Goal: Task Accomplishment & Management: Manage account settings

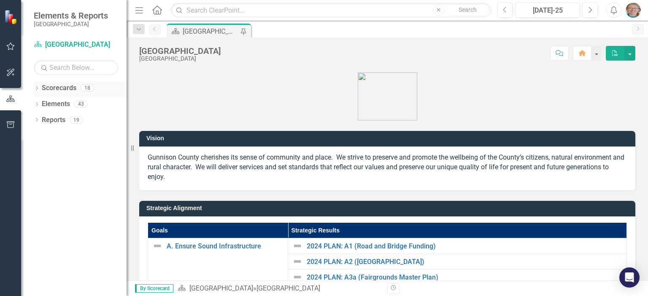
click at [39, 89] on icon "Dropdown" at bounding box center [37, 89] width 6 height 5
click at [40, 103] on icon "Dropdown" at bounding box center [41, 103] width 6 height 5
click at [51, 119] on icon "Dropdown" at bounding box center [49, 119] width 6 height 5
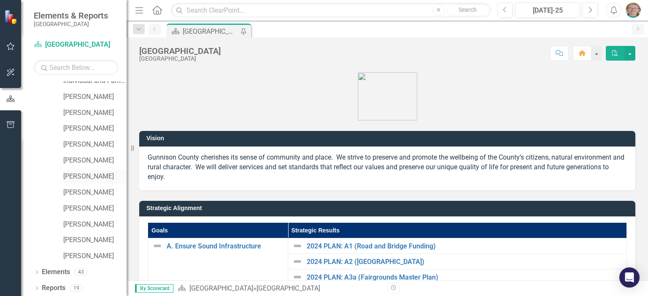
scroll to position [120, 0]
click at [85, 257] on link "[PERSON_NAME]" at bounding box center [94, 256] width 63 height 10
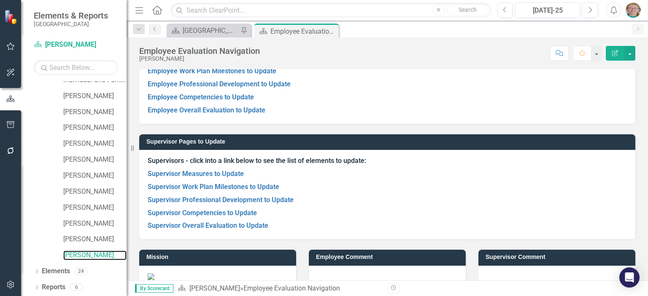
scroll to position [119, 0]
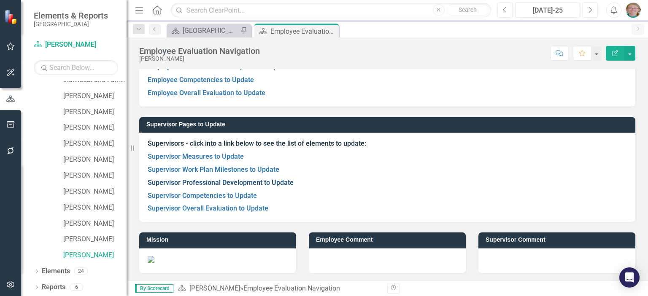
click at [218, 180] on link "Supervisor Professional Development to Update" at bounding box center [221, 183] width 146 height 8
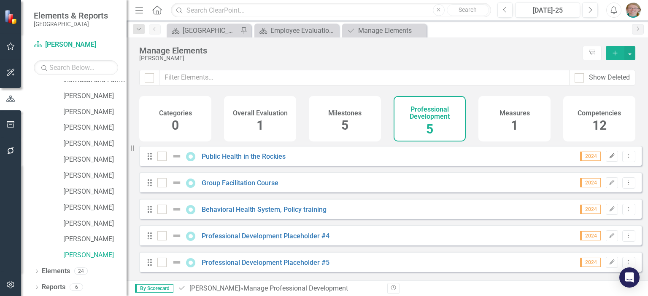
click at [609, 159] on icon "Edit" at bounding box center [612, 156] width 6 height 5
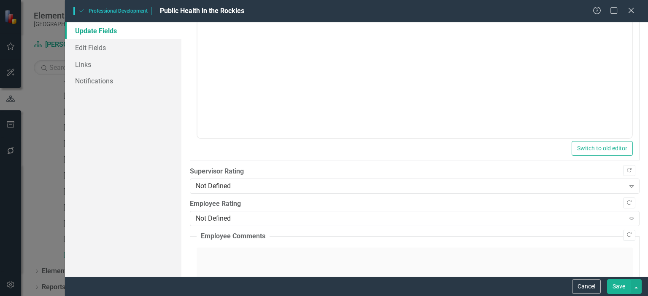
scroll to position [184, 0]
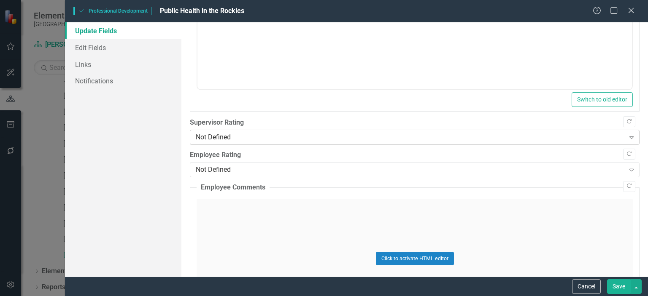
click at [254, 138] on div "Not Defined" at bounding box center [410, 138] width 428 height 10
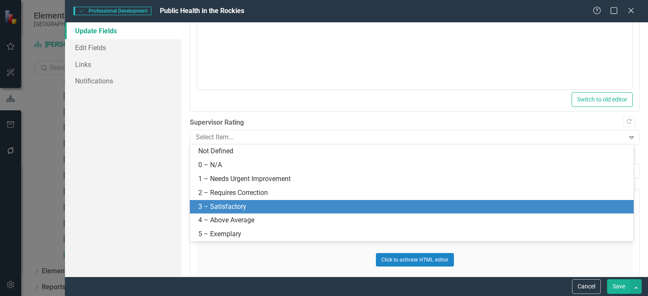
click at [251, 207] on div "3 – Satisfactory" at bounding box center [413, 207] width 430 height 10
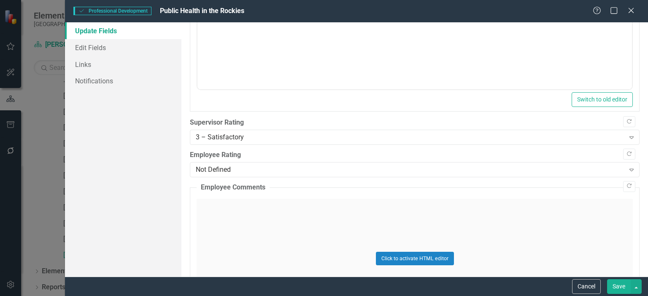
click at [616, 285] on button "Save" at bounding box center [619, 287] width 24 height 15
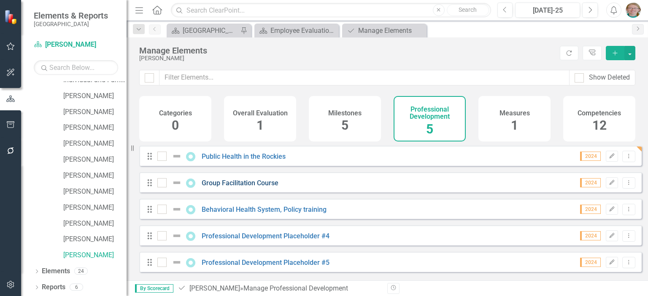
click at [255, 187] on link "Group Facilitation Course" at bounding box center [240, 183] width 77 height 8
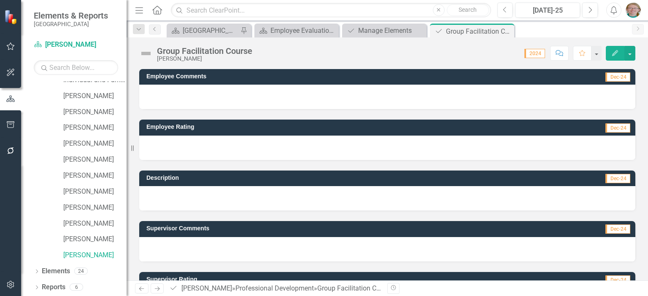
scroll to position [39, 0]
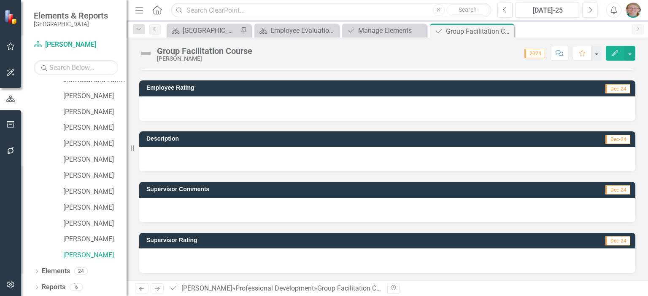
drag, startPoint x: 289, startPoint y: 253, endPoint x: 353, endPoint y: 237, distance: 66.0
click at [289, 253] on div at bounding box center [387, 261] width 496 height 24
click at [609, 50] on button "Edit" at bounding box center [615, 53] width 19 height 15
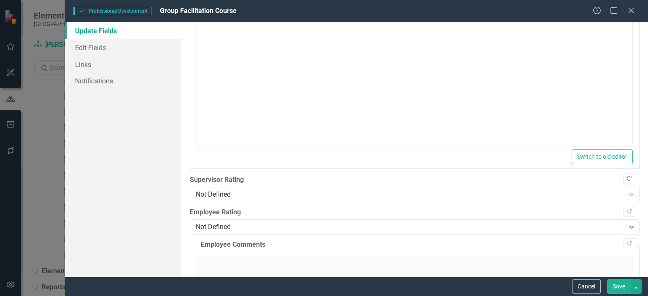
scroll to position [169, 0]
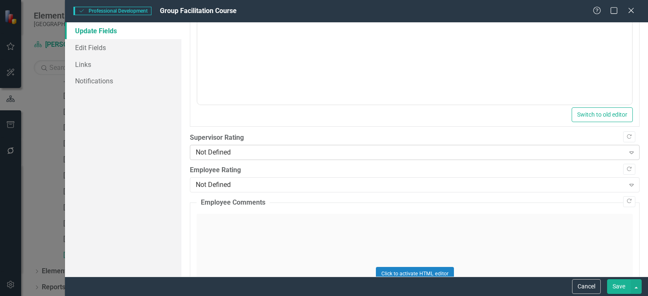
click at [248, 152] on div "Not Defined" at bounding box center [410, 153] width 428 height 10
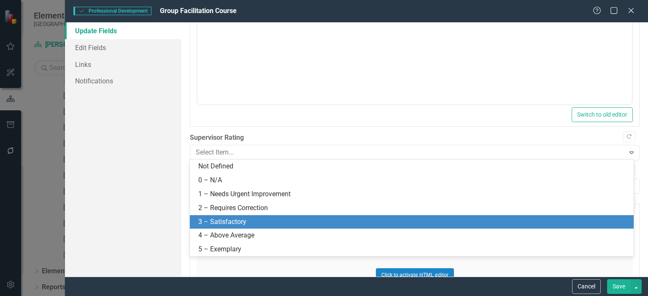
click at [248, 220] on div "3 – Satisfactory" at bounding box center [413, 223] width 430 height 10
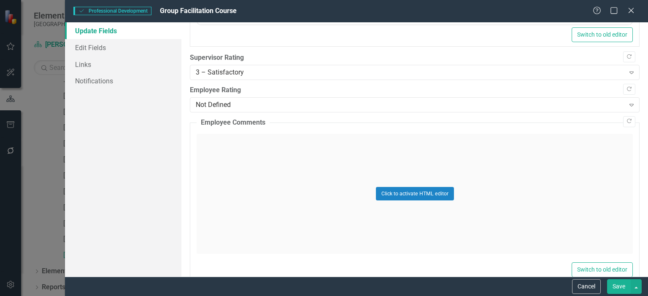
scroll to position [253, 0]
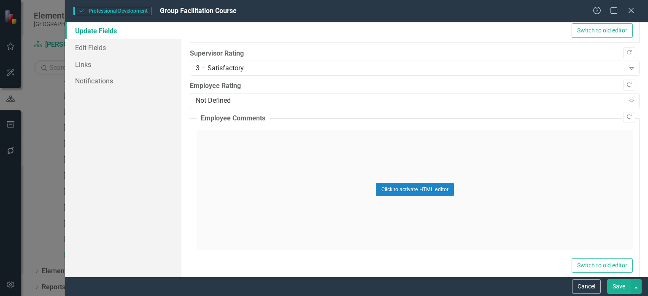
click at [621, 289] on button "Save" at bounding box center [619, 287] width 24 height 15
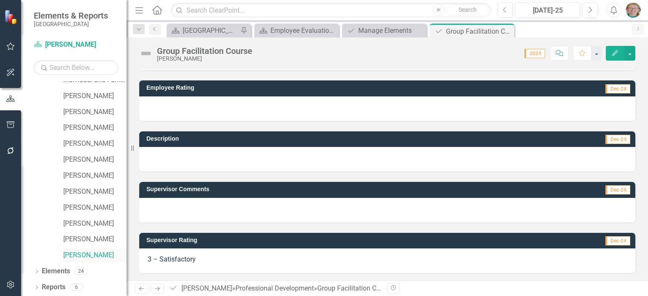
click at [92, 254] on link "[PERSON_NAME]" at bounding box center [94, 256] width 63 height 10
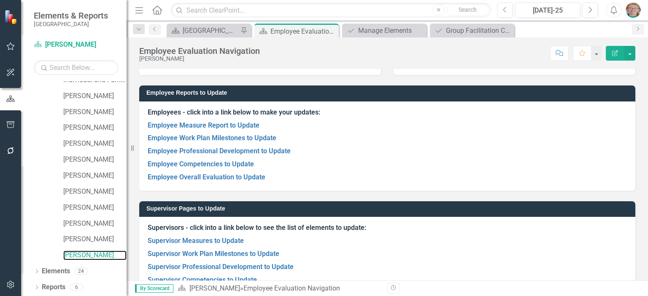
scroll to position [84, 0]
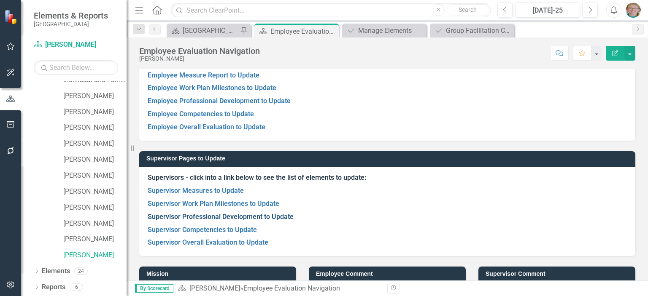
click at [239, 217] on link "Supervisor Professional Development to Update" at bounding box center [221, 217] width 146 height 8
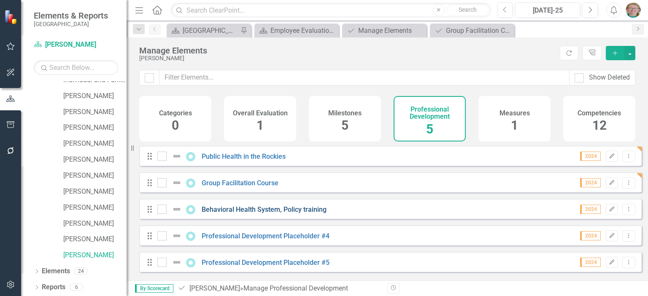
click at [262, 214] on link "Behavioral Health System, Policy training" at bounding box center [264, 210] width 125 height 8
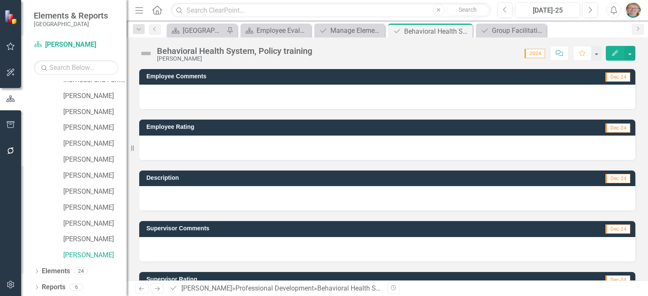
scroll to position [39, 0]
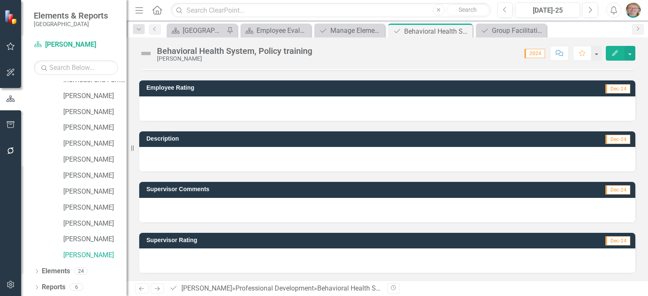
click at [617, 53] on icon "Edit" at bounding box center [615, 53] width 8 height 6
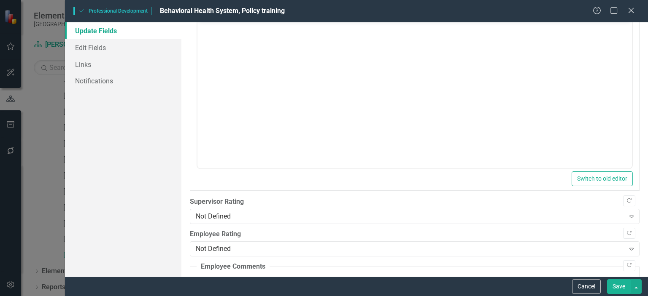
scroll to position [169, 0]
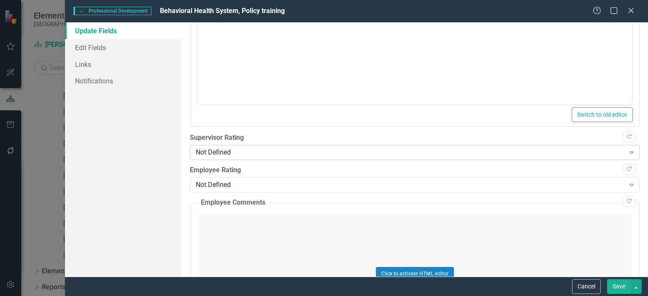
click at [230, 152] on div "Not Defined" at bounding box center [410, 153] width 428 height 10
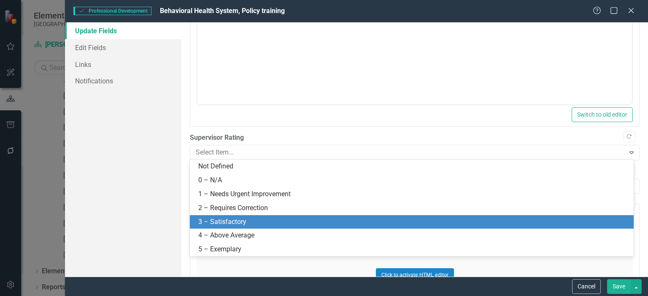
click at [227, 221] on div "3 – Satisfactory" at bounding box center [413, 223] width 430 height 10
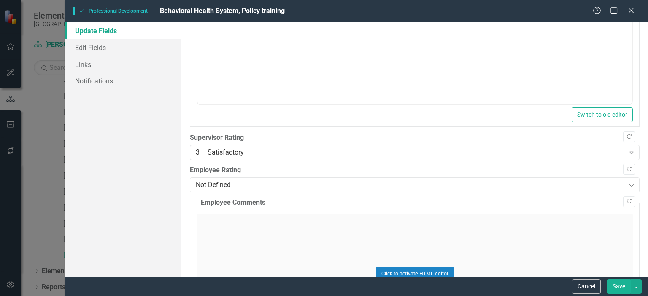
click at [621, 287] on button "Save" at bounding box center [619, 287] width 24 height 15
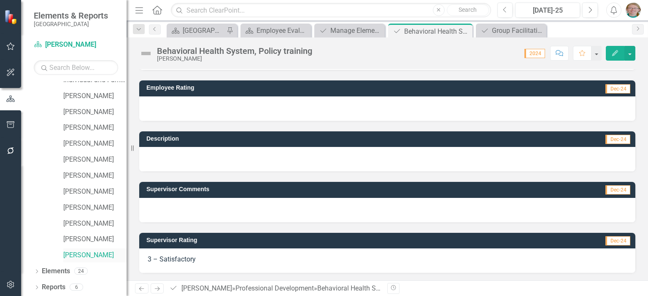
click at [85, 254] on link "[PERSON_NAME]" at bounding box center [94, 256] width 63 height 10
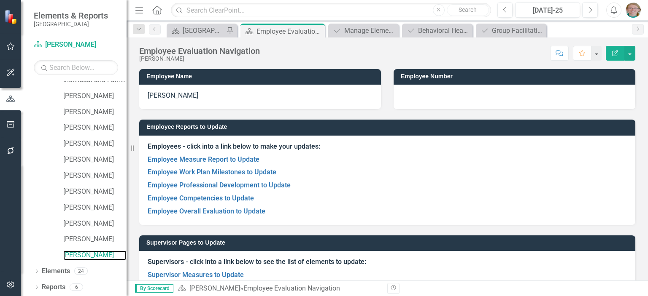
scroll to position [120, 0]
click at [47, 286] on link "Reports" at bounding box center [54, 288] width 24 height 10
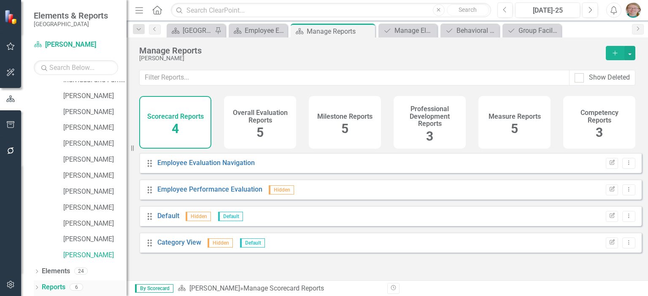
click at [39, 288] on icon "Dropdown" at bounding box center [37, 288] width 6 height 5
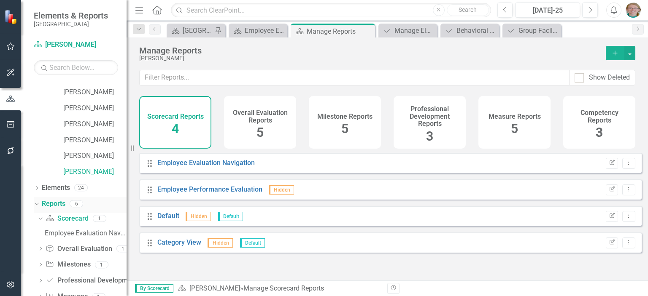
scroll to position [241, 0]
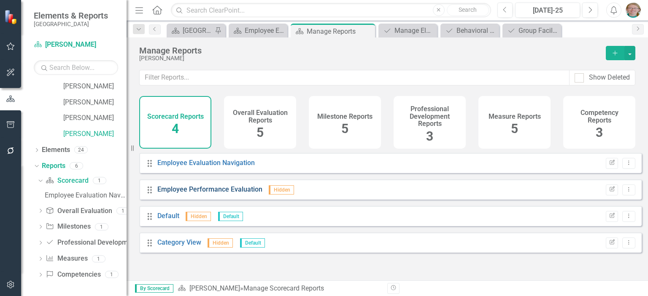
click at [184, 194] on link "Employee Performance Evaluation" at bounding box center [209, 190] width 105 height 8
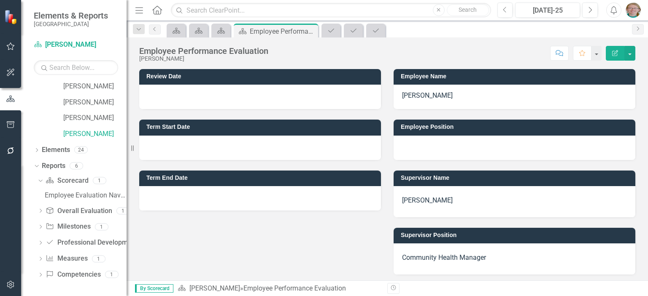
click at [192, 98] on div at bounding box center [260, 97] width 242 height 24
click at [199, 146] on div at bounding box center [260, 148] width 242 height 24
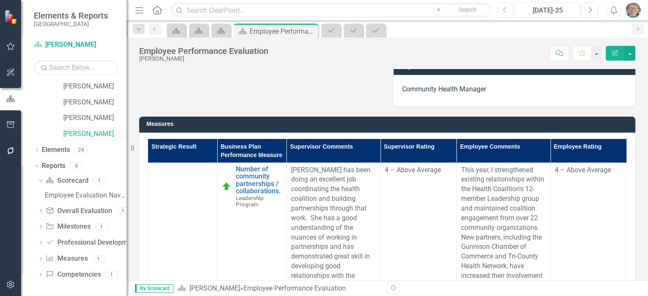
click at [79, 134] on link "[PERSON_NAME]" at bounding box center [94, 134] width 63 height 10
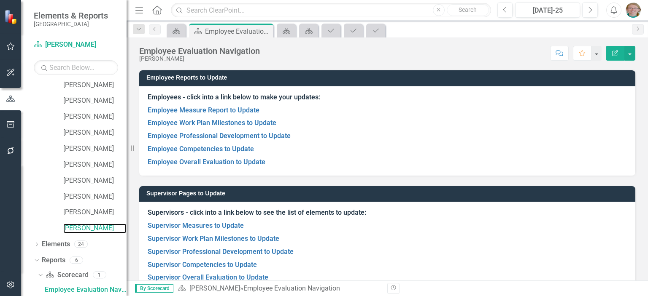
scroll to position [84, 0]
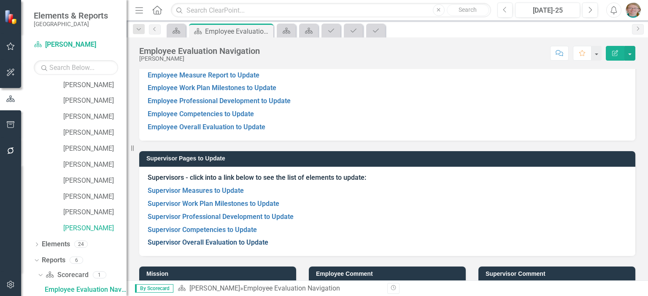
click at [218, 245] on link "Supervisor Overall Evaluation to Update" at bounding box center [208, 243] width 121 height 8
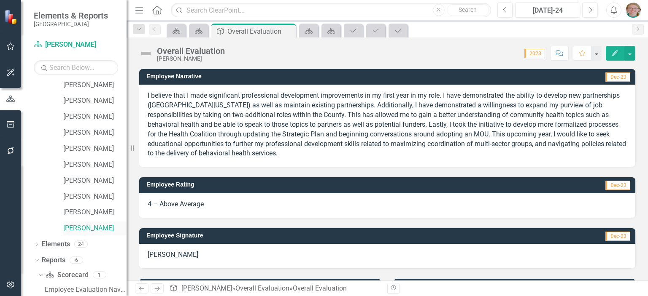
click at [86, 229] on link "[PERSON_NAME]" at bounding box center [94, 229] width 63 height 10
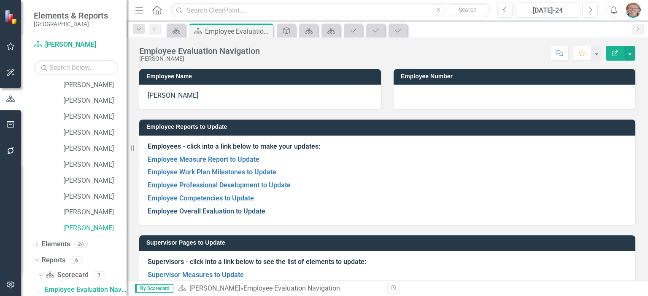
click at [193, 212] on link "Employee Overall Evaluation to Update" at bounding box center [207, 211] width 118 height 8
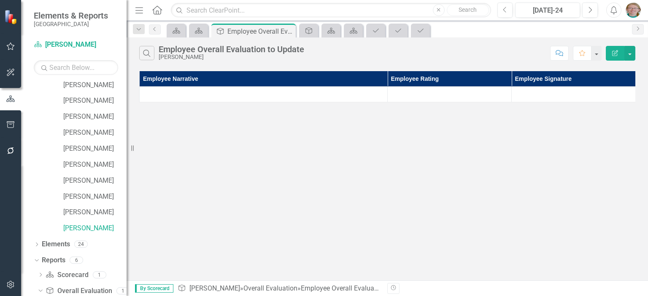
scroll to position [162, 0]
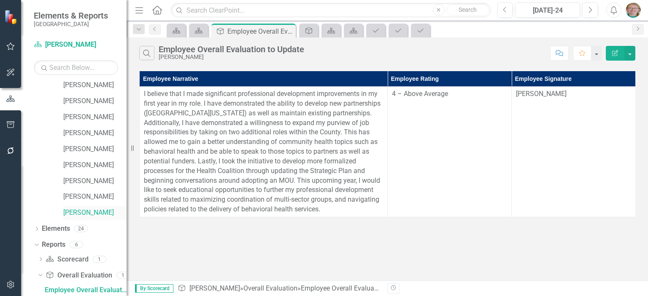
click at [86, 214] on link "[PERSON_NAME]" at bounding box center [94, 213] width 63 height 10
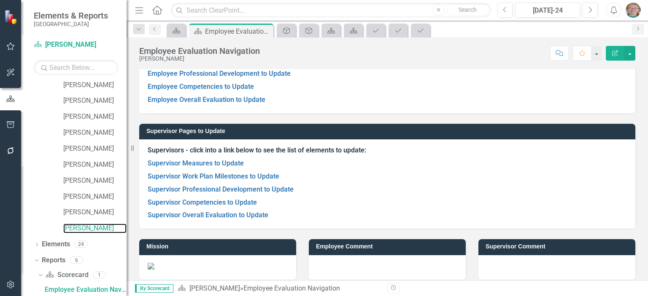
scroll to position [119, 0]
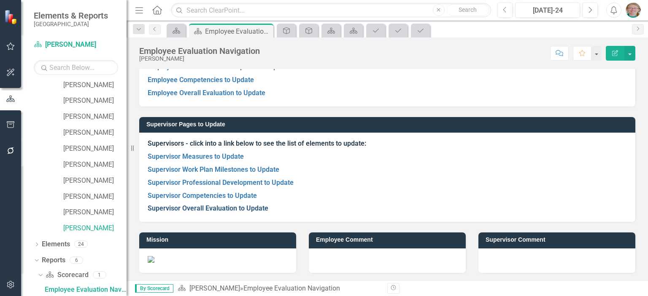
click at [205, 210] on link "Supervisor Overall Evaluation to Update" at bounding box center [208, 209] width 121 height 8
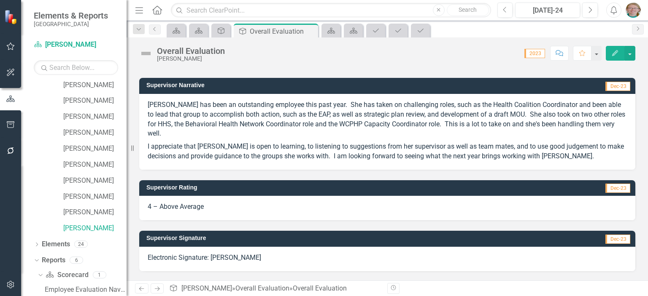
scroll to position [253, 0]
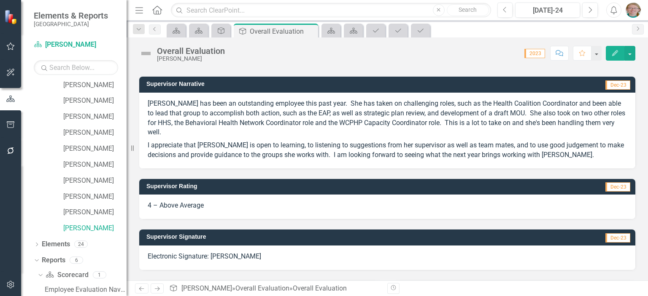
click at [613, 56] on button "Edit" at bounding box center [615, 53] width 19 height 15
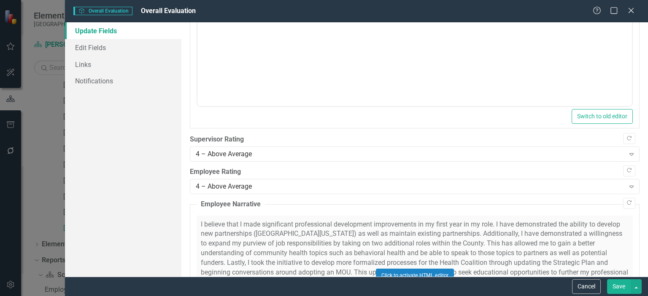
scroll to position [464, 0]
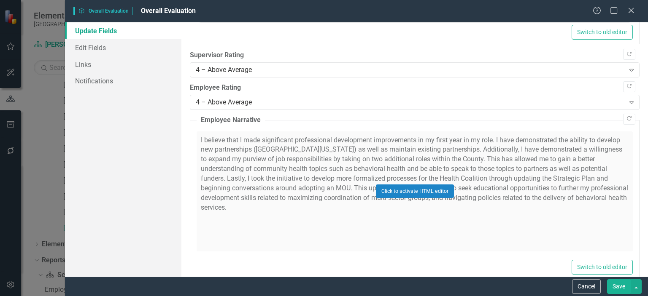
click at [253, 145] on div "Click to activate HTML editor" at bounding box center [415, 192] width 436 height 120
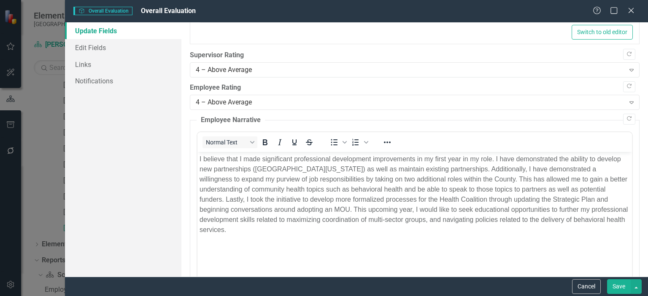
scroll to position [0, 0]
click at [279, 226] on p "I believe that I made significant professional development improvements in my f…" at bounding box center [414, 194] width 430 height 81
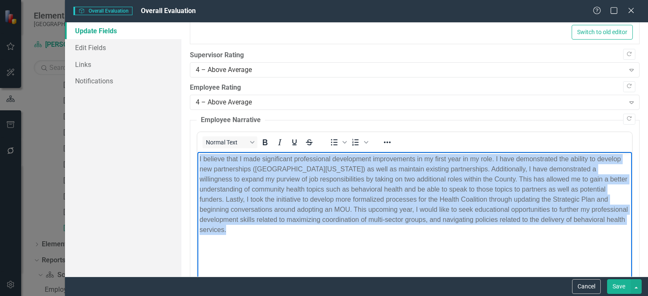
drag, startPoint x: 287, startPoint y: 233, endPoint x: 191, endPoint y: 155, distance: 123.5
click at [197, 155] on html "I believe that I made significant professional development improvements in my f…" at bounding box center [414, 215] width 434 height 127
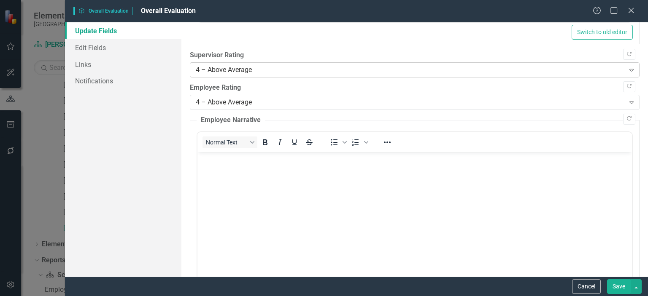
click at [233, 65] on div "4 – Above Average" at bounding box center [410, 70] width 428 height 10
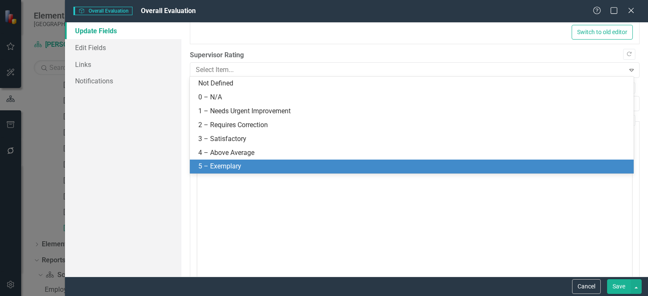
click at [217, 166] on div "5 – Exemplary" at bounding box center [413, 167] width 430 height 10
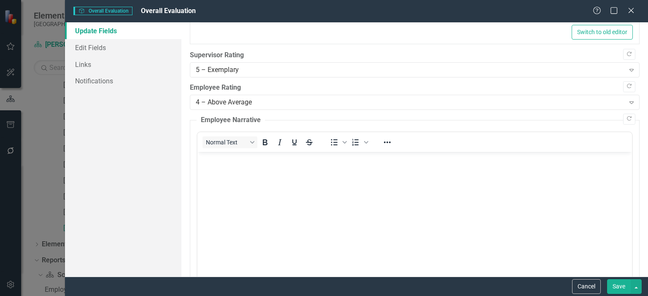
click at [280, 200] on body "Rich Text Area. Press ALT-0 for help." at bounding box center [414, 215] width 434 height 127
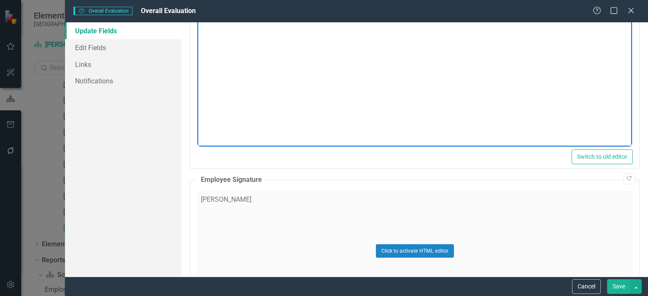
scroll to position [675, 0]
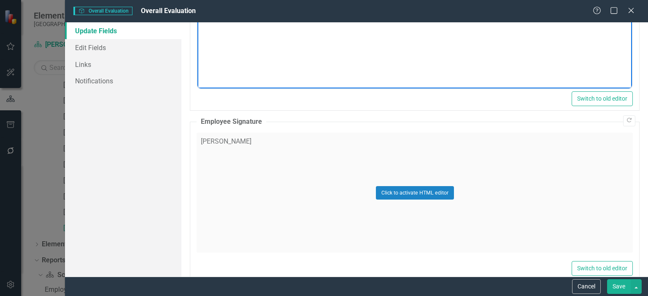
click at [272, 211] on div "Click to activate HTML editor" at bounding box center [415, 193] width 436 height 120
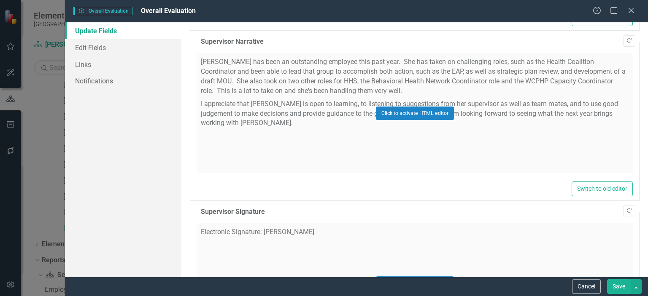
scroll to position [970, 0]
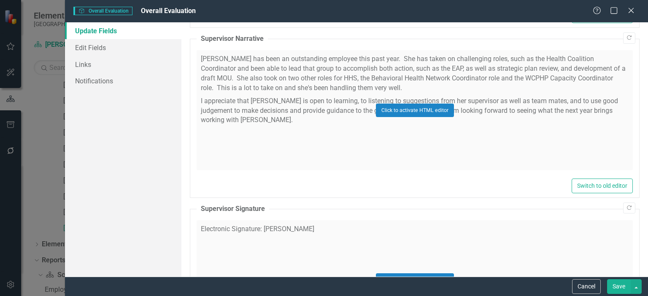
click at [272, 133] on div "Click to activate HTML editor" at bounding box center [415, 110] width 436 height 120
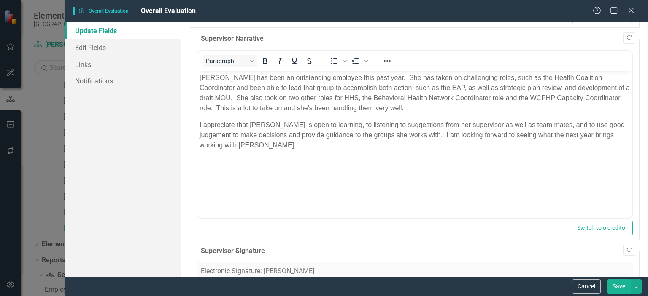
scroll to position [0, 0]
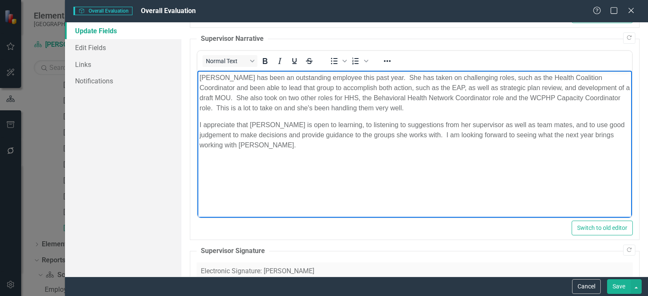
click at [284, 143] on p "I appreciate that Reiley is open to learning, to listening to suggestions from …" at bounding box center [414, 135] width 430 height 30
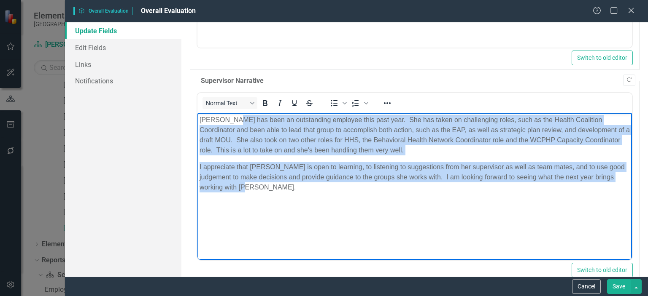
drag, startPoint x: 228, startPoint y: 192, endPoint x: 229, endPoint y: 124, distance: 67.9
click at [229, 124] on body "Reiley has been an outstanding employee this past year. She has taken on challe…" at bounding box center [414, 176] width 434 height 127
click at [229, 124] on p "Reiley has been an outstanding employee this past year. She has taken on challe…" at bounding box center [414, 135] width 430 height 40
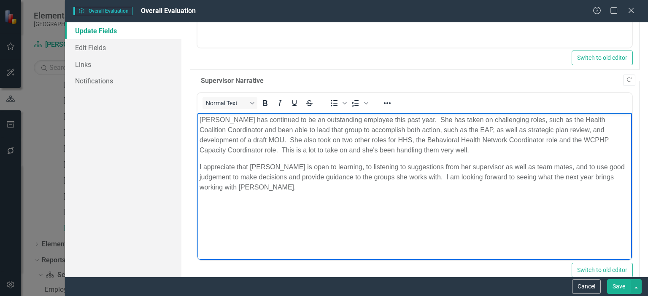
click at [397, 118] on p "Reiley has continued to be an outstanding employee this past year. She has take…" at bounding box center [414, 135] width 430 height 40
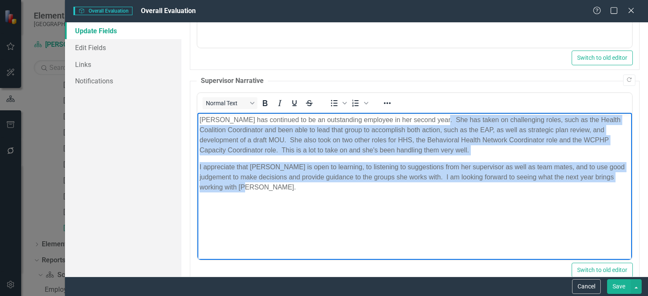
drag, startPoint x: 238, startPoint y: 193, endPoint x: 432, endPoint y: 121, distance: 206.8
click at [432, 121] on body "Reiley has continued to be an outstanding employee in her second year. She has …" at bounding box center [414, 176] width 434 height 127
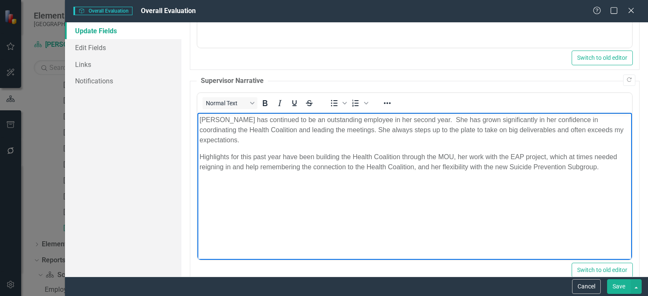
click at [283, 152] on p "Highlights for this past year have been building the Health Coalition through t…" at bounding box center [414, 162] width 430 height 20
click at [511, 157] on p "Highlights for this past year for the Health Coalition have been building up th…" at bounding box center [414, 167] width 430 height 30
click at [412, 172] on body "Reiley has continued to be an outstanding employee in her second year. She has …" at bounding box center [414, 176] width 434 height 127
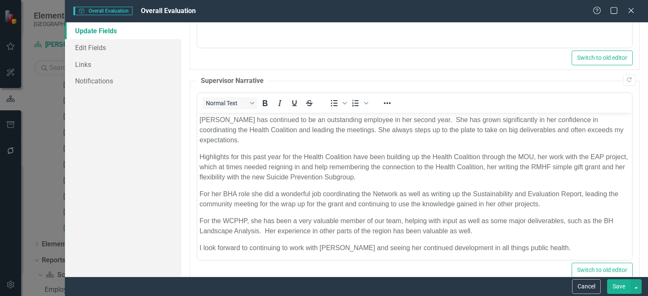
click at [620, 288] on button "Save" at bounding box center [619, 287] width 24 height 15
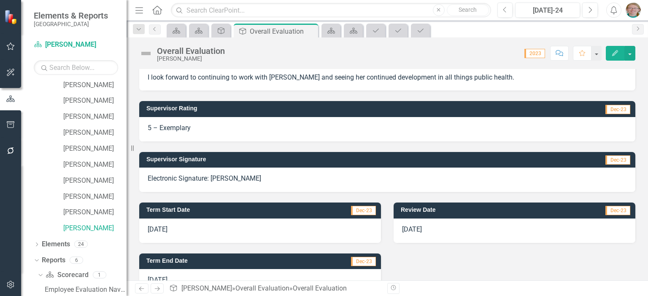
scroll to position [342, 0]
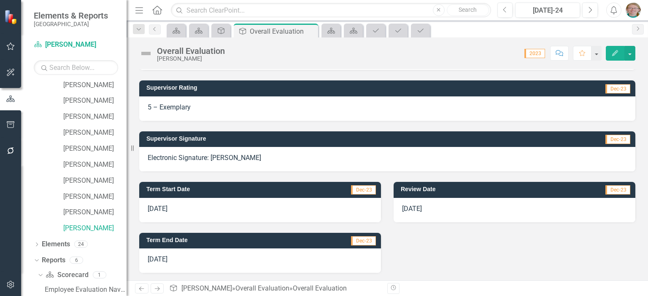
click at [175, 208] on div "8/1/23" at bounding box center [260, 210] width 242 height 24
click at [613, 54] on icon "button" at bounding box center [615, 53] width 6 height 6
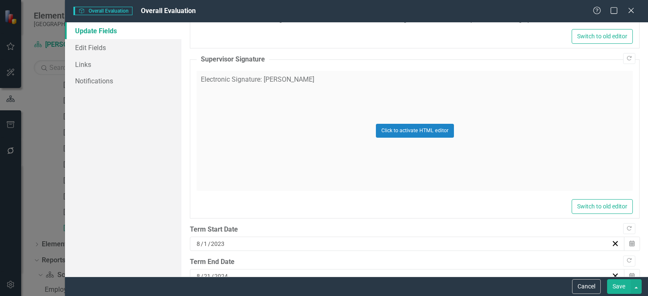
scroll to position [1084, 0]
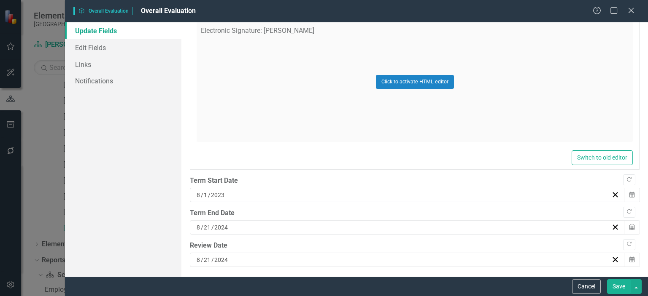
click at [237, 194] on div "8 / 1 / 2023" at bounding box center [403, 195] width 416 height 8
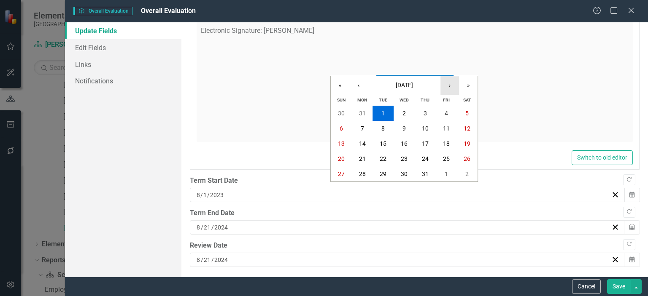
click at [445, 84] on button "›" at bounding box center [449, 85] width 19 height 19
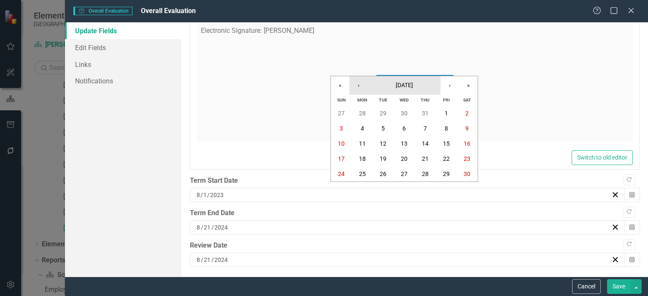
click at [361, 87] on button "‹" at bounding box center [358, 85] width 19 height 19
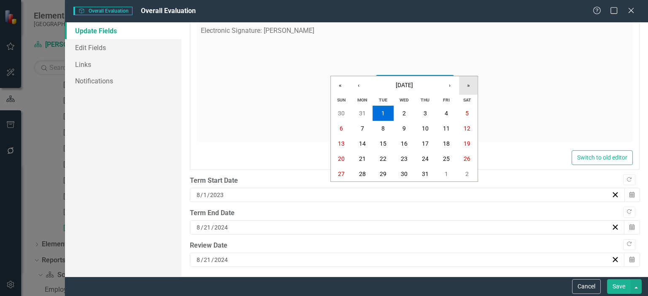
click at [467, 86] on button "»" at bounding box center [468, 85] width 19 height 19
click at [425, 113] on abbr "1" at bounding box center [424, 113] width 3 height 7
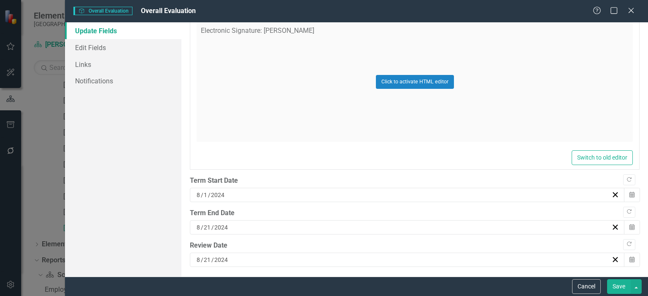
click at [216, 225] on input "2024" at bounding box center [221, 228] width 15 height 8
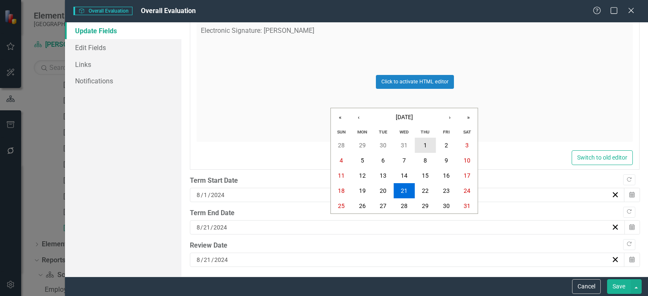
click at [419, 148] on button "1" at bounding box center [425, 145] width 21 height 15
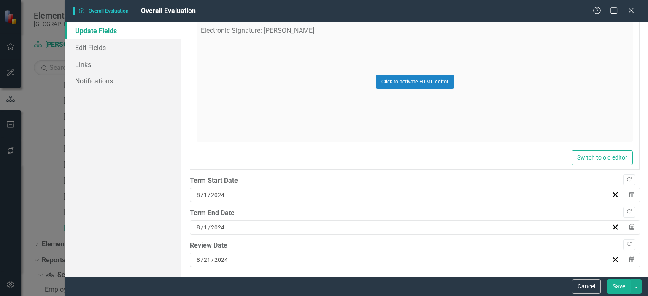
click at [237, 227] on div "8 / 1 / 2024" at bounding box center [403, 228] width 416 height 8
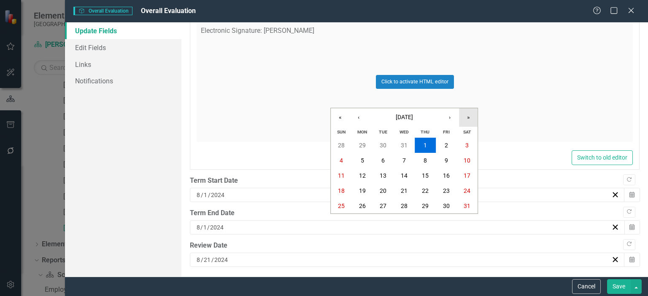
click at [469, 116] on button "»" at bounding box center [468, 117] width 19 height 19
click at [445, 143] on abbr "1" at bounding box center [445, 145] width 3 height 7
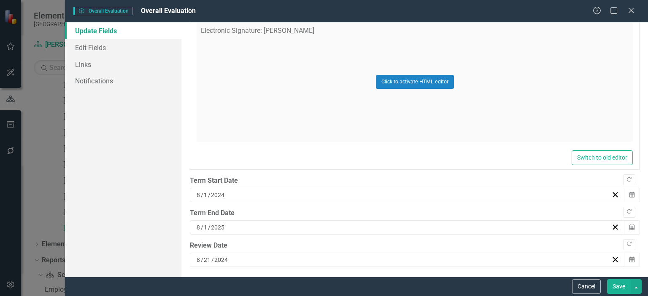
click at [228, 256] on input "2024" at bounding box center [221, 260] width 15 height 8
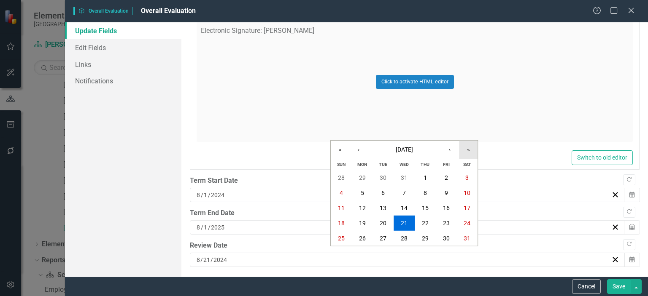
click at [470, 148] on button "»" at bounding box center [468, 150] width 19 height 19
click at [403, 210] on abbr "13" at bounding box center [404, 208] width 7 height 7
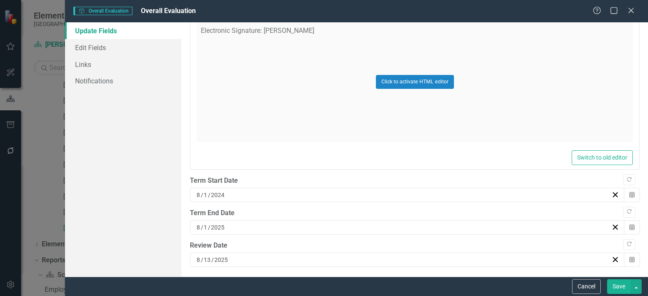
click at [617, 288] on button "Save" at bounding box center [619, 287] width 24 height 15
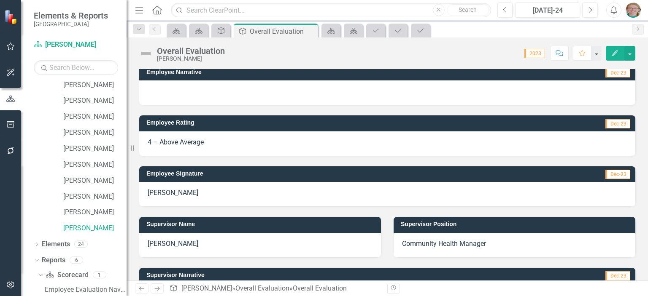
scroll to position [0, 0]
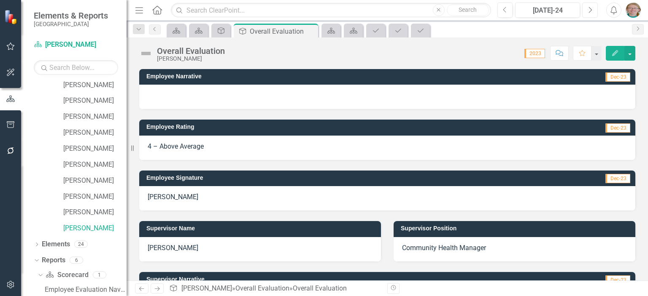
click at [589, 10] on icon "Next" at bounding box center [589, 10] width 5 height 8
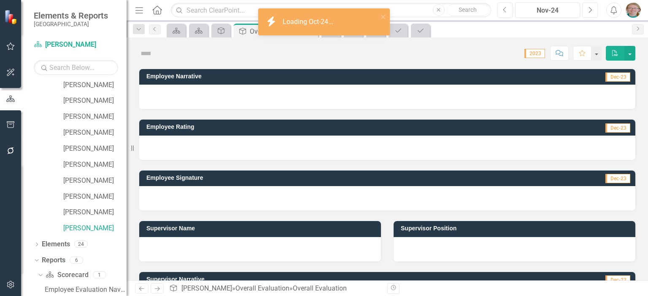
click at [589, 10] on icon "Next" at bounding box center [589, 10] width 5 height 8
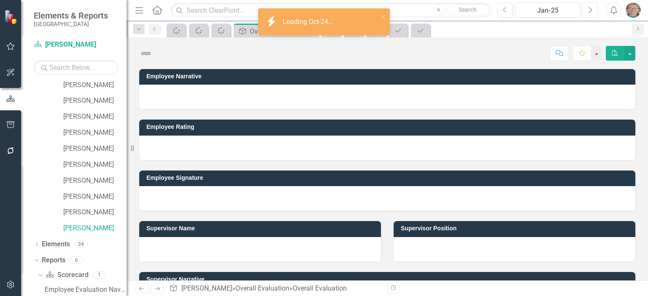
click at [589, 10] on icon "Next" at bounding box center [589, 10] width 5 height 8
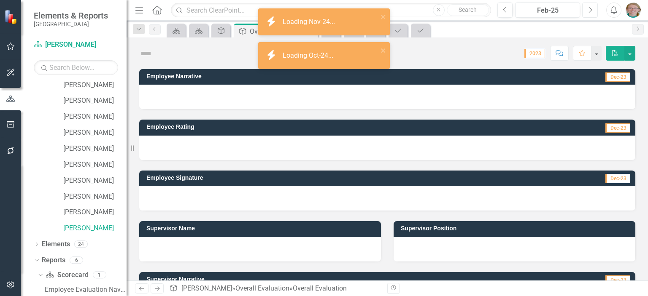
click at [589, 10] on icon "Next" at bounding box center [589, 10] width 5 height 8
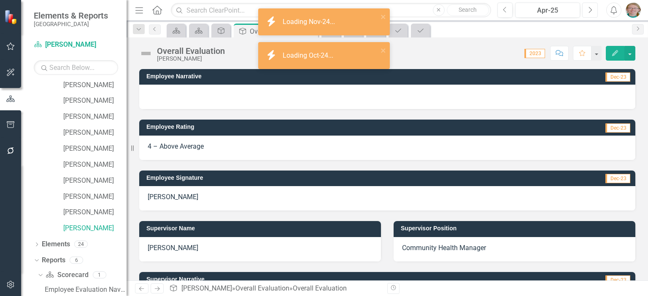
click at [589, 10] on icon "Next" at bounding box center [589, 10] width 5 height 8
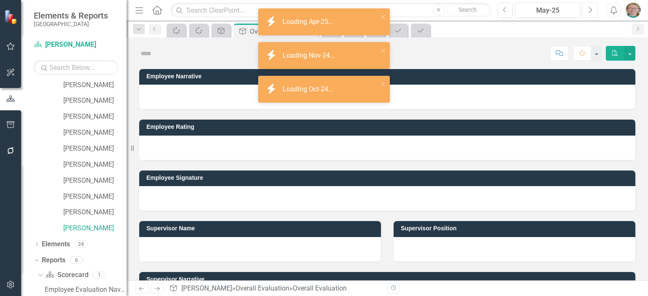
click at [589, 10] on icon "Next" at bounding box center [589, 10] width 5 height 8
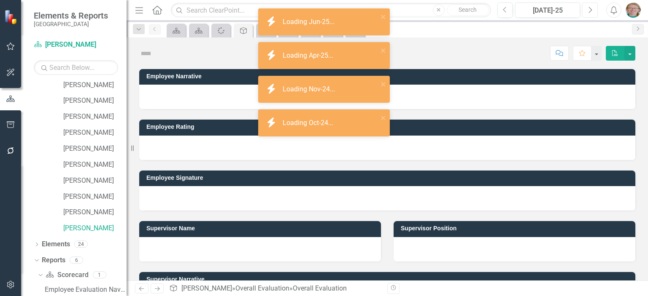
click at [589, 10] on icon "Next" at bounding box center [589, 10] width 5 height 8
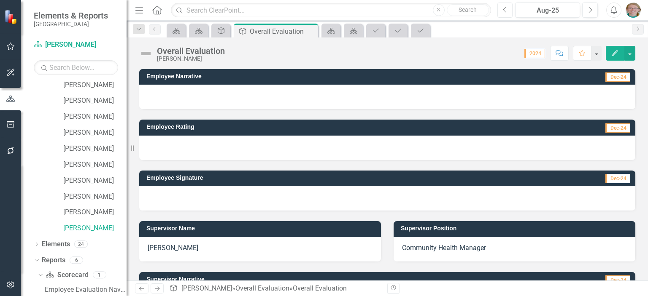
click at [506, 13] on icon "Previous" at bounding box center [505, 10] width 5 height 8
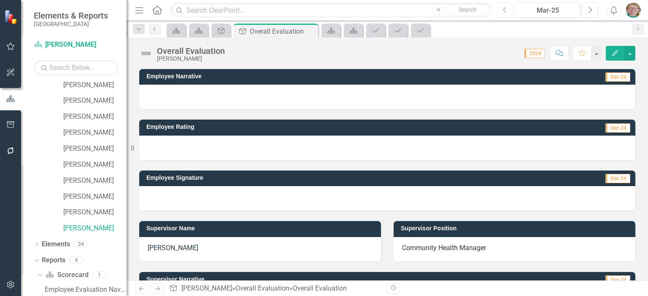
click at [506, 13] on icon "Previous" at bounding box center [505, 10] width 5 height 8
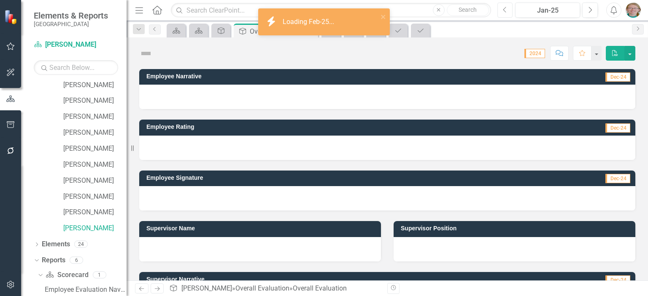
click at [506, 13] on icon "Previous" at bounding box center [505, 10] width 5 height 8
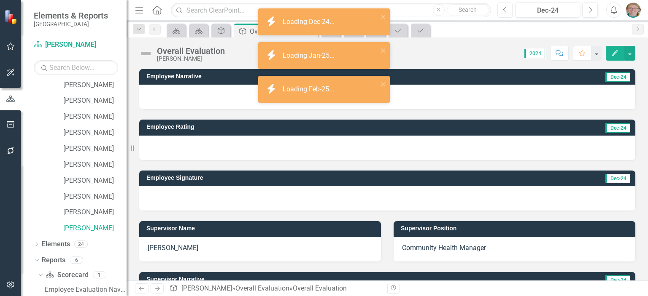
click at [506, 13] on icon "Previous" at bounding box center [505, 10] width 5 height 8
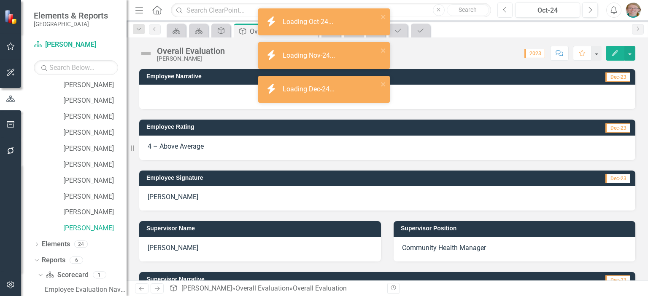
click at [506, 13] on icon "Previous" at bounding box center [505, 10] width 5 height 8
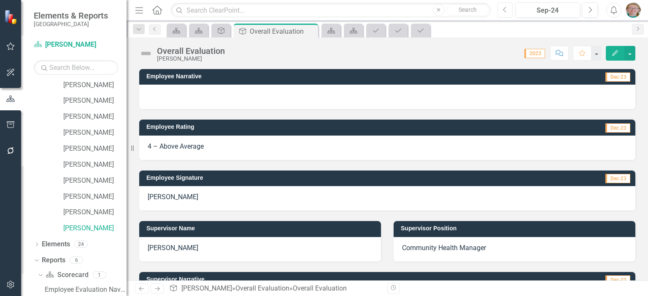
click at [504, 11] on icon "button" at bounding box center [504, 10] width 3 height 6
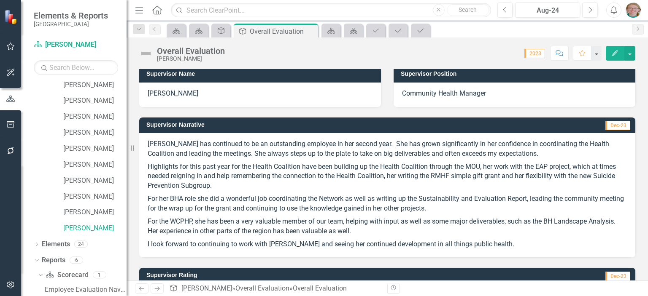
scroll to position [169, 0]
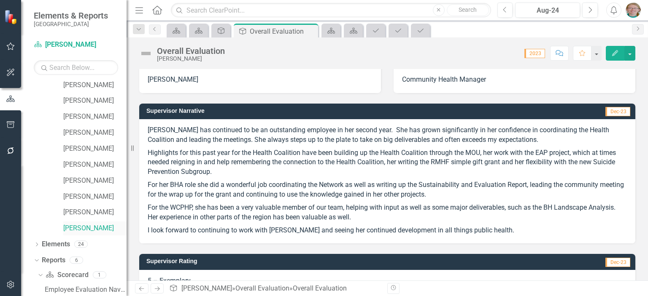
click at [89, 229] on link "[PERSON_NAME]" at bounding box center [94, 229] width 63 height 10
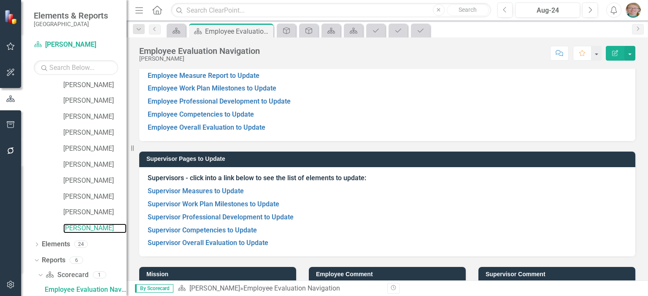
scroll to position [119, 0]
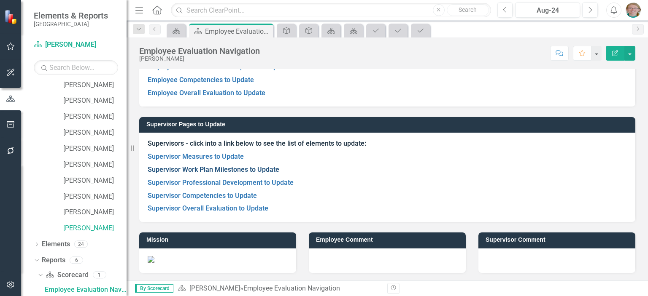
click at [229, 171] on link "Supervisor Work Plan Milestones to Update" at bounding box center [214, 170] width 132 height 8
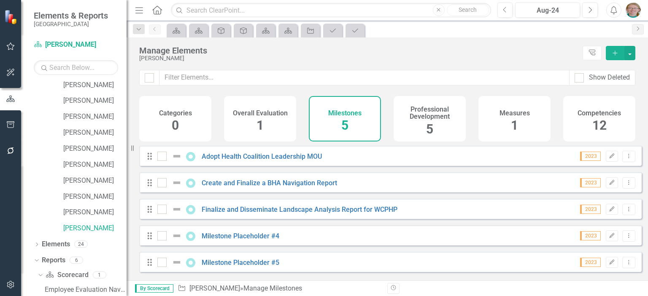
scroll to position [3, 0]
click at [88, 233] on link "[PERSON_NAME]" at bounding box center [94, 229] width 63 height 10
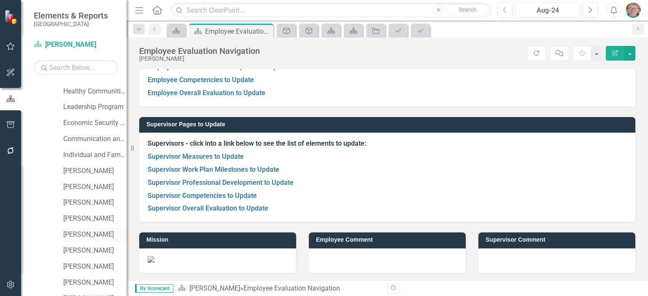
scroll to position [171, 0]
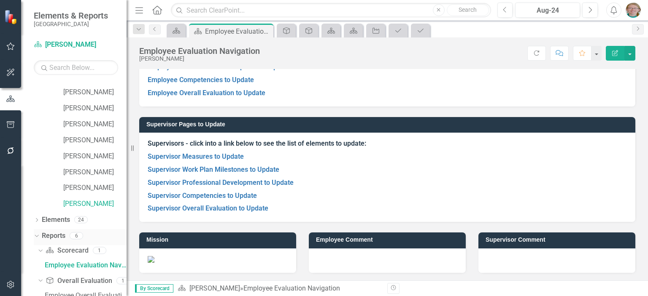
click at [38, 236] on icon "Dropdown" at bounding box center [35, 236] width 5 height 6
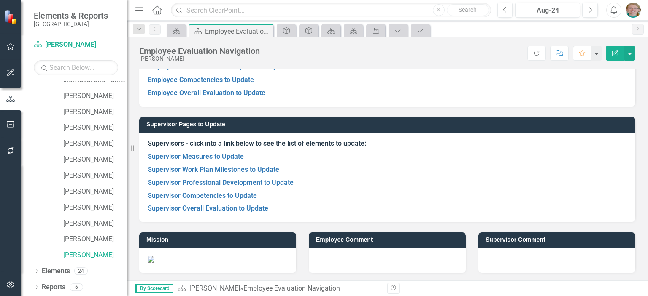
scroll to position [120, 0]
click at [38, 286] on icon "Dropdown" at bounding box center [37, 288] width 6 height 5
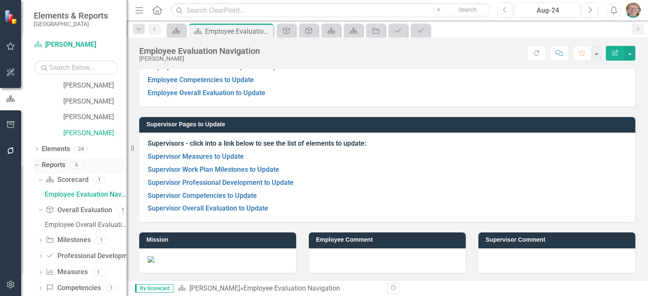
scroll to position [256, 0]
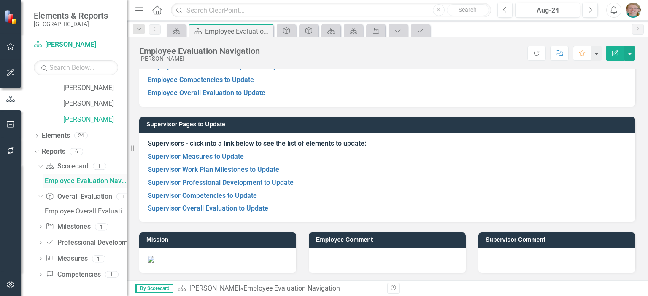
click at [94, 182] on div "Employee Evaluation Navigation" at bounding box center [86, 182] width 82 height 8
click at [72, 169] on link "Scorecard Scorecard" at bounding box center [67, 167] width 43 height 10
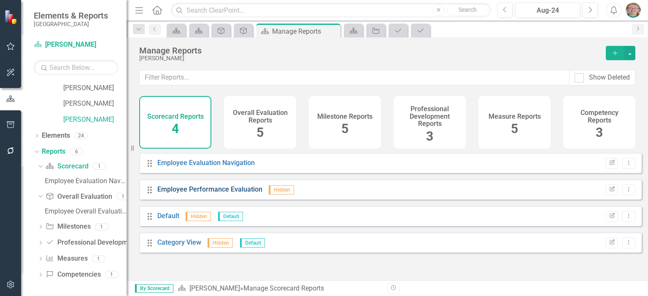
click at [187, 194] on link "Employee Performance Evaluation" at bounding box center [209, 190] width 105 height 8
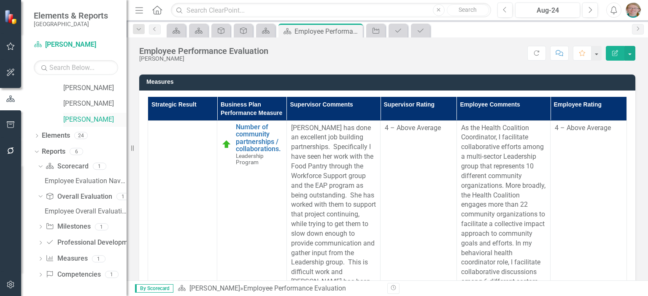
click at [89, 120] on link "[PERSON_NAME]" at bounding box center [94, 120] width 63 height 10
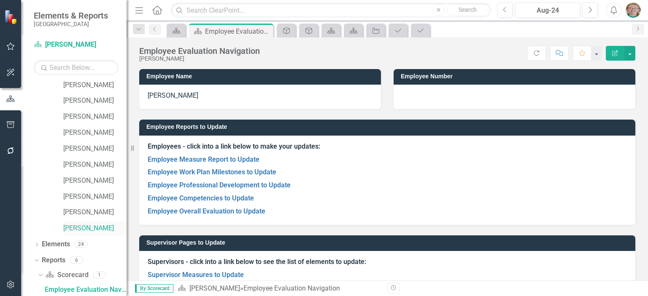
scroll to position [147, 0]
click at [224, 158] on link "Employee Measure Report to Update" at bounding box center [204, 160] width 112 height 8
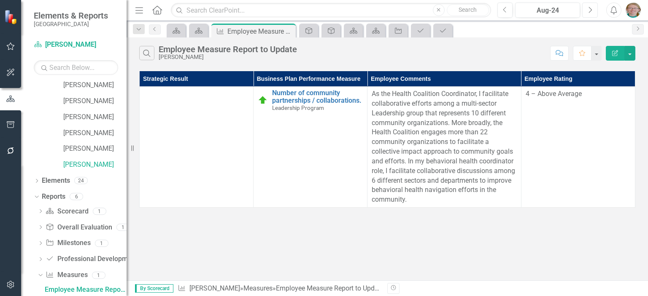
click at [591, 11] on icon "Next" at bounding box center [589, 10] width 5 height 8
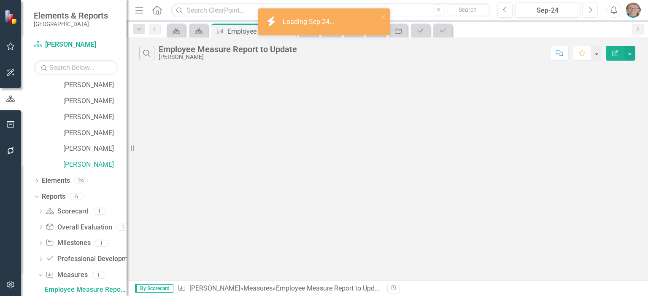
click at [591, 11] on icon "Next" at bounding box center [589, 10] width 5 height 8
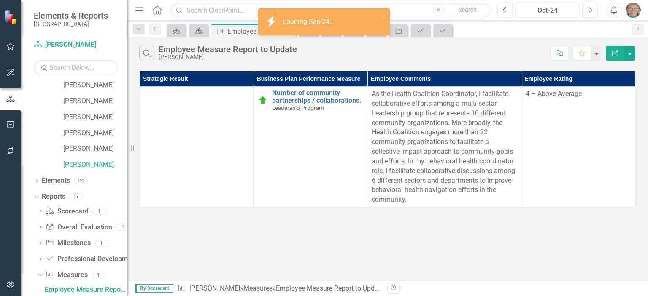
click at [591, 11] on icon "Next" at bounding box center [589, 10] width 5 height 8
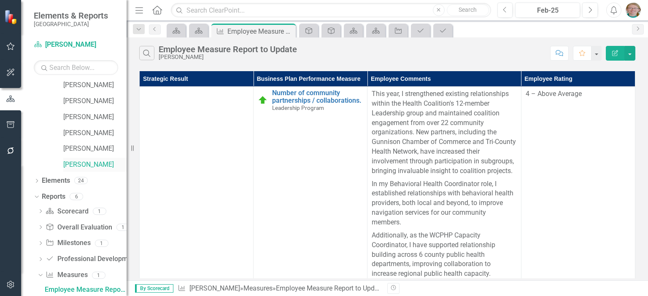
click at [84, 167] on link "[PERSON_NAME]" at bounding box center [94, 165] width 63 height 10
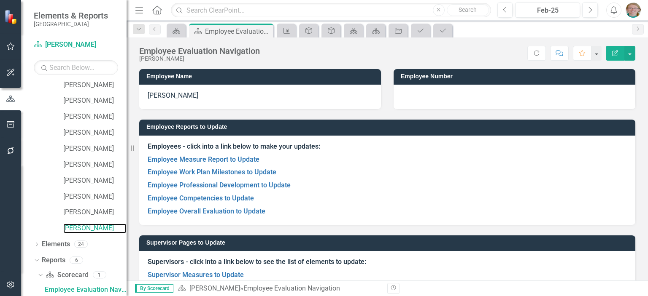
scroll to position [84, 0]
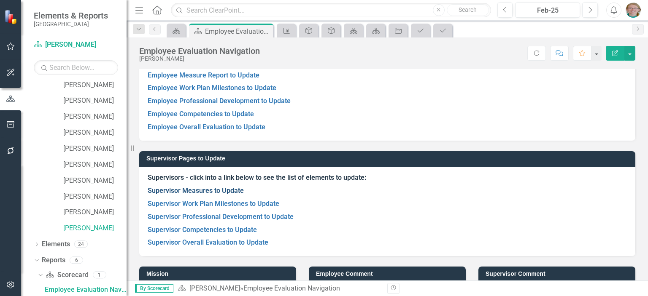
click at [210, 190] on link "Supervisor Measures to Update" at bounding box center [196, 191] width 96 height 8
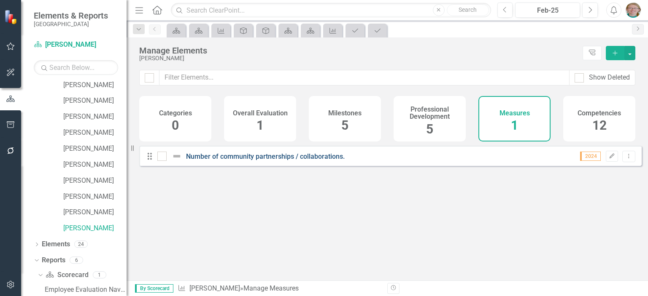
click at [318, 161] on link "Number of community partnerships / collaborations." at bounding box center [265, 157] width 159 height 8
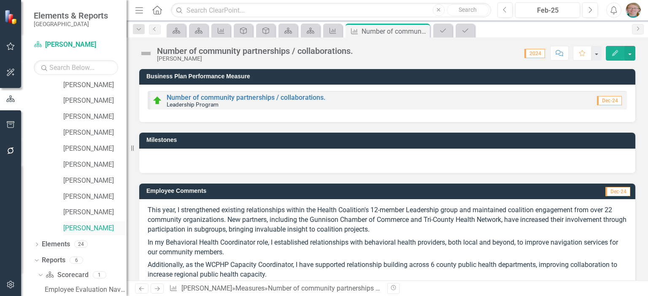
click at [91, 229] on link "[PERSON_NAME]" at bounding box center [94, 229] width 63 height 10
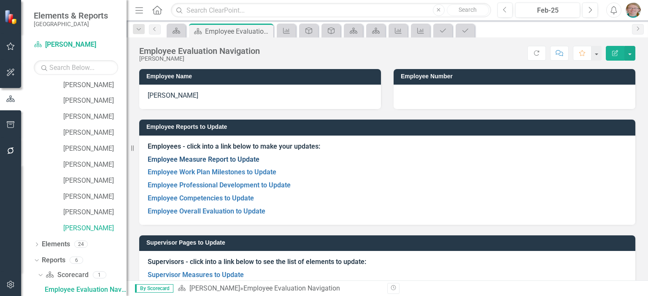
click at [248, 160] on link "Employee Measure Report to Update" at bounding box center [204, 160] width 112 height 8
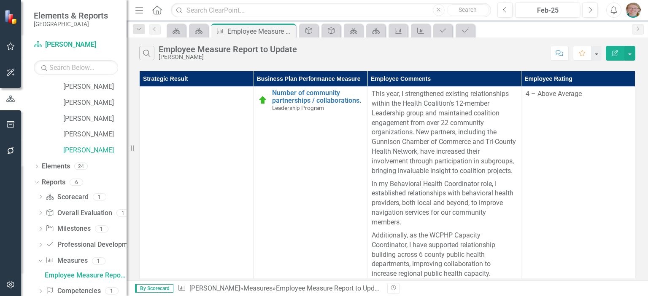
scroll to position [210, 0]
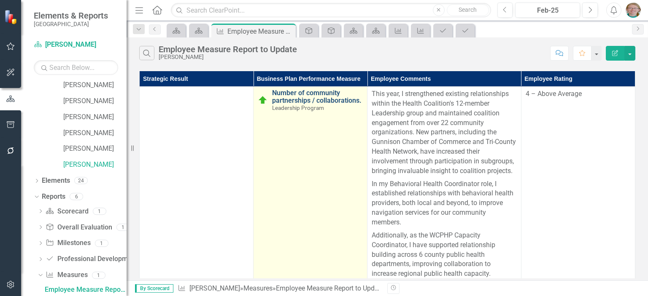
click at [292, 97] on link "Number of community partnerships / collaborations." at bounding box center [317, 96] width 91 height 15
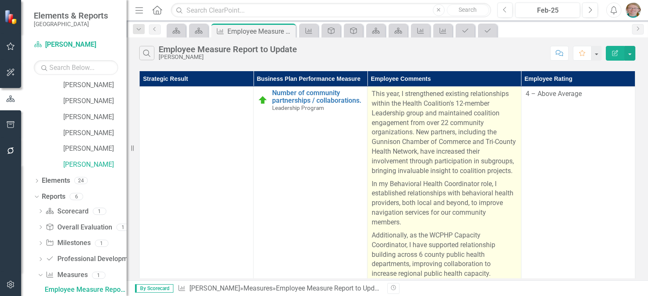
click at [512, 171] on p "This year, I strengthened existing relationships within the Health Coalition's …" at bounding box center [444, 133] width 145 height 89
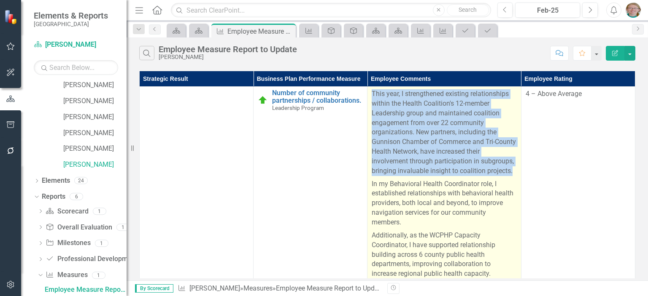
drag, startPoint x: 512, startPoint y: 171, endPoint x: 369, endPoint y: 92, distance: 162.9
click at [369, 92] on td "This year, I strengthened existing relationships within the Health Coalition's …" at bounding box center [444, 184] width 154 height 195
copy p "This year, I strengthened existing relationships within the Health Coalition's …"
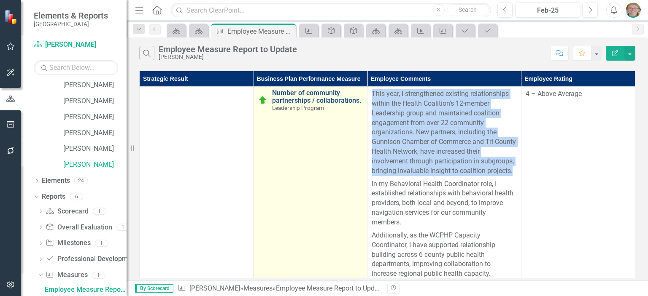
click at [300, 99] on link "Number of community partnerships / collaborations." at bounding box center [317, 96] width 91 height 15
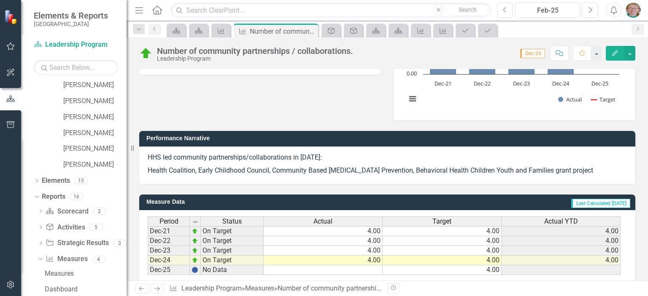
scroll to position [197, 0]
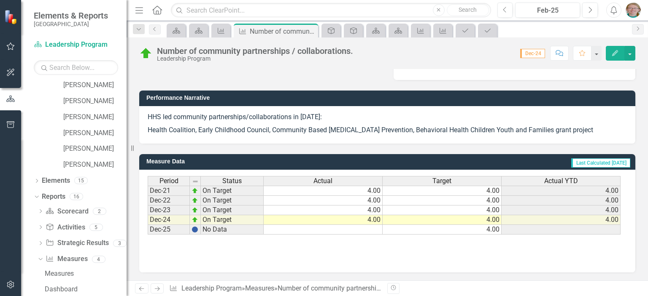
click at [588, 131] on p "Health Coalition, Early Childhood Council, Community Based Child Abuse Preventi…" at bounding box center [387, 129] width 479 height 11
click at [582, 131] on p "Health Coalition, Early Childhood Council, Community Based Child Abuse Preventi…" at bounding box center [387, 129] width 479 height 11
click at [611, 55] on button "Edit" at bounding box center [615, 53] width 19 height 15
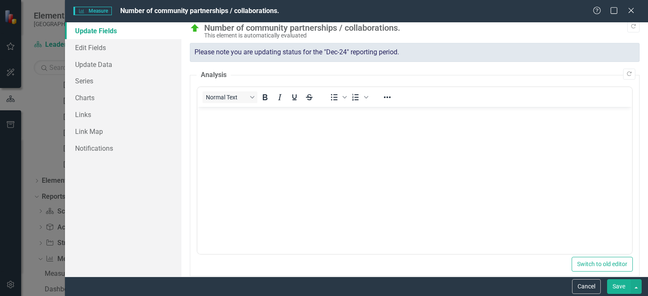
scroll to position [0, 0]
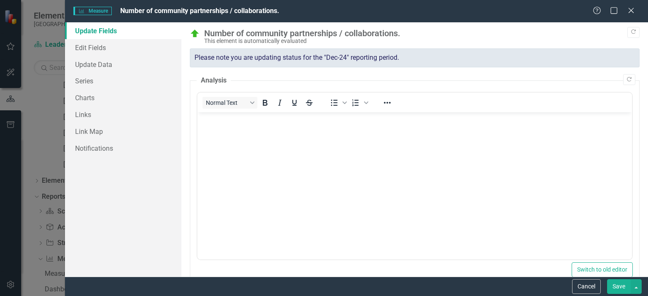
click at [259, 148] on body "Rich Text Area. Press ALT-0 for help." at bounding box center [414, 175] width 434 height 127
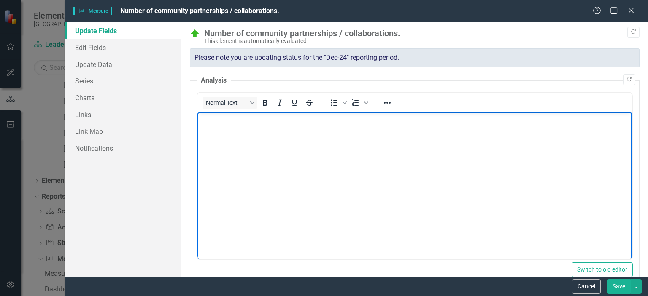
click at [259, 141] on body "Rich Text Area. Press ALT-0 for help." at bounding box center [414, 175] width 434 height 127
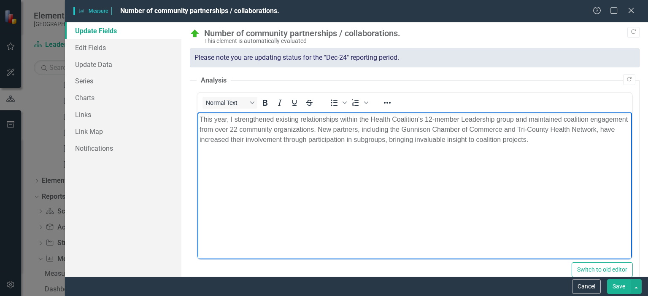
click at [228, 114] on p "This year, I strengthened existing relationships within the Health Coalition's …" at bounding box center [414, 129] width 430 height 30
drag, startPoint x: 358, startPoint y: 118, endPoint x: 130, endPoint y: 121, distance: 228.2
click at [197, 121] on html "This year, I strengthened existing relationships within the Health Coalition's …" at bounding box center [414, 175] width 434 height 127
click at [210, 119] on p "the Health Coalition's 12-member Leadership group and maintained coalition enga…" at bounding box center [414, 129] width 430 height 30
click at [262, 119] on p "The Health Coalition's 12-member Leadership group and maintained coalition enga…" at bounding box center [414, 129] width 430 height 30
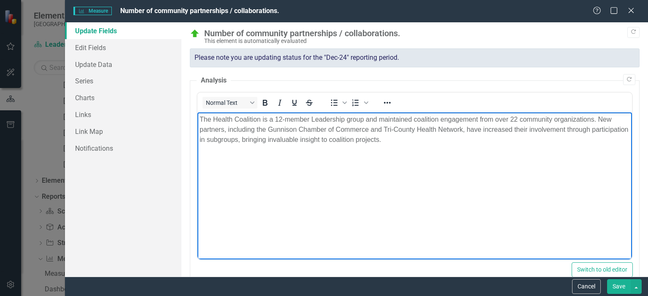
click at [442, 162] on body "The Health Coalition is a 12-member Leadership group and maintained coalition e…" at bounding box center [414, 175] width 434 height 127
click at [616, 290] on button "Save" at bounding box center [619, 287] width 24 height 15
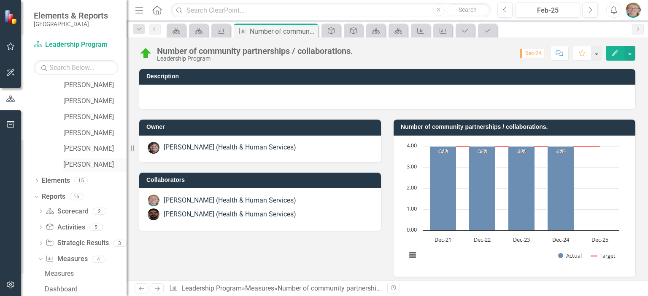
click at [78, 162] on link "[PERSON_NAME]" at bounding box center [94, 165] width 63 height 10
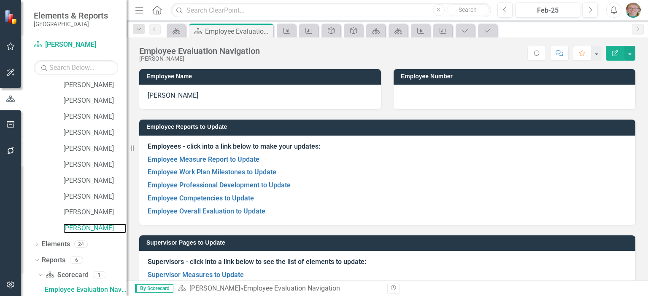
scroll to position [147, 0]
click at [208, 172] on link "Employee Work Plan Milestones to Update" at bounding box center [212, 172] width 129 height 8
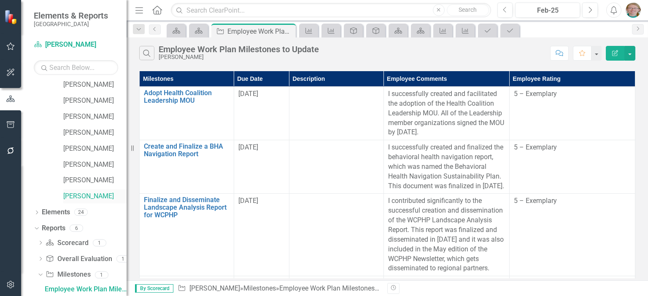
click at [100, 195] on link "[PERSON_NAME]" at bounding box center [94, 197] width 63 height 10
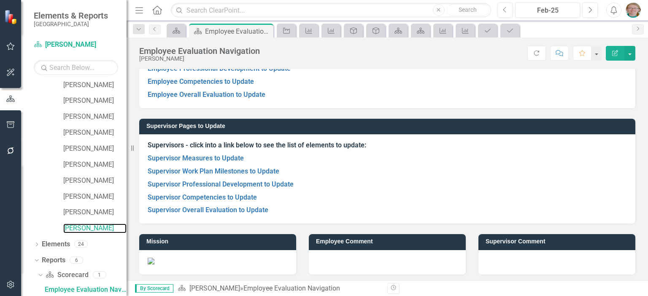
scroll to position [119, 0]
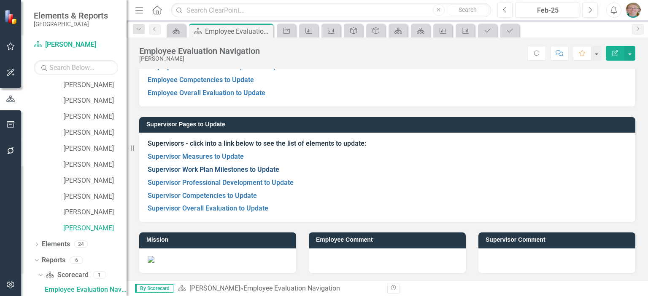
click at [198, 171] on link "Supervisor Work Plan Milestones to Update" at bounding box center [214, 170] width 132 height 8
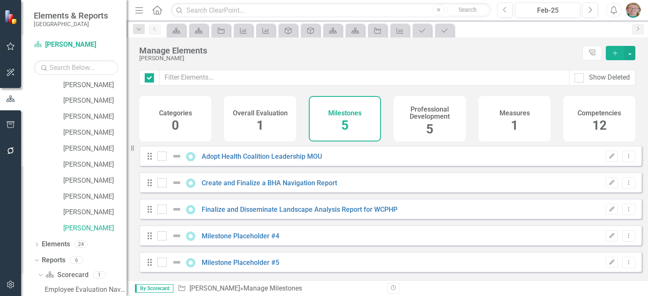
checkbox input "false"
click at [284, 161] on link "Adopt Health Coalition Leadership MOU" at bounding box center [262, 157] width 120 height 8
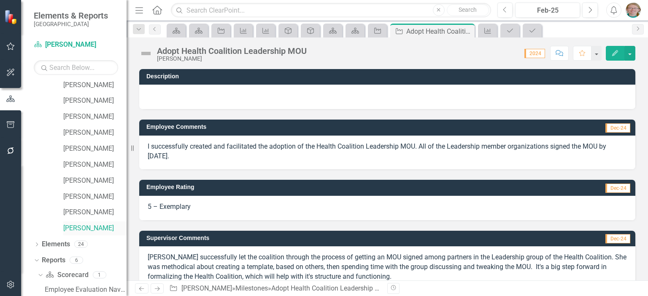
click at [76, 229] on link "[PERSON_NAME]" at bounding box center [94, 229] width 63 height 10
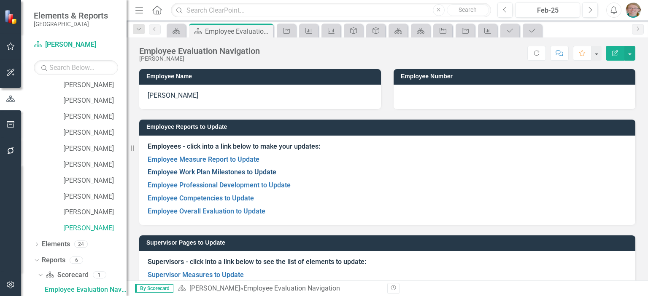
click at [226, 171] on link "Employee Work Plan Milestones to Update" at bounding box center [212, 172] width 129 height 8
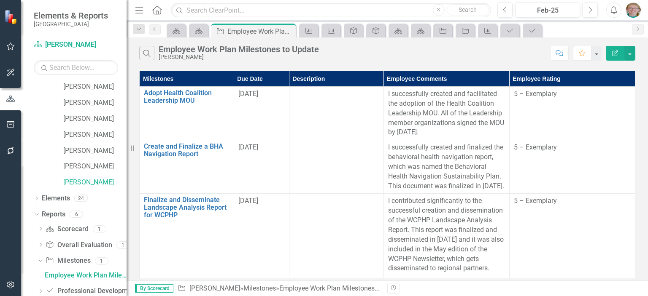
scroll to position [179, 0]
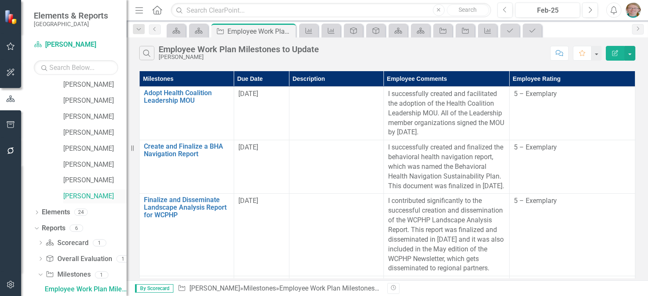
click at [87, 198] on link "[PERSON_NAME]" at bounding box center [94, 197] width 63 height 10
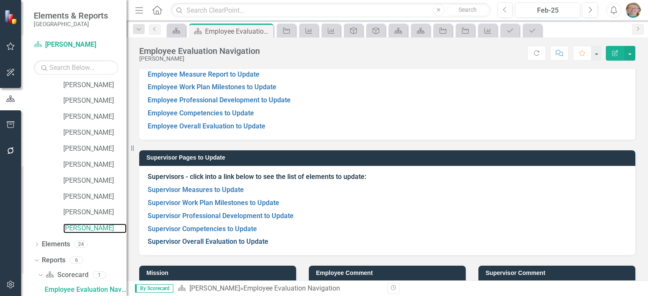
scroll to position [119, 0]
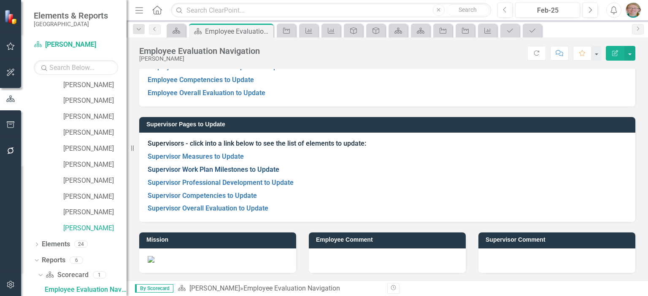
click at [216, 170] on link "Supervisor Work Plan Milestones to Update" at bounding box center [214, 170] width 132 height 8
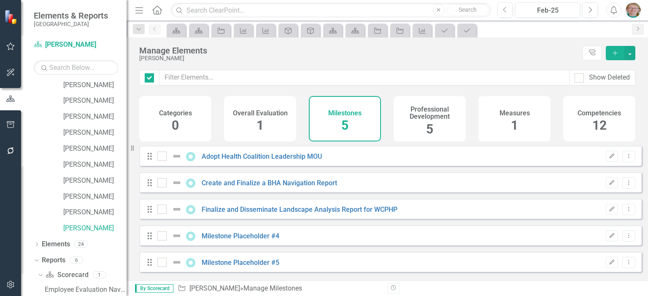
checkbox input "false"
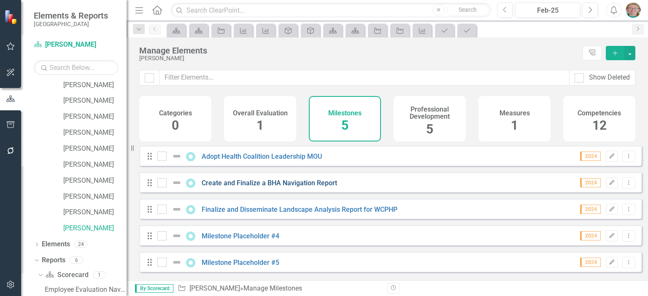
click at [304, 187] on link "Create and Finalize a BHA Navigation Report" at bounding box center [269, 183] width 135 height 8
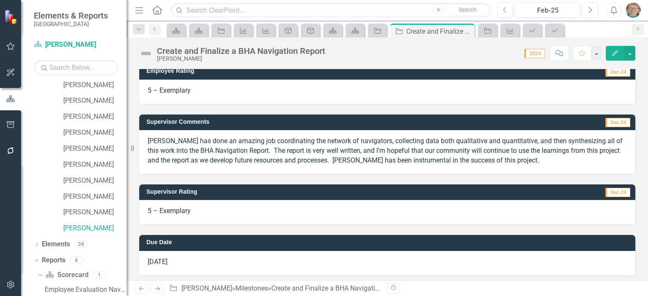
scroll to position [119, 0]
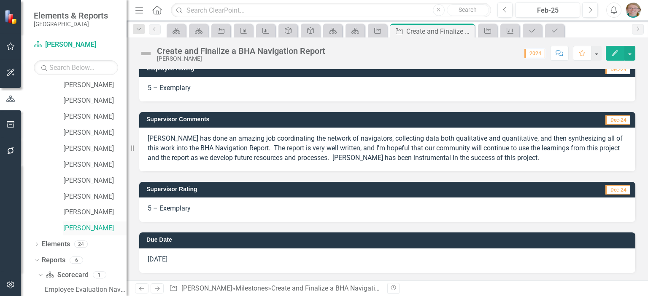
click at [88, 227] on link "[PERSON_NAME]" at bounding box center [94, 229] width 63 height 10
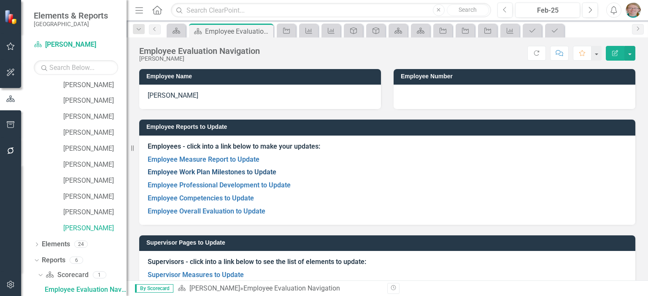
click at [226, 170] on link "Employee Work Plan Milestones to Update" at bounding box center [212, 172] width 129 height 8
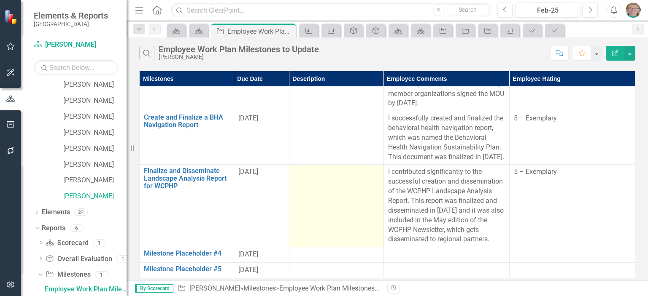
scroll to position [47, 0]
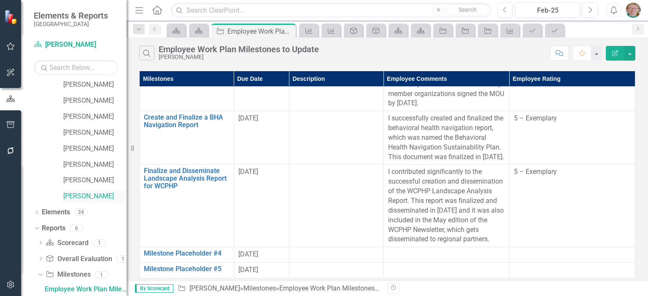
click at [88, 197] on link "[PERSON_NAME]" at bounding box center [94, 197] width 63 height 10
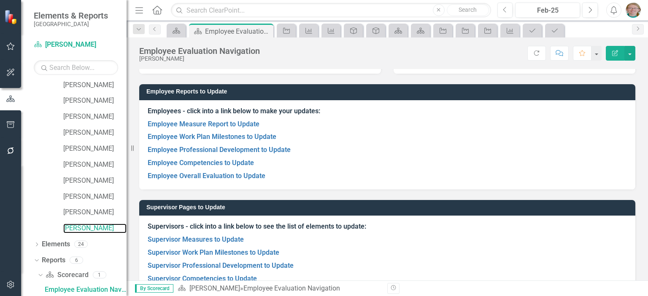
scroll to position [119, 0]
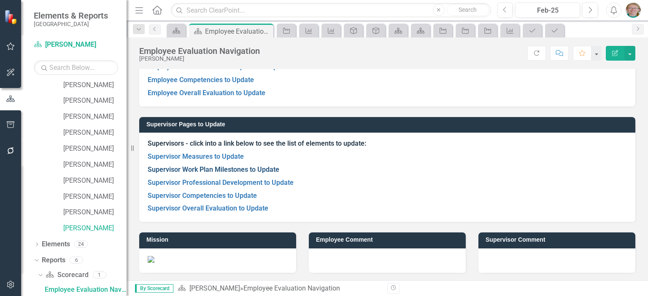
click at [213, 167] on link "Supervisor Work Plan Milestones to Update" at bounding box center [214, 170] width 132 height 8
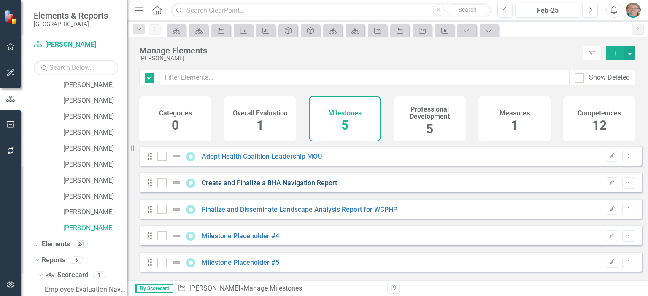
checkbox input "false"
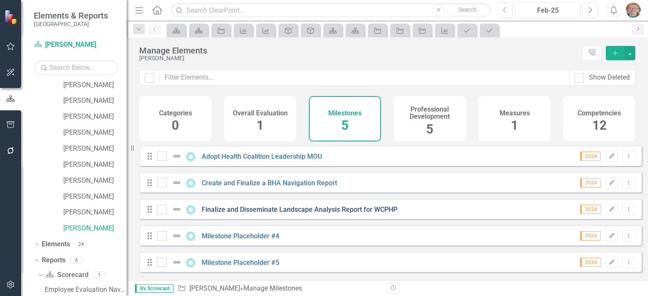
click at [320, 214] on link "Finalize and Disseminate Landscape Analysis Report for WCPHP" at bounding box center [300, 210] width 196 height 8
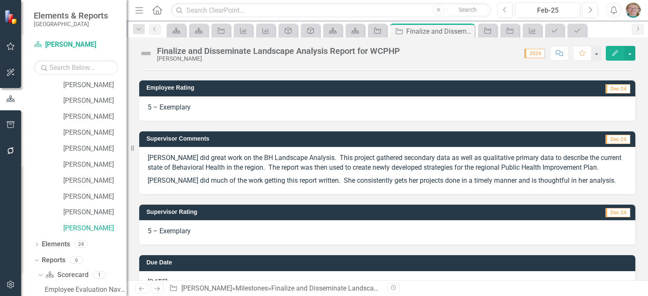
scroll to position [122, 0]
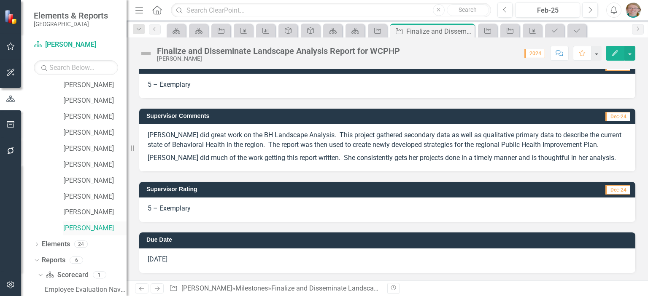
click at [92, 229] on link "[PERSON_NAME]" at bounding box center [94, 229] width 63 height 10
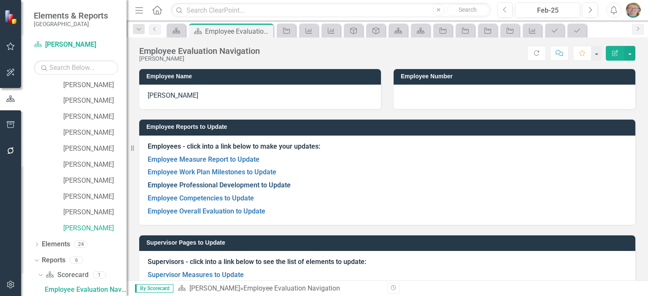
click at [206, 185] on link "Employee Professional Development to Update" at bounding box center [219, 185] width 143 height 8
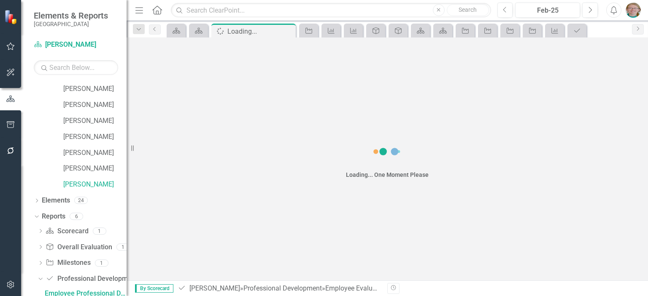
scroll to position [194, 0]
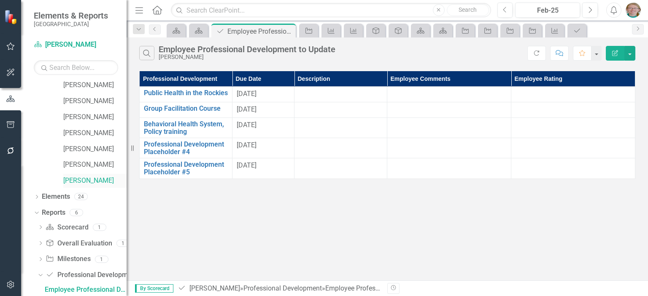
click at [75, 180] on link "[PERSON_NAME]" at bounding box center [94, 181] width 63 height 10
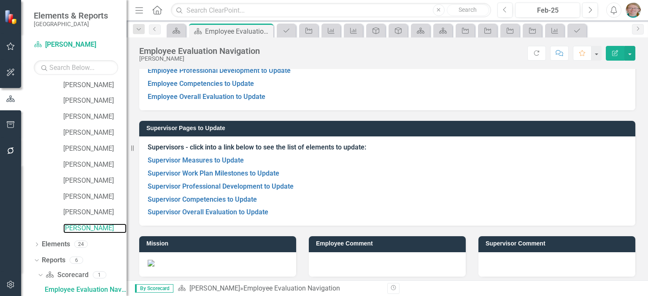
scroll to position [119, 0]
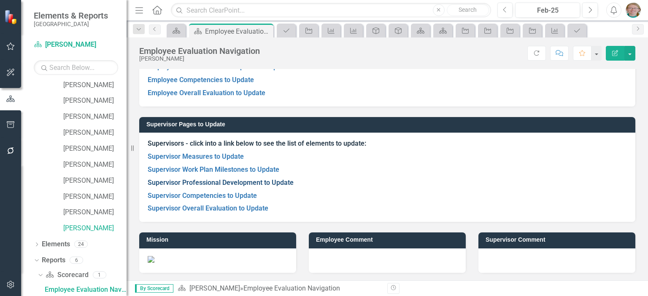
click at [209, 182] on link "Supervisor Professional Development to Update" at bounding box center [221, 183] width 146 height 8
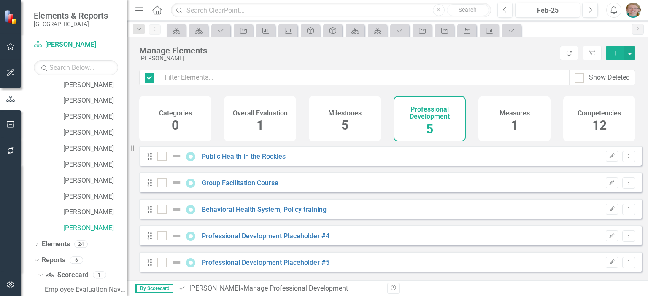
checkbox input "false"
click at [84, 230] on link "[PERSON_NAME]" at bounding box center [94, 229] width 63 height 10
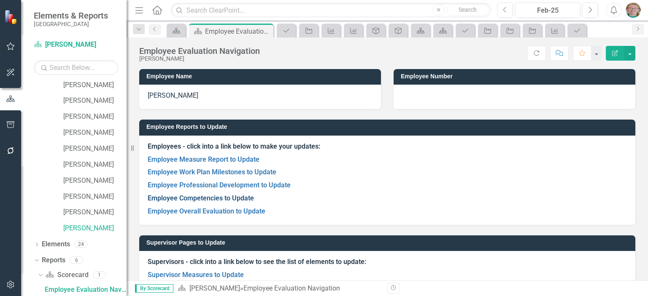
click at [194, 198] on link "Employee Competencies to Update" at bounding box center [201, 198] width 106 height 8
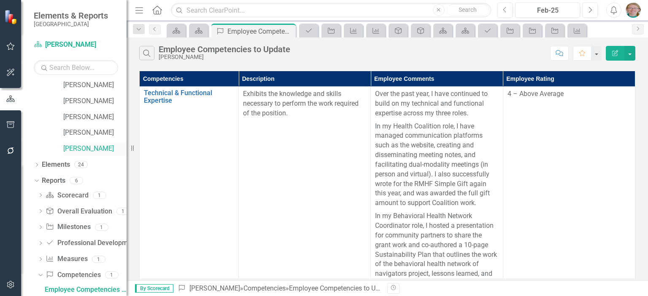
click at [76, 150] on link "[PERSON_NAME]" at bounding box center [94, 149] width 63 height 10
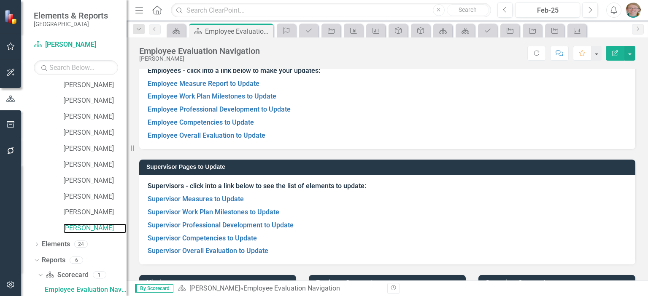
scroll to position [84, 0]
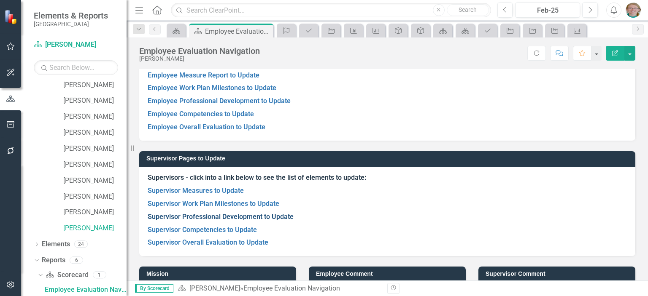
click at [207, 217] on link "Supervisor Professional Development to Update" at bounding box center [221, 217] width 146 height 8
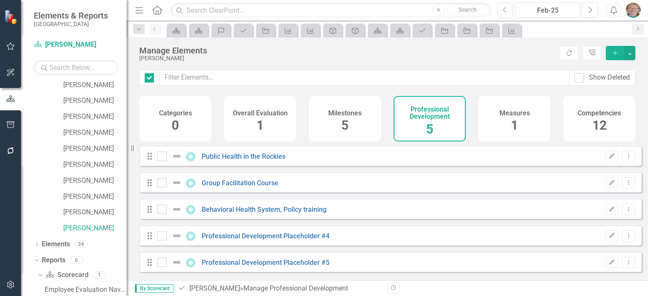
checkbox input "false"
click at [593, 124] on span "12" at bounding box center [599, 125] width 14 height 15
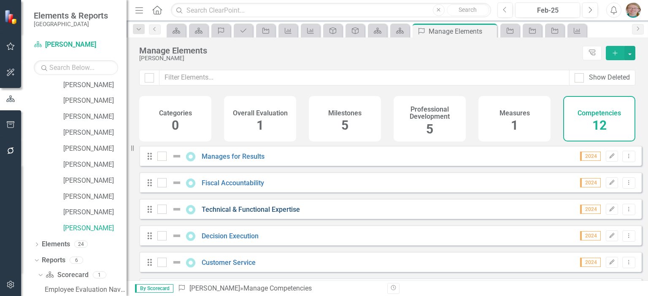
click at [283, 214] on link "Technical & Functional Expertise" at bounding box center [251, 210] width 98 height 8
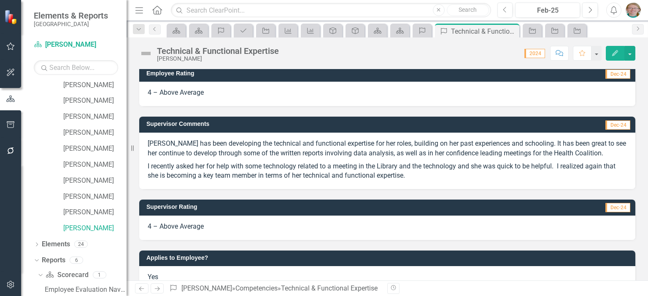
scroll to position [229, 0]
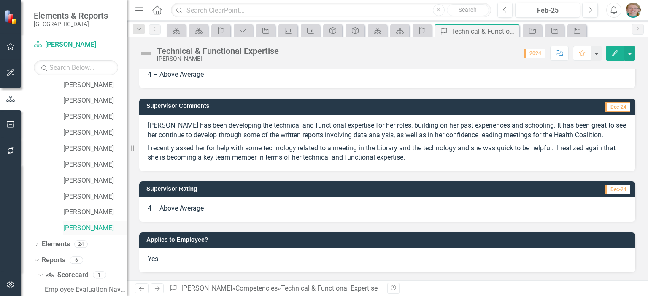
click at [94, 227] on link "[PERSON_NAME]" at bounding box center [94, 229] width 63 height 10
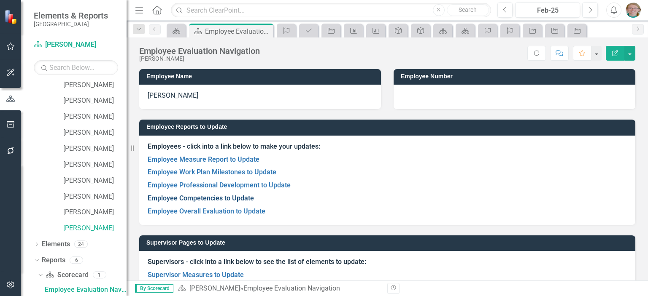
click at [214, 202] on link "Employee Competencies to Update" at bounding box center [201, 198] width 106 height 8
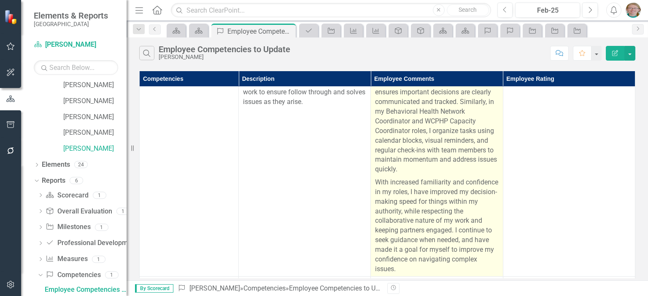
scroll to position [464, 0]
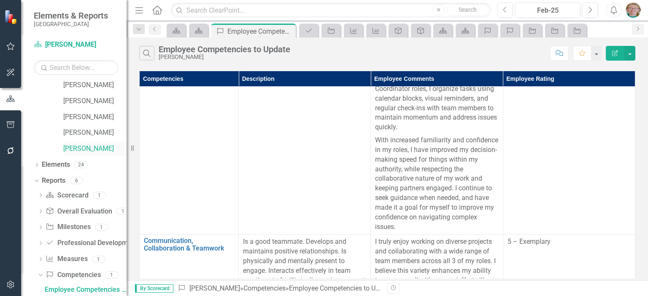
click at [93, 148] on link "[PERSON_NAME]" at bounding box center [94, 149] width 63 height 10
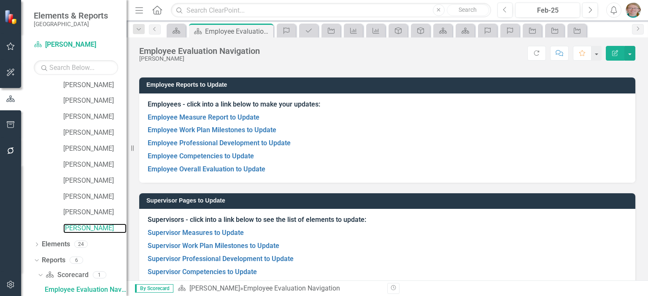
scroll to position [84, 0]
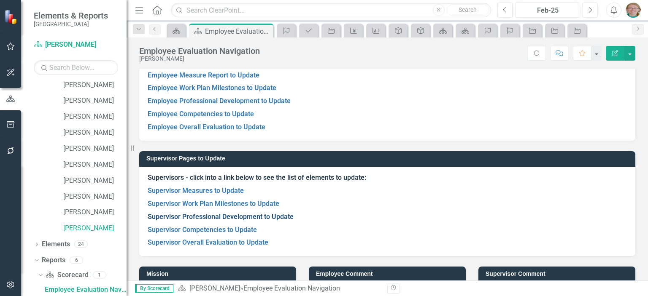
click at [201, 216] on link "Supervisor Professional Development to Update" at bounding box center [221, 217] width 146 height 8
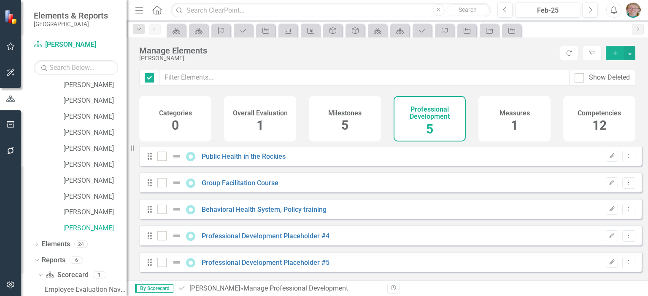
checkbox input "false"
click at [582, 115] on h4 "Competencies" at bounding box center [598, 114] width 43 height 8
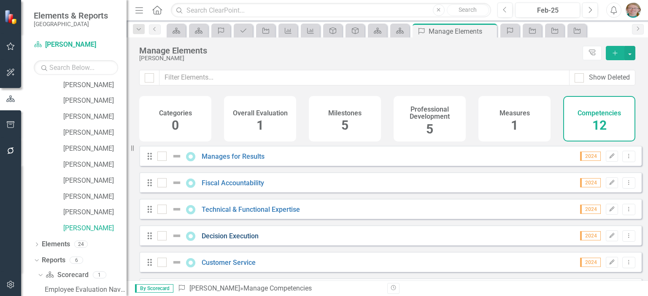
click at [224, 240] on link "Decision Execution" at bounding box center [230, 236] width 57 height 8
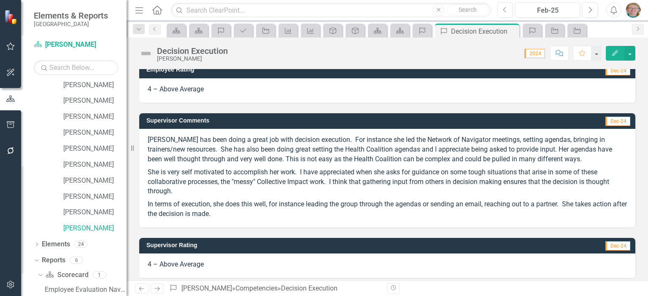
scroll to position [211, 0]
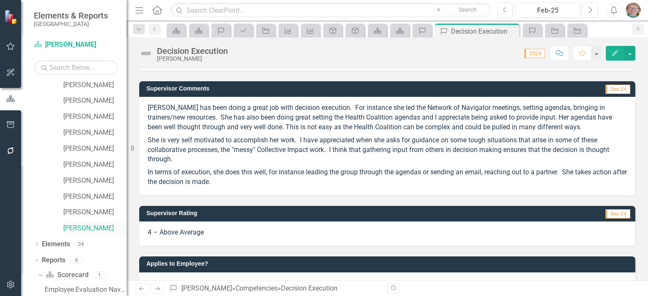
click at [79, 229] on link "[PERSON_NAME]" at bounding box center [94, 229] width 63 height 10
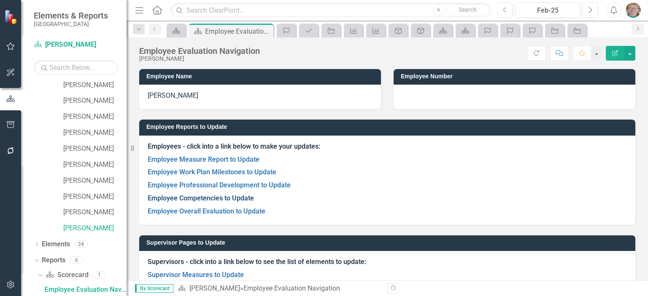
click at [226, 199] on link "Employee Competencies to Update" at bounding box center [201, 198] width 106 height 8
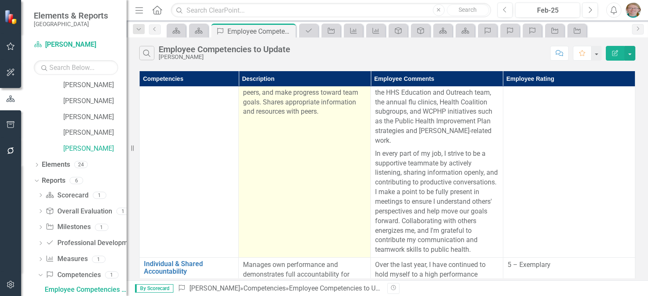
scroll to position [675, 0]
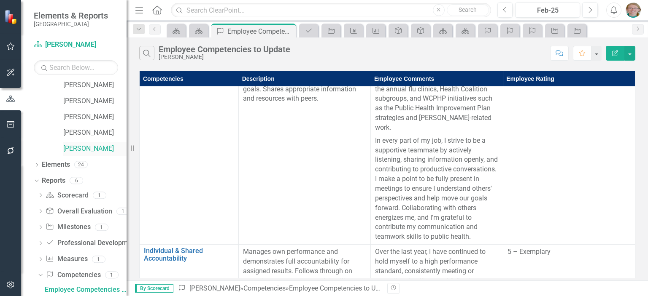
click at [86, 151] on link "[PERSON_NAME]" at bounding box center [94, 149] width 63 height 10
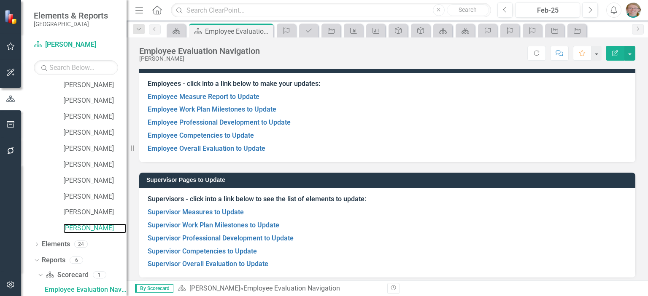
scroll to position [84, 0]
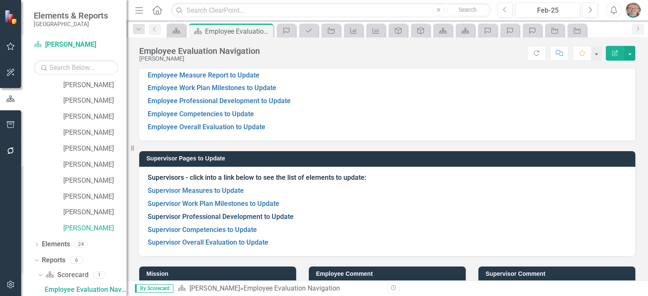
click at [232, 218] on link "Supervisor Professional Development to Update" at bounding box center [221, 217] width 146 height 8
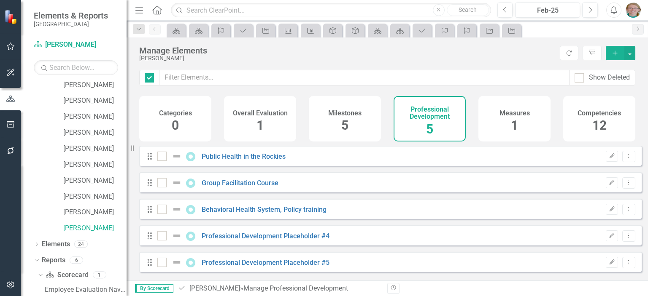
checkbox input "false"
click at [587, 117] on div "Competencies 12" at bounding box center [599, 119] width 72 height 46
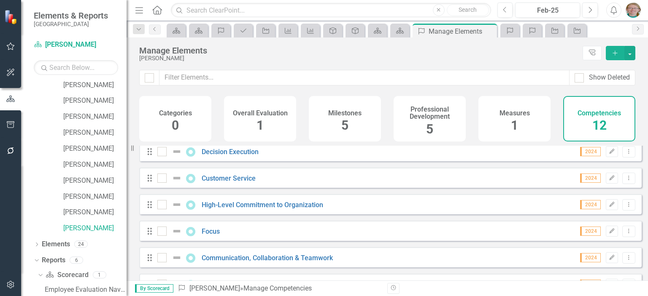
scroll to position [127, 0]
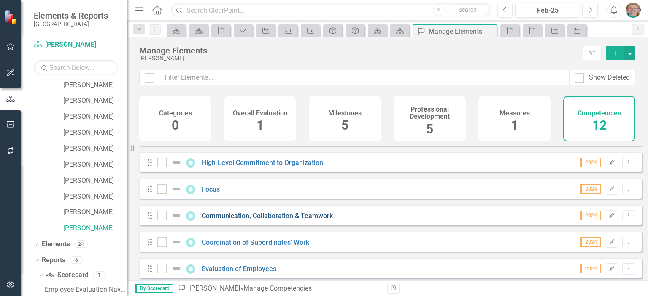
click at [268, 220] on link "Communication, Collaboration & Teamwork" at bounding box center [267, 216] width 131 height 8
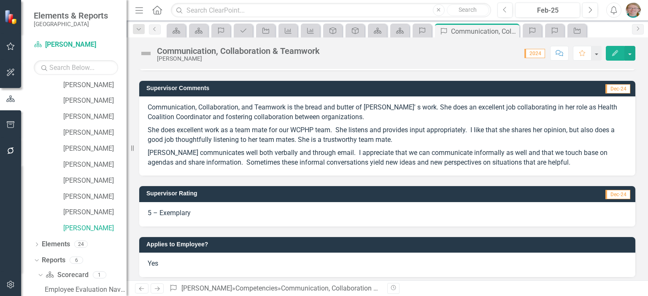
scroll to position [206, 0]
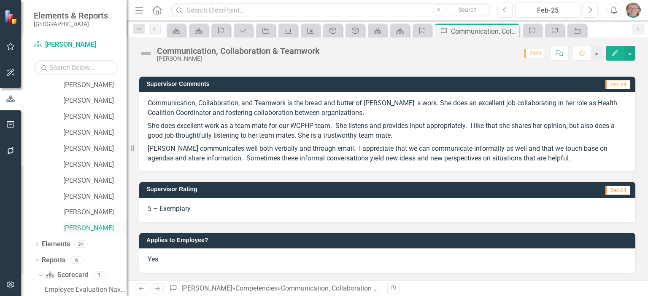
click at [96, 229] on link "[PERSON_NAME]" at bounding box center [94, 229] width 63 height 10
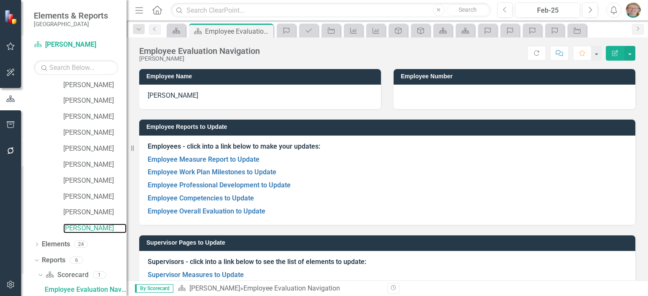
scroll to position [42, 0]
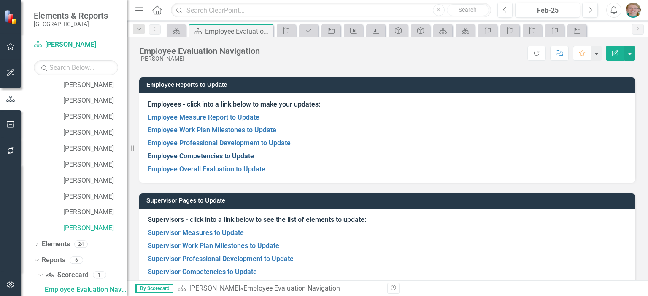
click at [195, 157] on link "Employee Competencies to Update" at bounding box center [201, 156] width 106 height 8
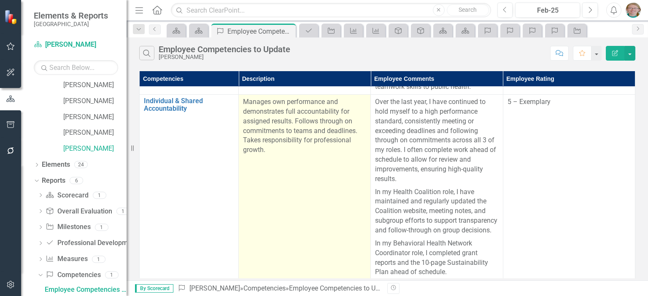
scroll to position [843, 0]
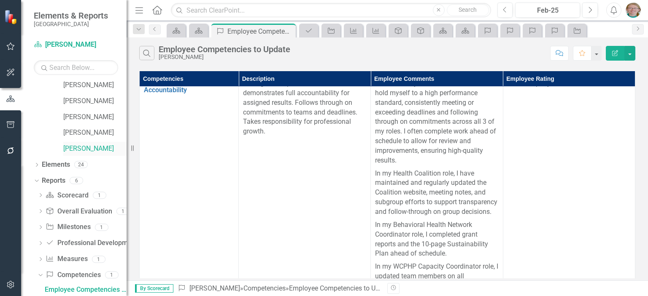
click at [94, 152] on link "[PERSON_NAME]" at bounding box center [94, 149] width 63 height 10
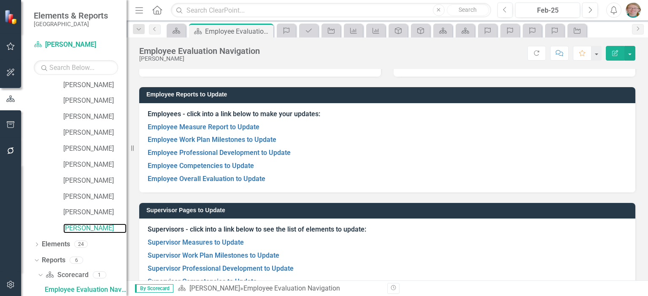
scroll to position [84, 0]
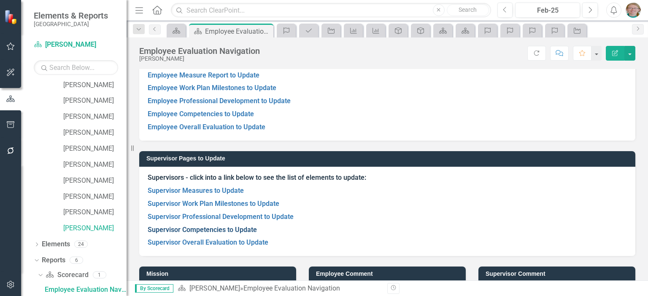
click at [223, 230] on link "Supervisor Competencies to Update" at bounding box center [202, 230] width 109 height 8
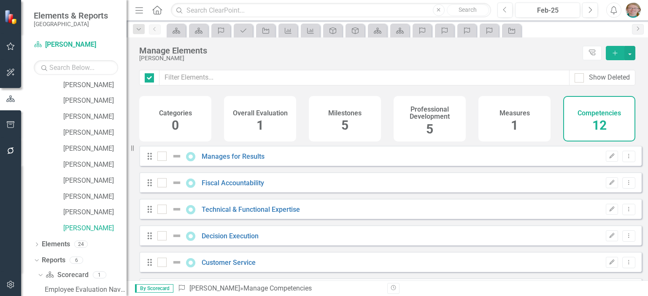
checkbox input "false"
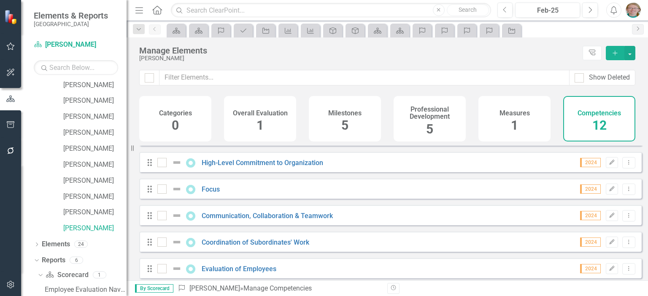
scroll to position [169, 0]
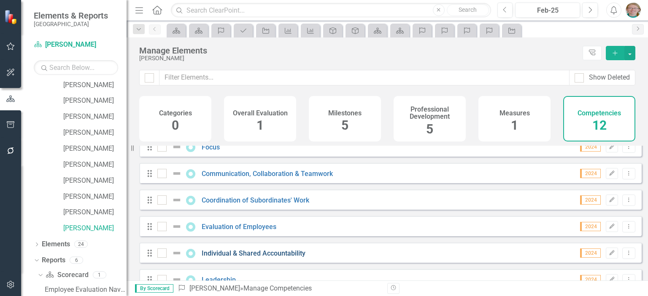
click at [289, 258] on link "Individual & Shared Accountability" at bounding box center [254, 254] width 104 height 8
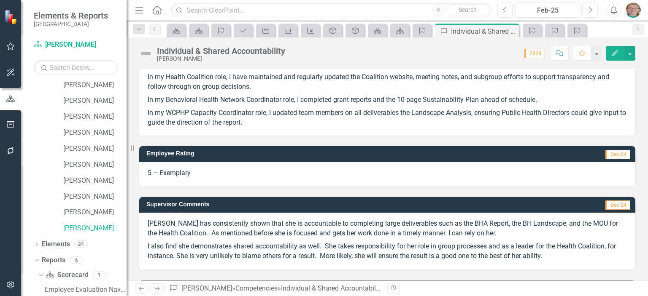
scroll to position [200, 0]
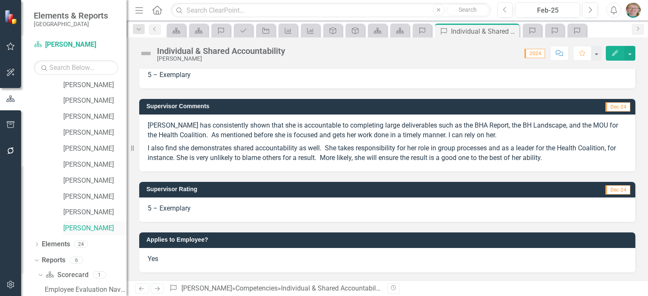
click at [79, 229] on link "[PERSON_NAME]" at bounding box center [94, 229] width 63 height 10
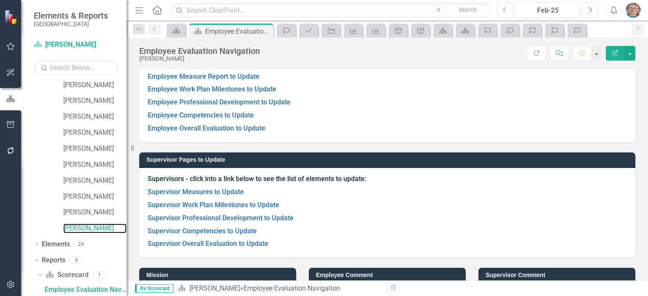
scroll to position [84, 0]
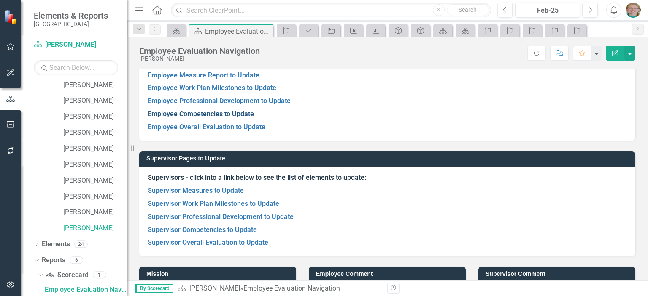
click at [227, 116] on link "Employee Competencies to Update" at bounding box center [201, 114] width 106 height 8
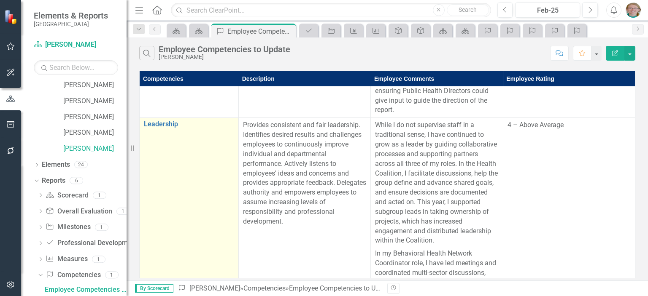
scroll to position [1048, 0]
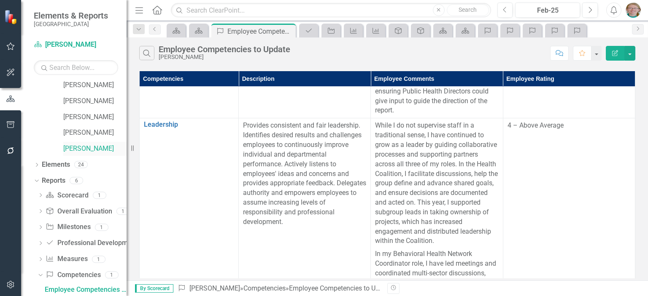
click at [86, 149] on link "[PERSON_NAME]" at bounding box center [94, 149] width 63 height 10
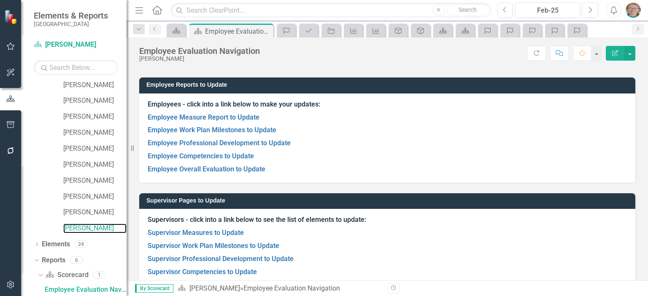
scroll to position [84, 0]
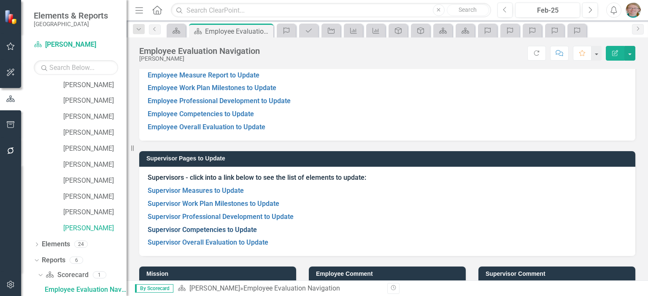
click at [221, 233] on link "Supervisor Competencies to Update" at bounding box center [202, 230] width 109 height 8
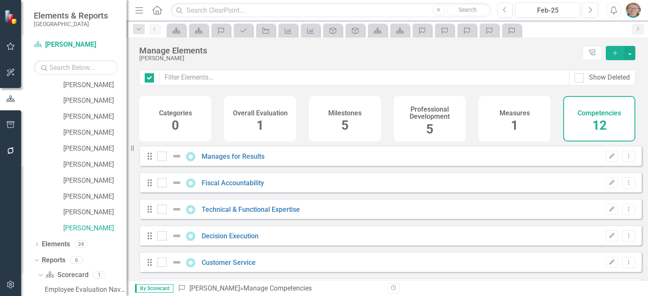
checkbox input "false"
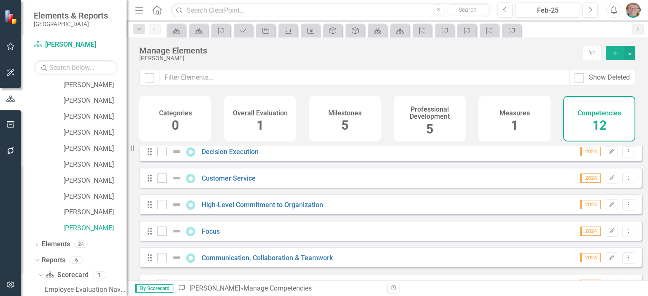
scroll to position [127, 0]
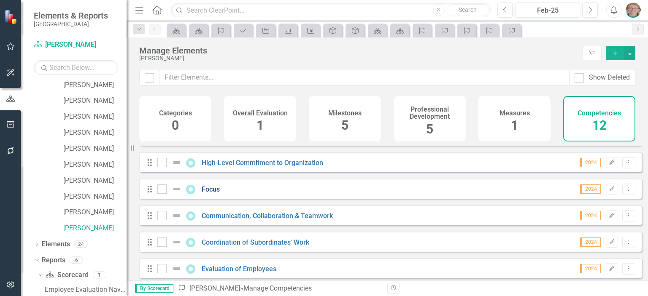
click at [206, 194] on link "Focus" at bounding box center [211, 190] width 18 height 8
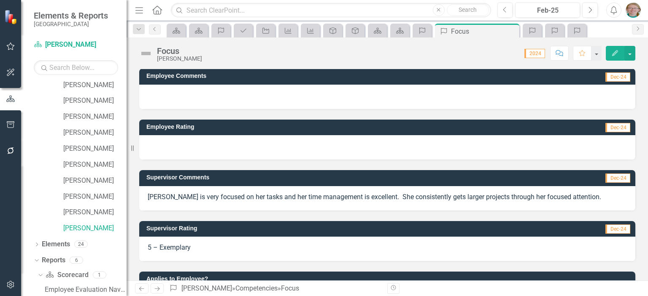
scroll to position [90, 0]
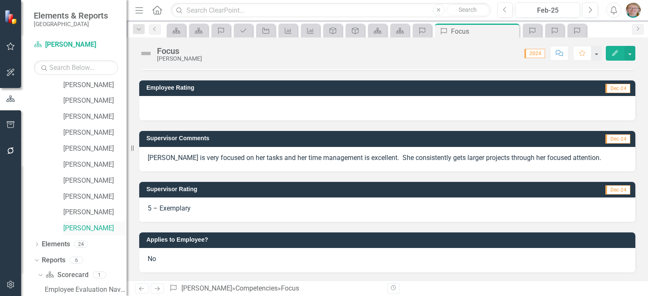
click at [81, 230] on link "[PERSON_NAME]" at bounding box center [94, 229] width 63 height 10
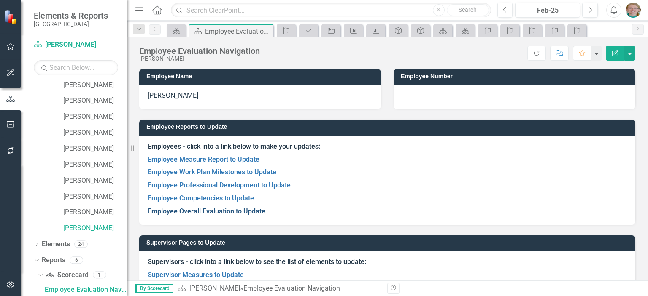
click at [206, 210] on link "Employee Overall Evaluation to Update" at bounding box center [207, 211] width 118 height 8
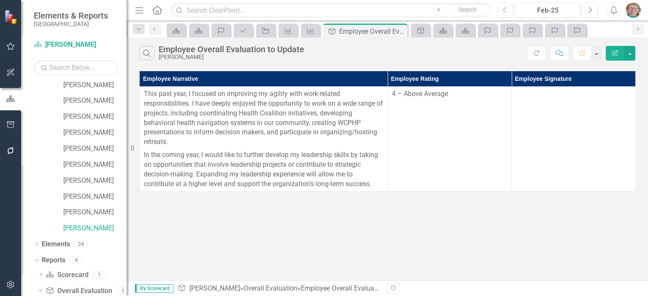
scroll to position [162, 0]
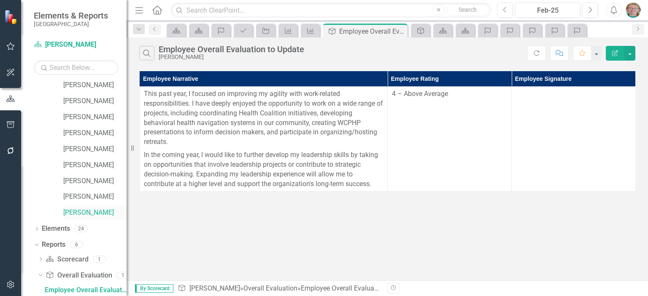
click at [92, 214] on link "[PERSON_NAME]" at bounding box center [94, 213] width 63 height 10
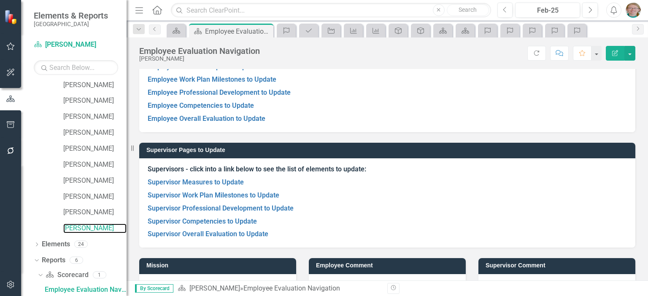
scroll to position [119, 0]
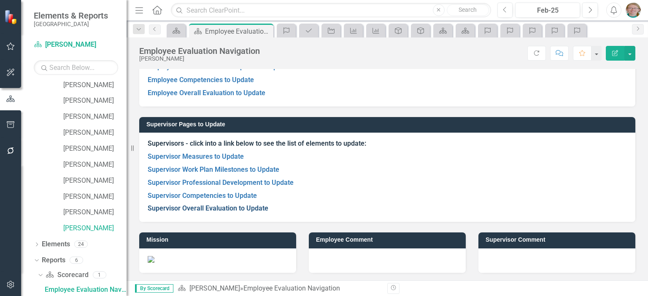
click at [192, 211] on link "Supervisor Overall Evaluation to Update" at bounding box center [208, 209] width 121 height 8
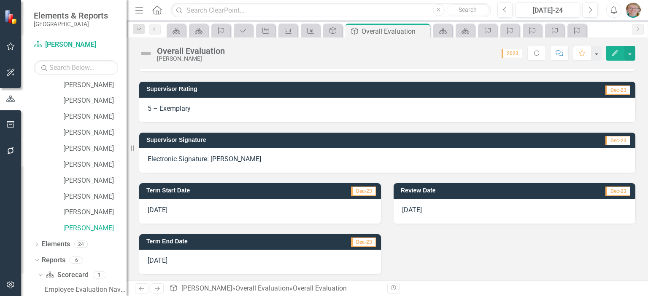
scroll to position [342, 0]
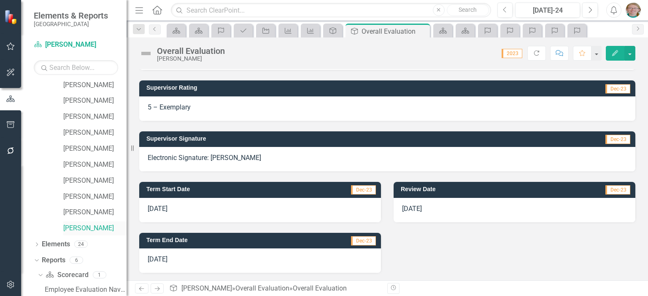
click at [75, 226] on link "[PERSON_NAME]" at bounding box center [94, 229] width 63 height 10
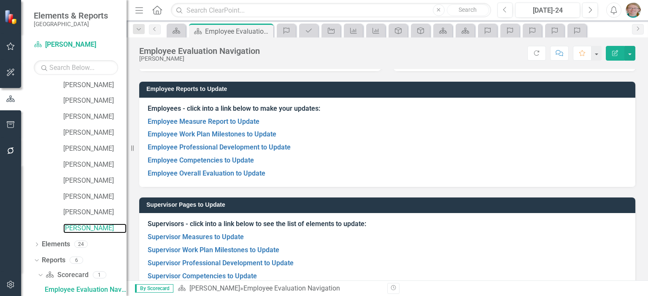
scroll to position [35, 0]
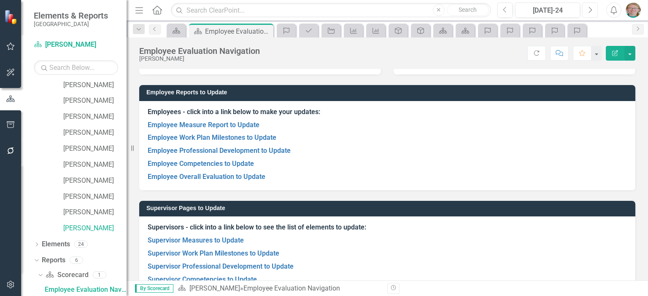
click at [594, 7] on button "Next" at bounding box center [590, 10] width 16 height 15
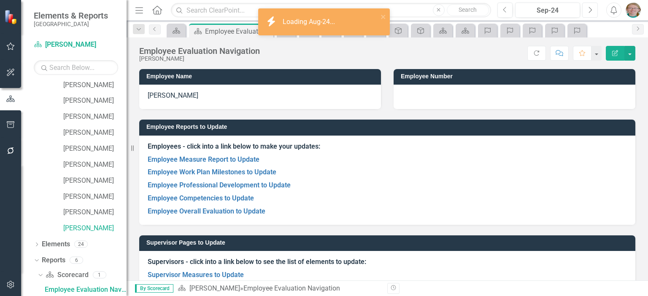
click at [592, 9] on icon "Next" at bounding box center [589, 10] width 5 height 8
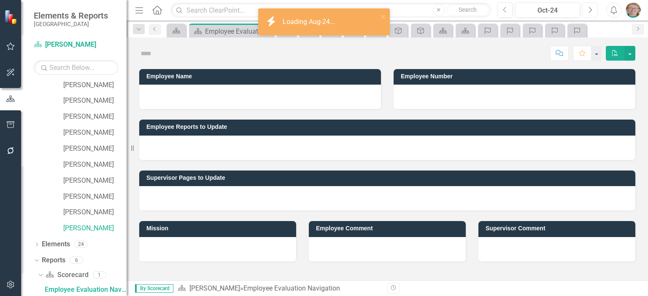
click at [592, 9] on icon "Next" at bounding box center [589, 10] width 5 height 8
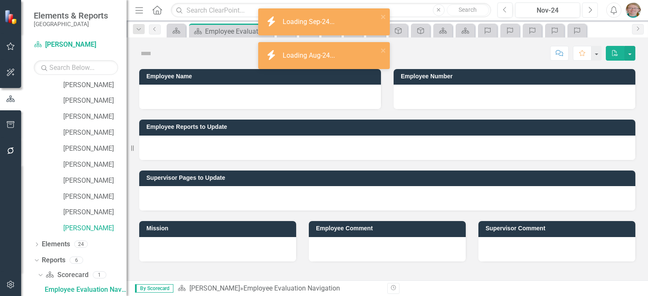
click at [592, 9] on icon "Next" at bounding box center [589, 10] width 5 height 8
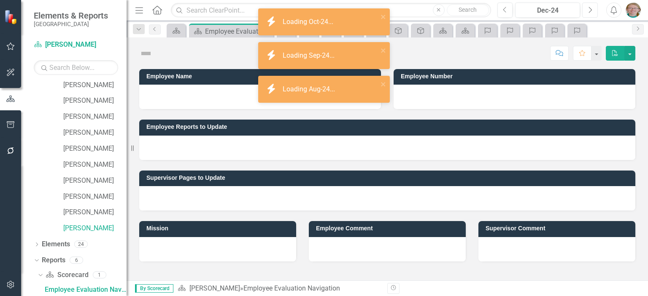
click at [592, 9] on icon "Next" at bounding box center [589, 10] width 5 height 8
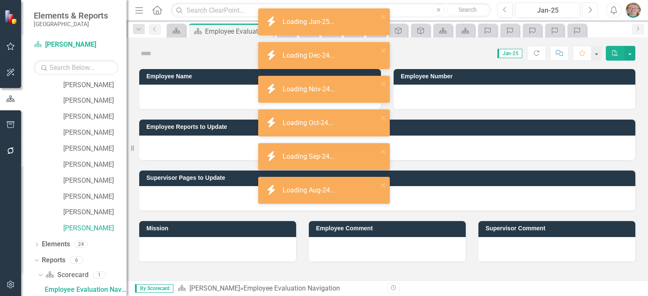
click at [592, 9] on icon "Next" at bounding box center [589, 10] width 5 height 8
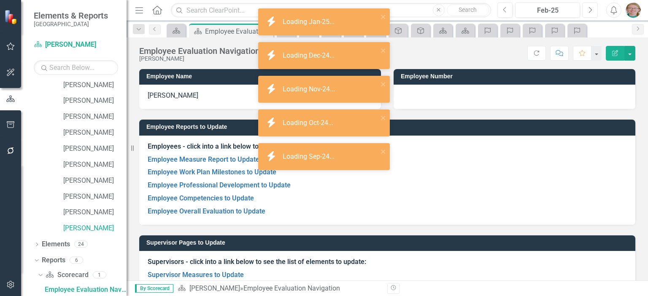
click at [592, 9] on icon "Next" at bounding box center [589, 10] width 5 height 8
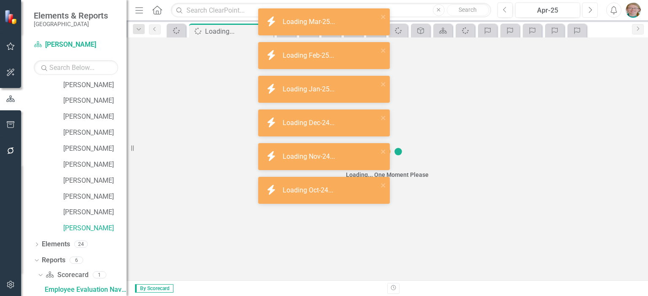
click at [592, 9] on icon "Next" at bounding box center [589, 10] width 5 height 8
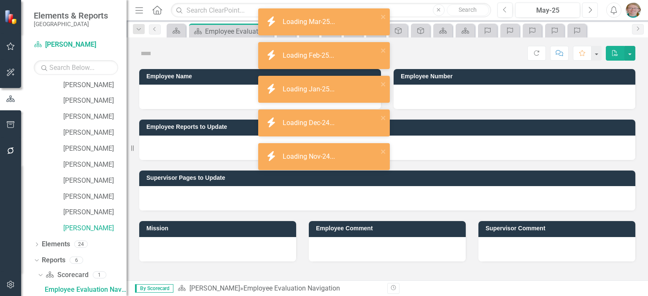
click at [592, 9] on icon "Next" at bounding box center [589, 10] width 5 height 8
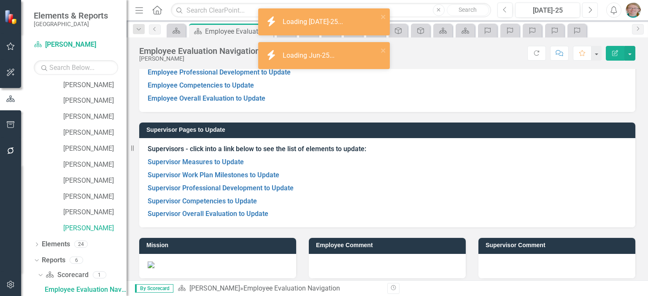
scroll to position [119, 0]
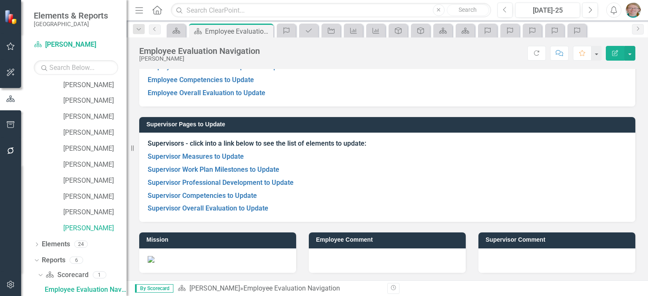
click at [148, 263] on img at bounding box center [151, 259] width 7 height 7
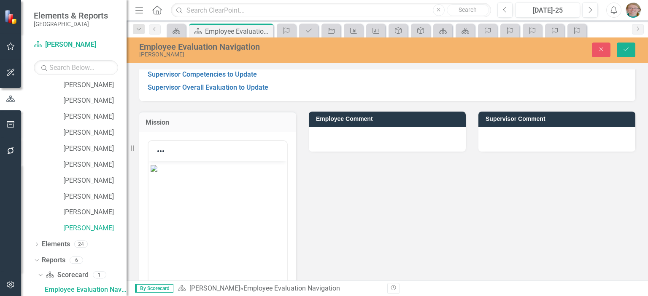
scroll to position [245, 0]
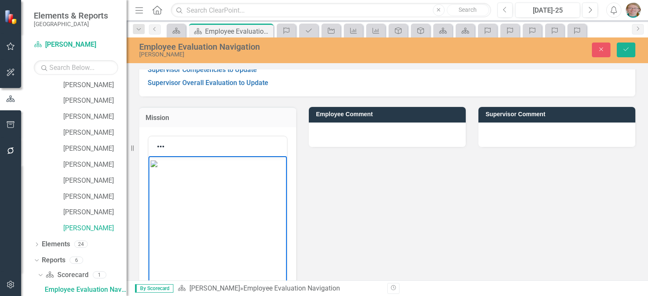
click at [153, 167] on img "Rich Text Area. Press ALT-0 for help." at bounding box center [154, 164] width 7 height 7
click at [215, 212] on body "Rich Text Area. Press ALT-0 for help." at bounding box center [217, 219] width 138 height 127
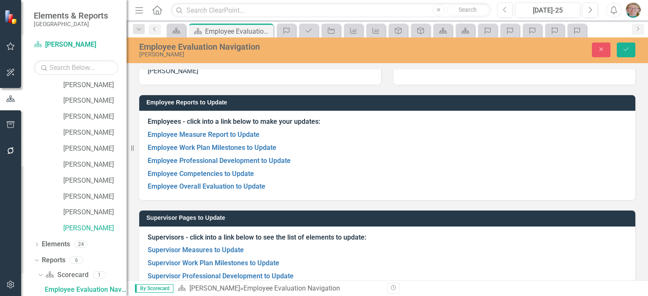
scroll to position [0, 0]
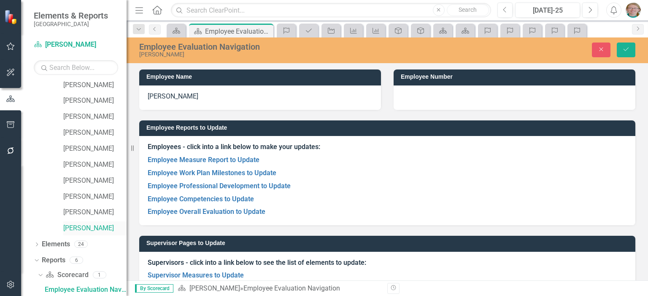
click at [84, 227] on link "[PERSON_NAME]" at bounding box center [94, 229] width 63 height 10
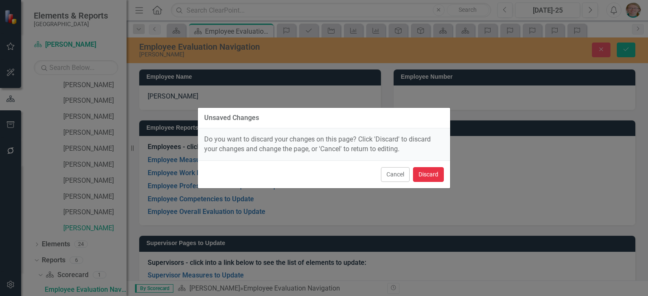
click at [425, 174] on button "Discard" at bounding box center [428, 174] width 31 height 15
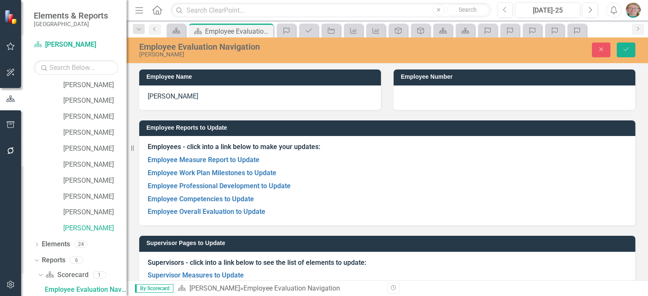
click at [541, 186] on p "Employee Professional Development to Update" at bounding box center [387, 186] width 479 height 13
click at [92, 229] on link "[PERSON_NAME]" at bounding box center [94, 229] width 63 height 10
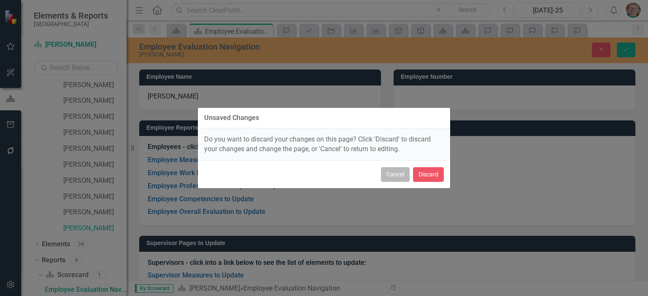
click at [400, 173] on button "Cancel" at bounding box center [395, 174] width 29 height 15
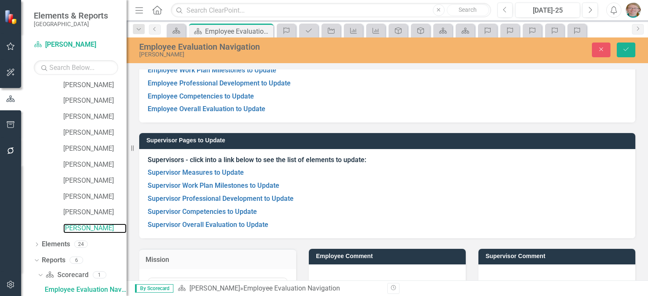
scroll to position [97, 0]
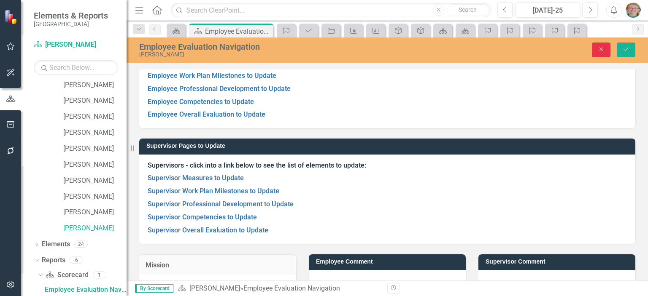
click at [600, 48] on icon "Close" at bounding box center [601, 49] width 8 height 6
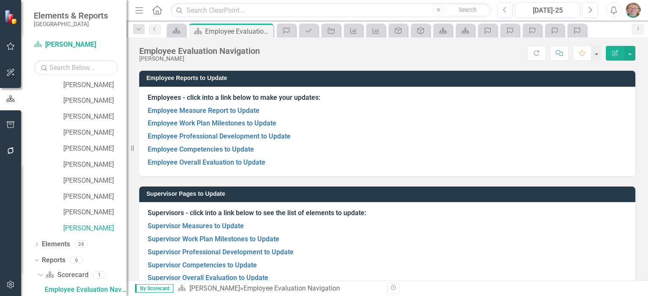
scroll to position [13, 0]
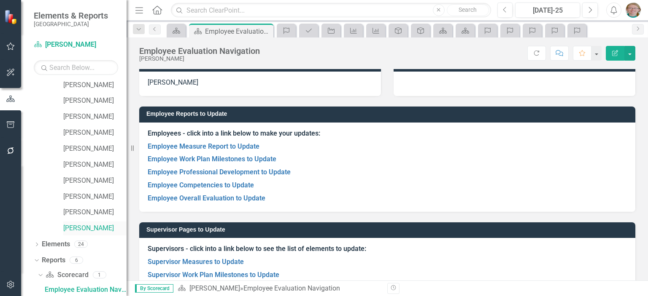
click at [93, 229] on link "[PERSON_NAME]" at bounding box center [94, 229] width 63 height 10
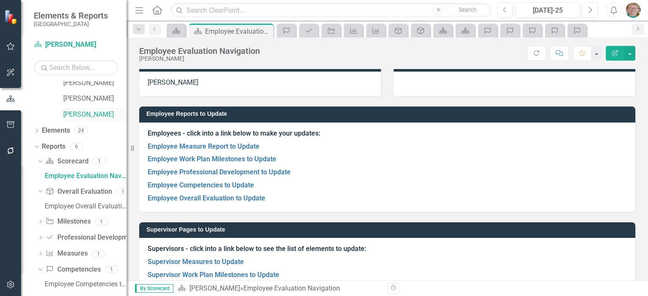
scroll to position [270, 0]
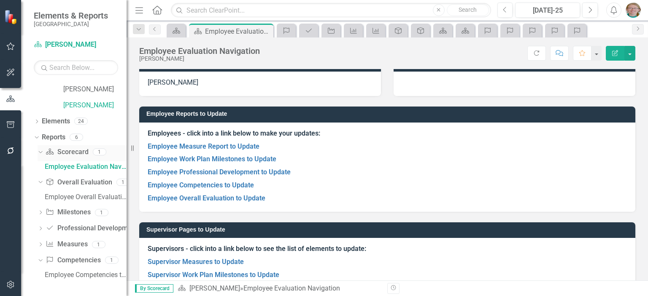
click at [57, 153] on link "Scorecard Scorecard" at bounding box center [67, 153] width 43 height 10
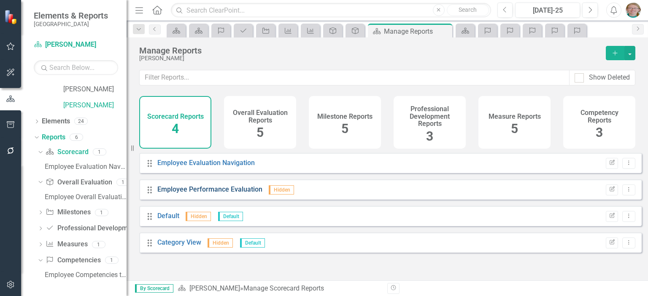
click at [245, 194] on link "Employee Performance Evaluation" at bounding box center [209, 190] width 105 height 8
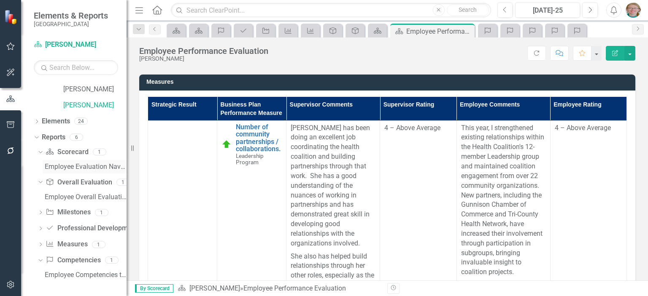
click at [78, 166] on div "Employee Evaluation Navigation" at bounding box center [86, 167] width 82 height 8
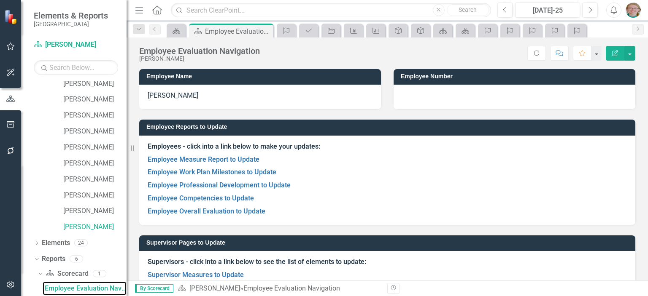
scroll to position [147, 0]
click at [42, 273] on div "Dropdown" at bounding box center [38, 275] width 7 height 6
click at [75, 275] on link "Scorecard Scorecard" at bounding box center [67, 276] width 43 height 10
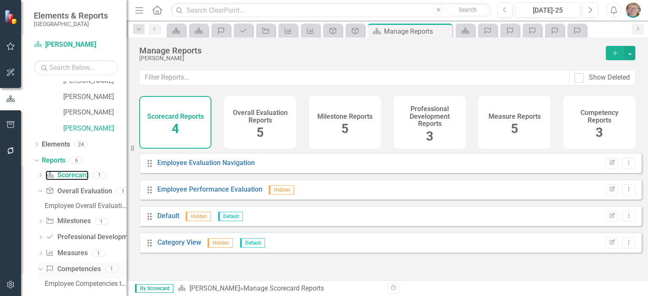
scroll to position [256, 0]
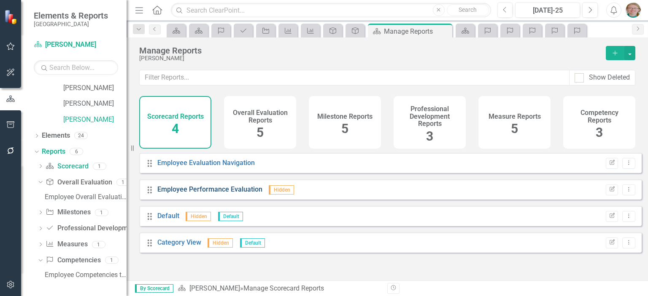
click at [196, 194] on link "Employee Performance Evaluation" at bounding box center [209, 190] width 105 height 8
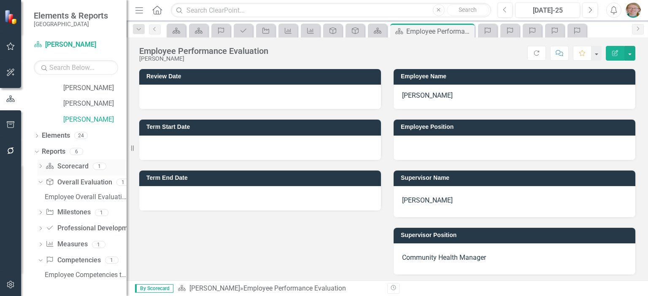
click at [40, 165] on icon "Dropdown" at bounding box center [41, 167] width 6 height 5
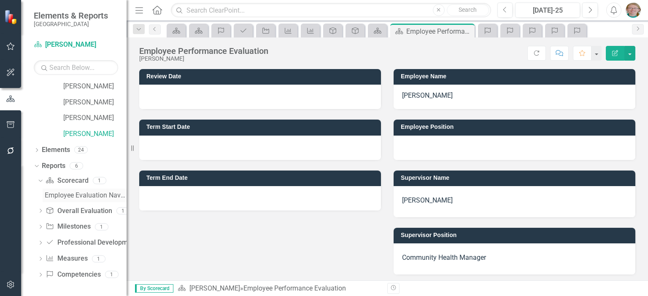
click at [61, 193] on div "Employee Evaluation Navigation" at bounding box center [86, 196] width 82 height 8
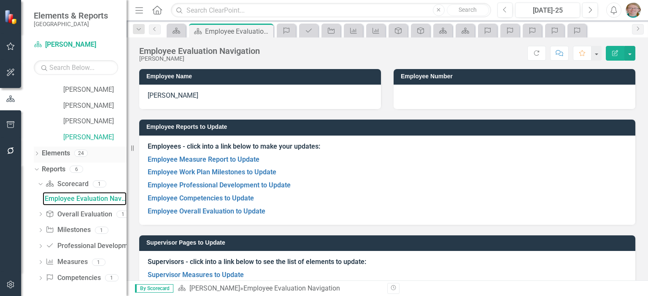
scroll to position [241, 0]
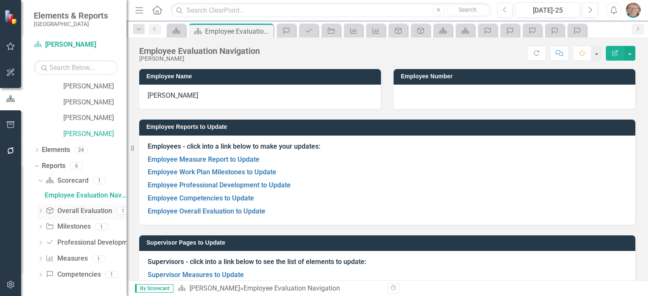
click at [85, 211] on link "Overall Evaluation Overall Evaluation" at bounding box center [79, 212] width 66 height 10
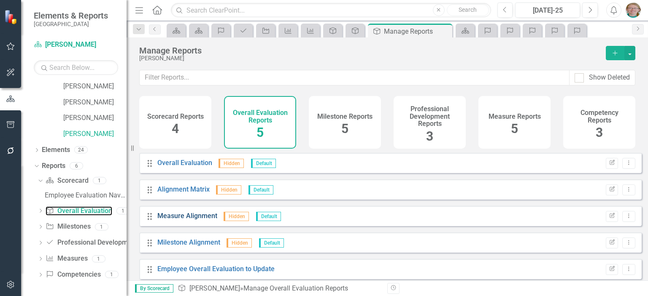
scroll to position [4, 0]
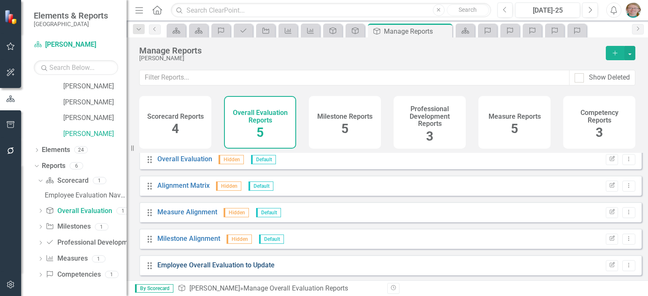
click at [212, 269] on link "Employee Overall Evaluation to Update" at bounding box center [215, 265] width 117 height 8
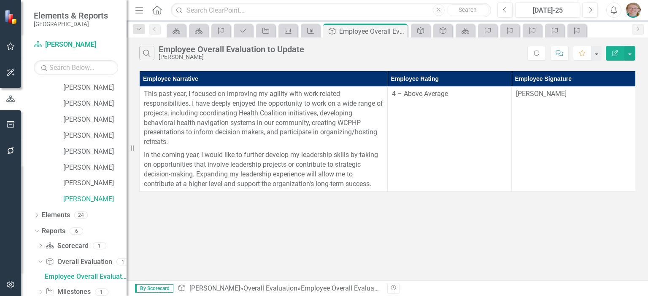
scroll to position [162, 0]
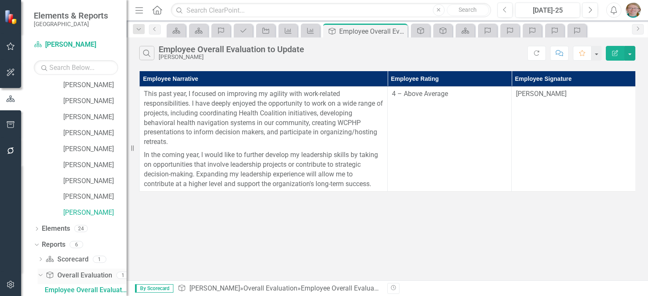
click at [94, 277] on link "Overall Evaluation Overall Evaluation" at bounding box center [79, 276] width 66 height 10
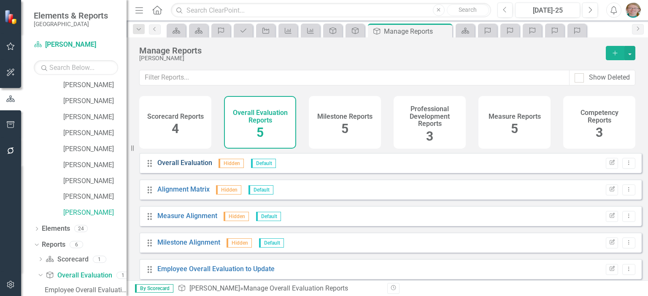
click at [204, 167] on link "Overall Evaluation" at bounding box center [184, 163] width 55 height 8
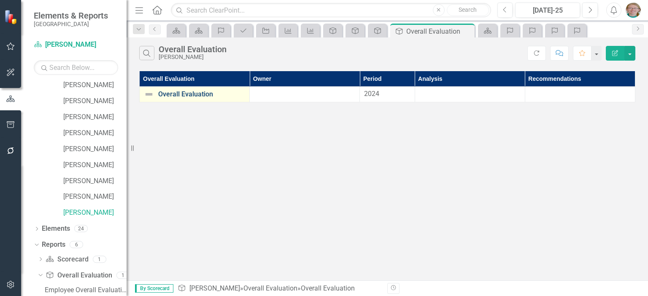
click at [174, 94] on link "Overall Evaluation" at bounding box center [201, 95] width 87 height 8
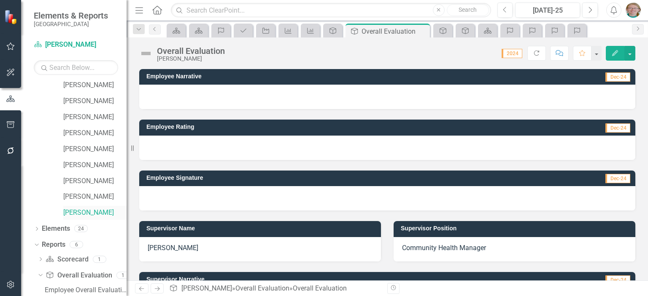
click at [81, 212] on link "[PERSON_NAME]" at bounding box center [94, 213] width 63 height 10
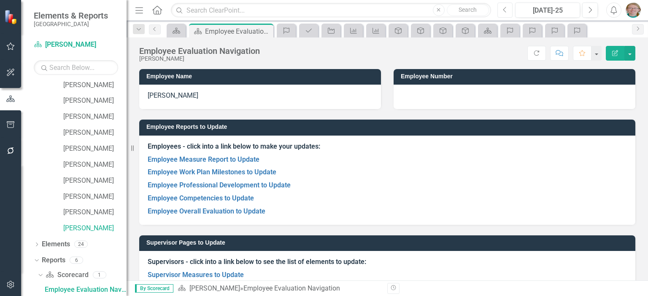
click at [504, 8] on icon "Previous" at bounding box center [505, 10] width 5 height 8
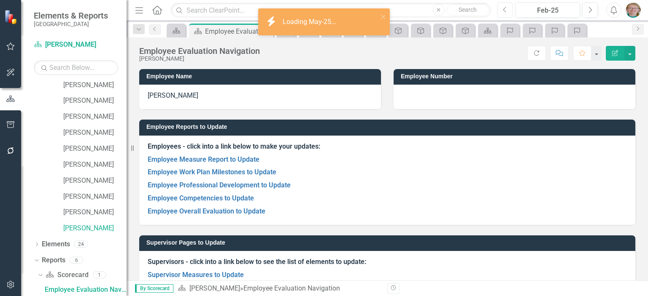
click at [504, 8] on icon "Previous" at bounding box center [505, 10] width 5 height 8
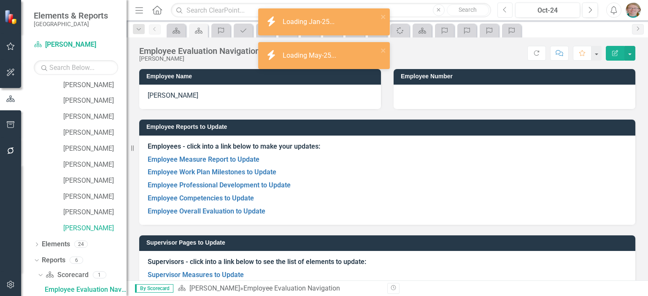
click at [504, 8] on icon "Previous" at bounding box center [505, 10] width 5 height 8
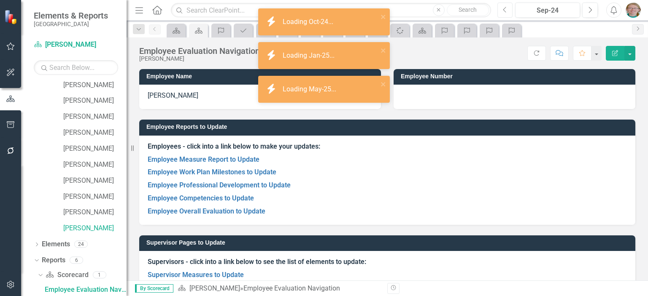
click at [504, 8] on icon "Previous" at bounding box center [505, 10] width 5 height 8
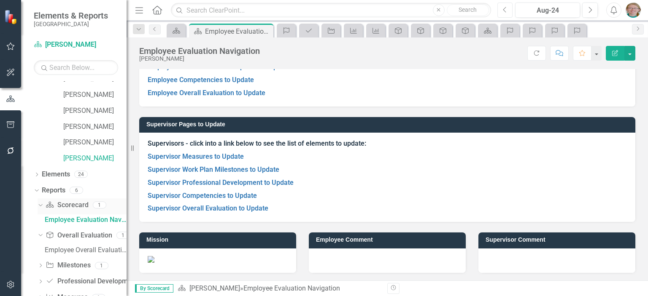
scroll to position [231, 0]
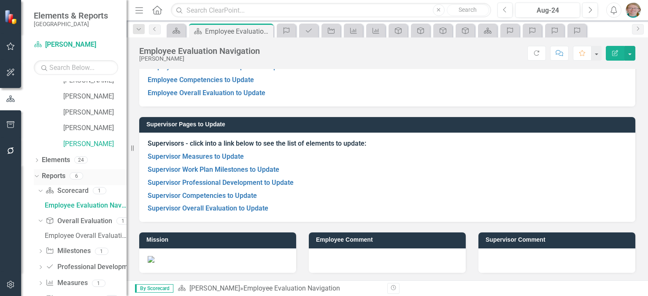
click at [35, 175] on icon at bounding box center [37, 176] width 4 height 2
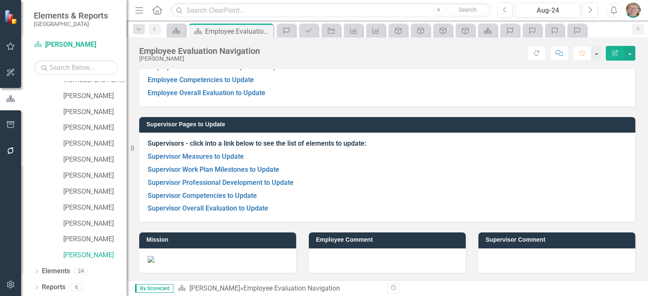
scroll to position [120, 0]
click at [54, 286] on link "Reports" at bounding box center [54, 288] width 24 height 10
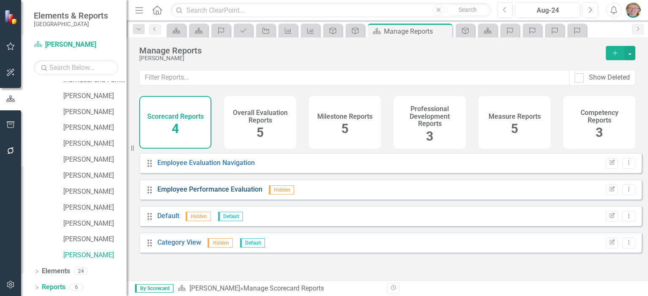
click at [197, 193] on link "Employee Performance Evaluation" at bounding box center [209, 190] width 105 height 8
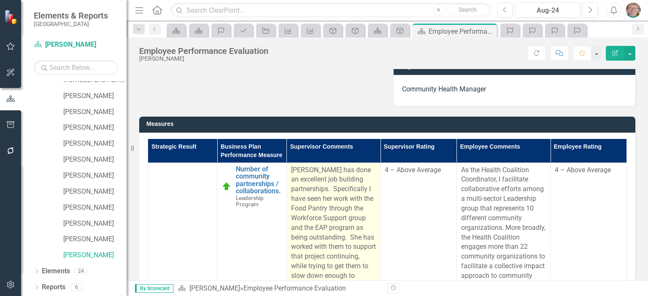
click at [319, 241] on p "[PERSON_NAME] has done an excellent job building partnerships. Specifically I h…" at bounding box center [333, 257] width 85 height 183
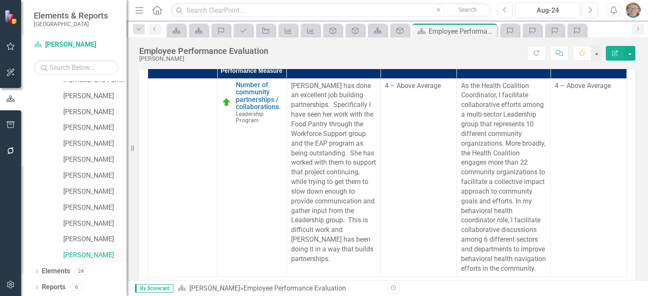
click at [76, 259] on link "[PERSON_NAME]" at bounding box center [94, 256] width 63 height 10
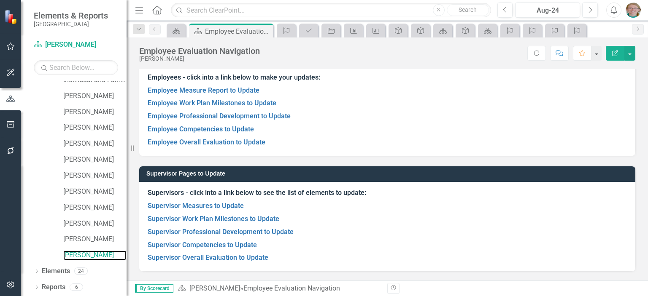
scroll to position [84, 0]
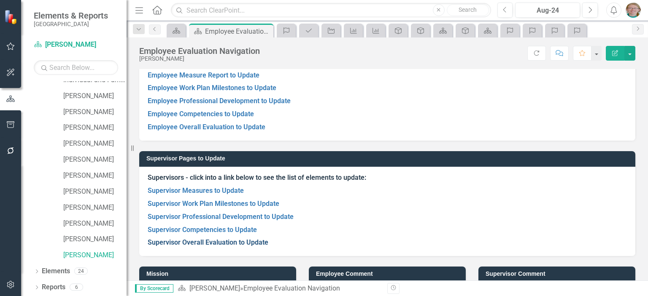
click at [219, 245] on link "Supervisor Overall Evaluation to Update" at bounding box center [208, 243] width 121 height 8
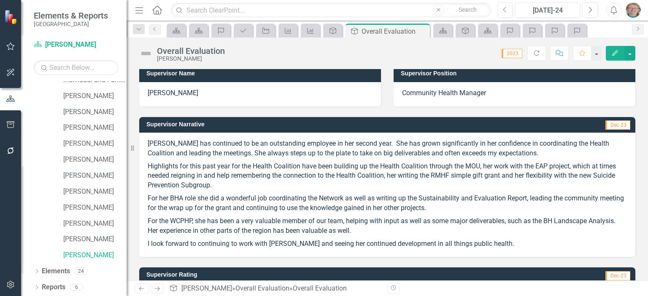
scroll to position [211, 0]
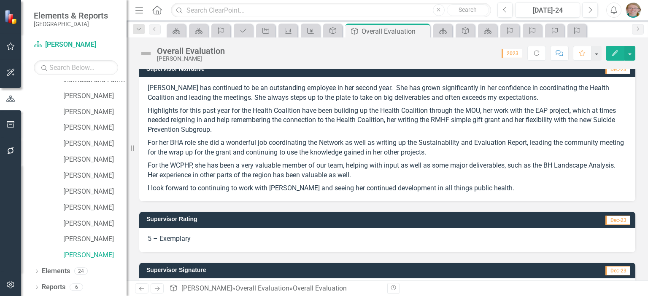
click at [249, 168] on p "For the WCPHP, she has been a very valuable member of our team, helping with in…" at bounding box center [387, 170] width 479 height 23
click at [611, 54] on button "Edit" at bounding box center [615, 53] width 19 height 15
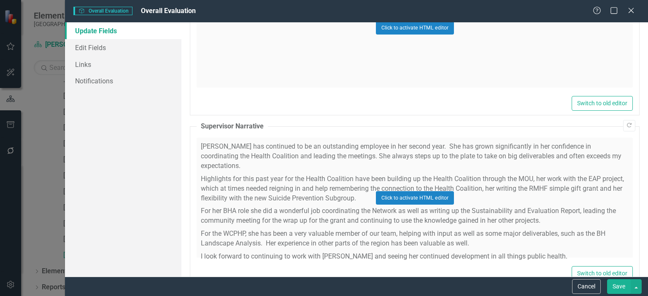
scroll to position [801, 0]
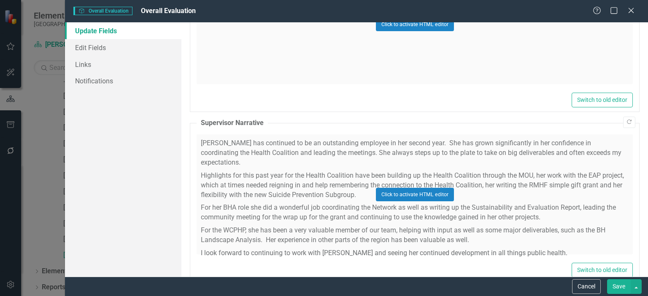
click at [328, 229] on div "Click to activate HTML editor" at bounding box center [415, 195] width 436 height 120
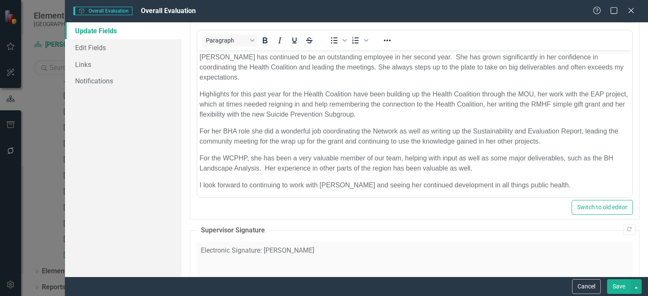
scroll to position [928, 0]
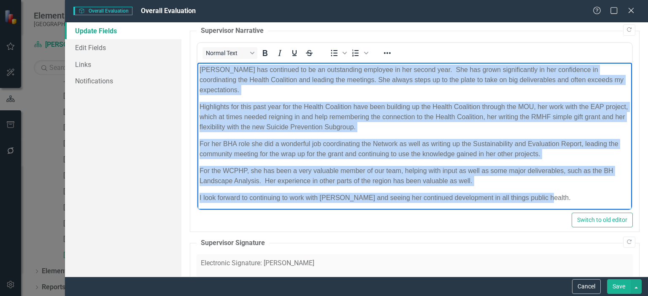
drag, startPoint x: 542, startPoint y: 189, endPoint x: 194, endPoint y: 46, distance: 376.6
click at [197, 63] on html "Reiley has continued to be an outstanding employee in her second year. She has …" at bounding box center [414, 137] width 434 height 149
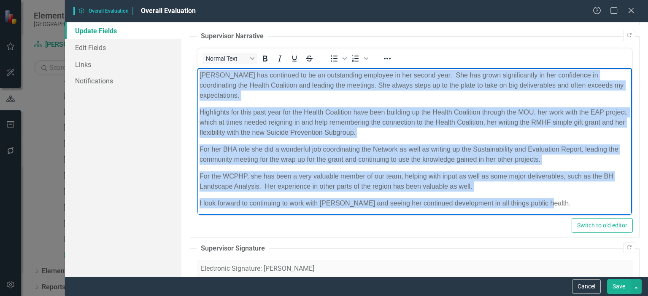
copy body "Reiley has continued to be an outstanding employee in her second year. She has …"
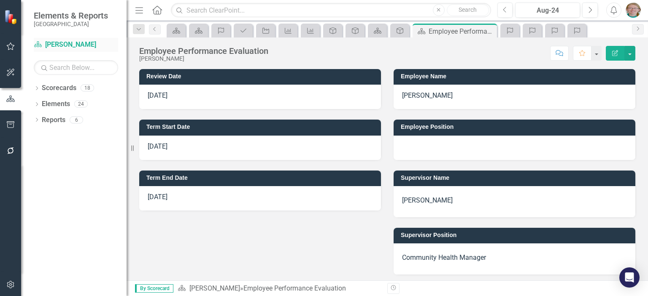
click at [62, 48] on link "Scorecard [PERSON_NAME]" at bounding box center [76, 45] width 84 height 10
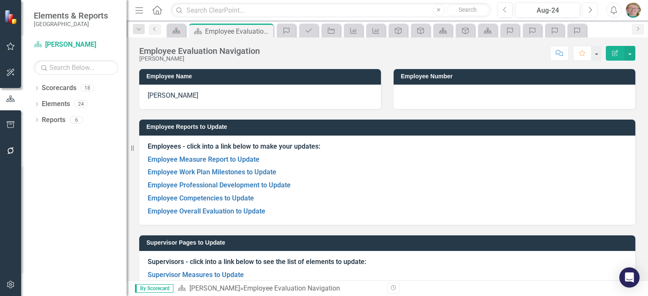
click at [594, 7] on button "Next" at bounding box center [590, 10] width 16 height 15
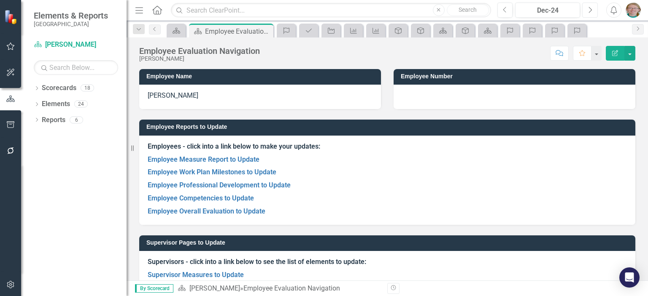
click at [594, 7] on button "Next" at bounding box center [590, 10] width 16 height 15
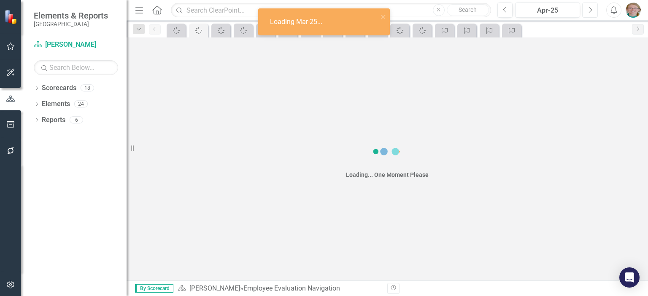
click at [594, 7] on button "Next" at bounding box center [590, 10] width 16 height 15
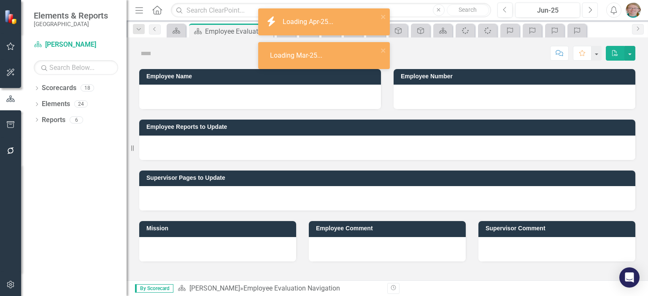
click at [594, 7] on button "Next" at bounding box center [590, 10] width 16 height 15
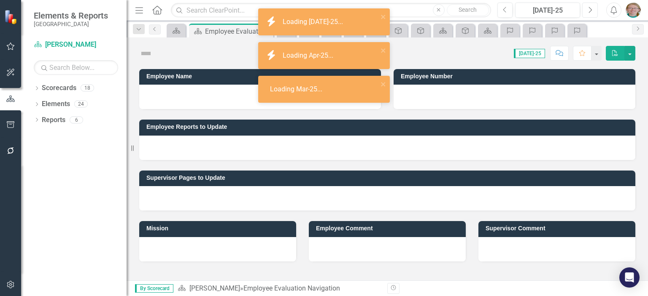
click at [594, 7] on button "Next" at bounding box center [590, 10] width 16 height 15
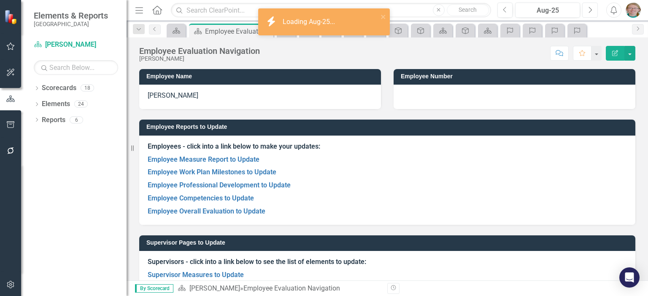
scroll to position [42, 0]
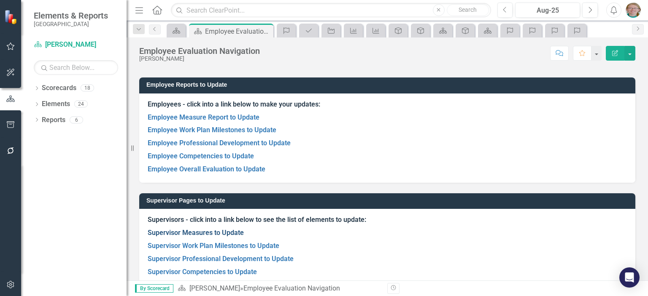
click at [226, 232] on link "Supervisor Measures to Update" at bounding box center [196, 233] width 96 height 8
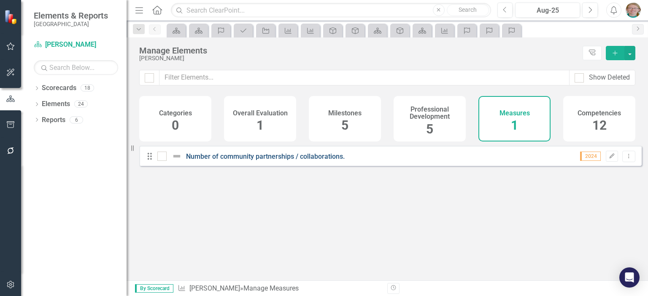
click at [302, 161] on link "Number of community partnerships / collaborations." at bounding box center [265, 157] width 159 height 8
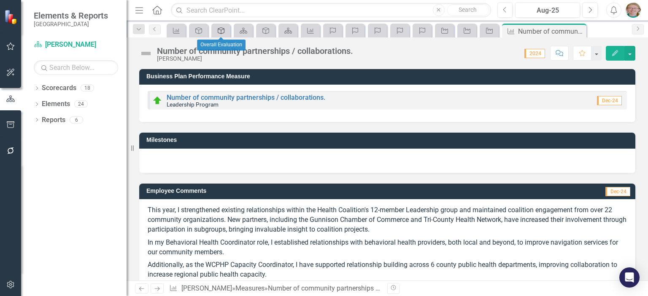
click at [219, 30] on icon "Overall Evaluation" at bounding box center [221, 30] width 8 height 7
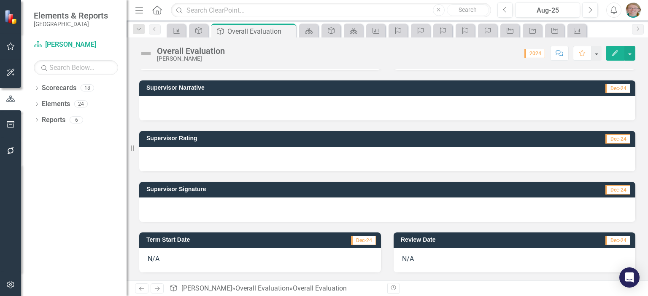
scroll to position [253, 0]
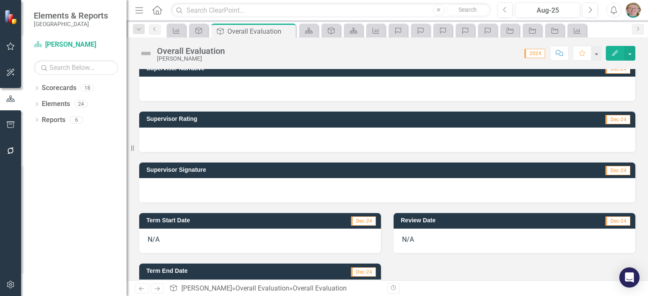
click at [612, 51] on icon "Edit" at bounding box center [615, 53] width 8 height 6
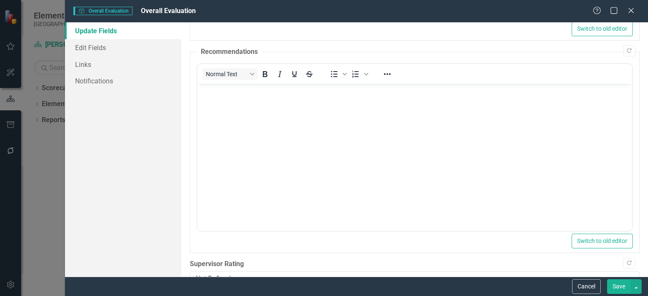
scroll to position [422, 0]
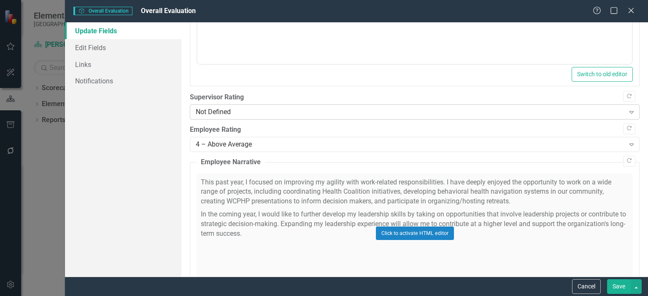
click at [267, 111] on div "Not Defined" at bounding box center [410, 113] width 428 height 10
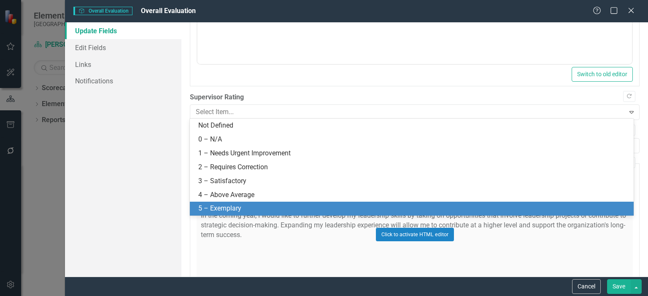
click at [253, 207] on div "5 – Exemplary" at bounding box center [413, 209] width 430 height 10
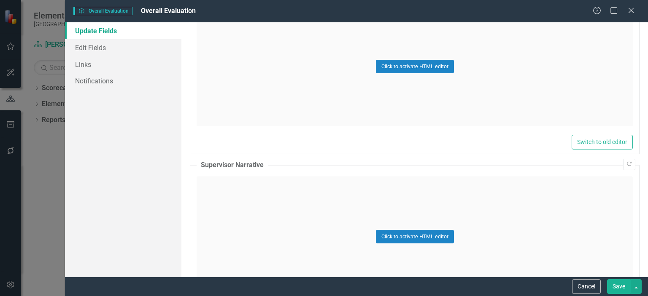
scroll to position [843, 0]
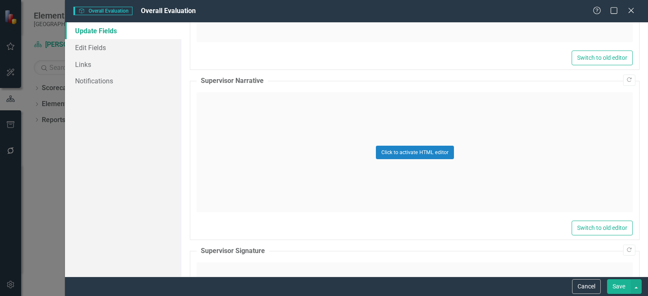
click at [279, 160] on div "Click to activate HTML editor" at bounding box center [415, 152] width 436 height 120
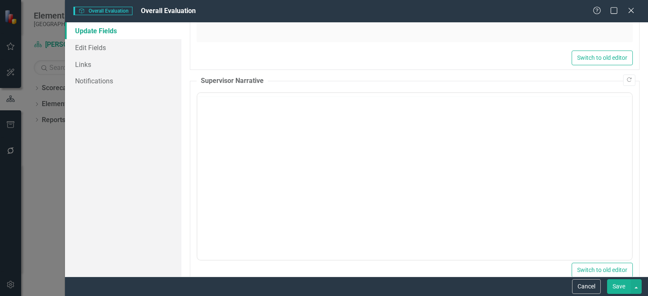
scroll to position [0, 0]
click at [279, 164] on body "Rich Text Area. Press ALT-0 for help." at bounding box center [414, 176] width 434 height 127
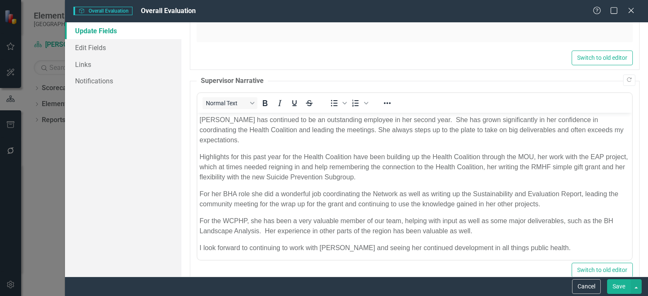
click at [618, 289] on button "Save" at bounding box center [619, 287] width 24 height 15
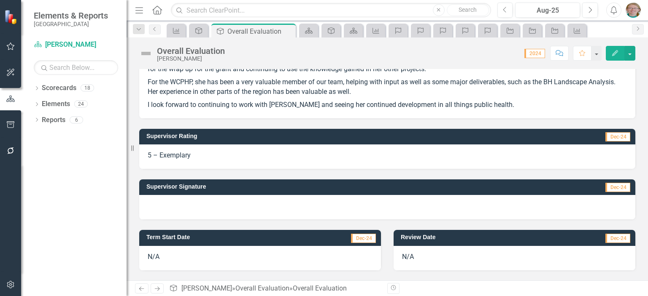
scroll to position [337, 0]
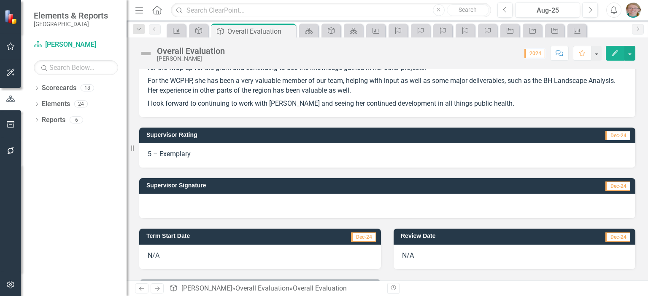
click at [218, 196] on div at bounding box center [387, 206] width 496 height 24
click at [205, 205] on div at bounding box center [387, 206] width 496 height 24
click at [619, 50] on button "Edit" at bounding box center [615, 53] width 19 height 15
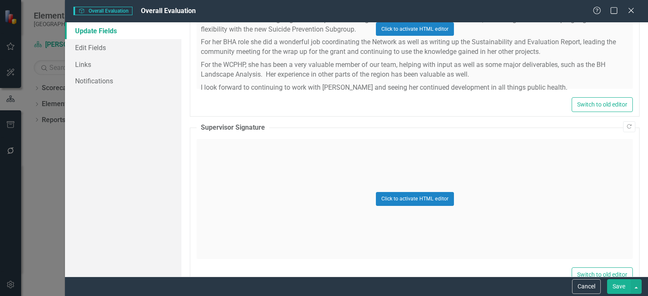
scroll to position [970, 0]
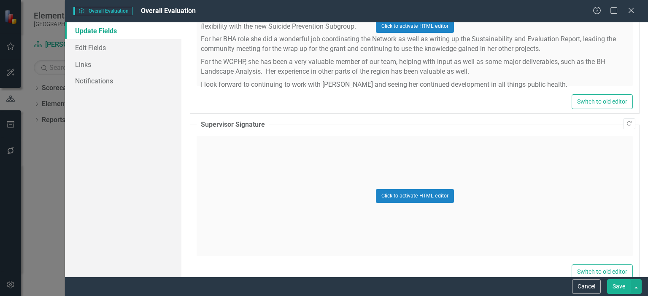
click at [294, 186] on div "Click to activate HTML editor" at bounding box center [415, 196] width 436 height 120
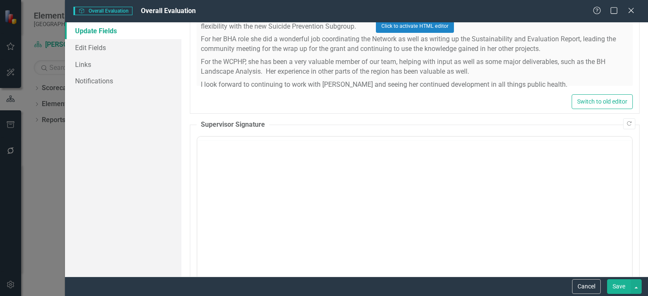
scroll to position [0, 0]
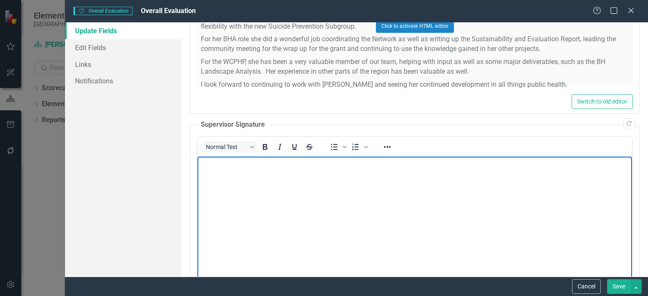
click at [279, 180] on body "Rich Text Area. Press ALT-0 for help." at bounding box center [414, 220] width 434 height 127
click at [613, 283] on button "Save" at bounding box center [619, 287] width 24 height 15
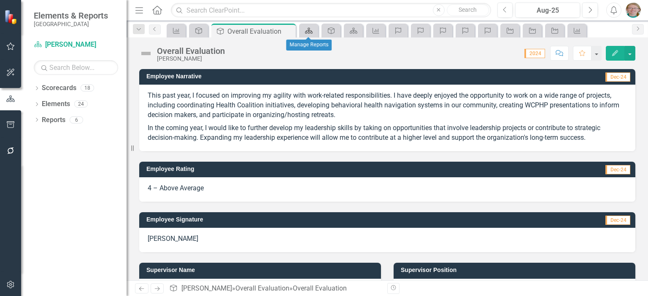
click at [313, 31] on link "Scorecard" at bounding box center [308, 30] width 15 height 11
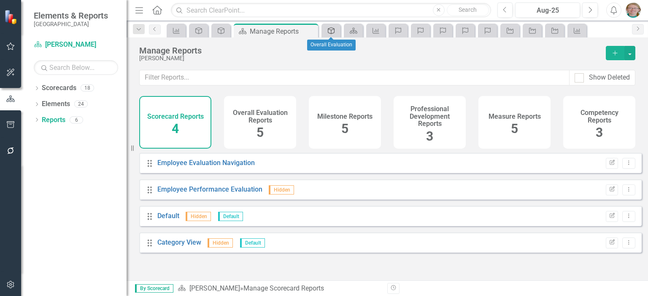
click at [333, 29] on icon at bounding box center [331, 30] width 7 height 7
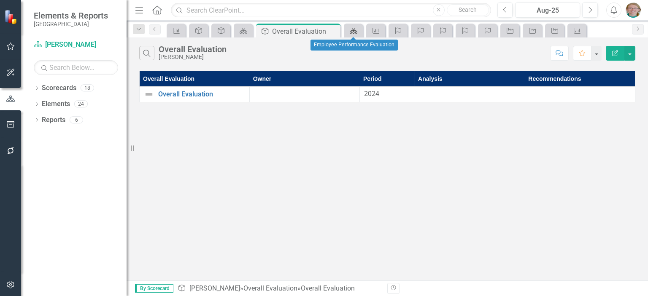
click at [353, 32] on icon at bounding box center [354, 31] width 8 height 6
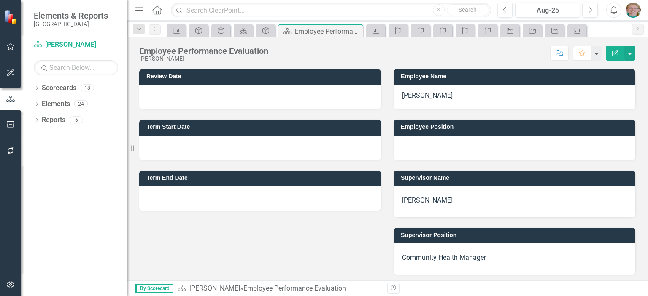
scroll to position [42, 0]
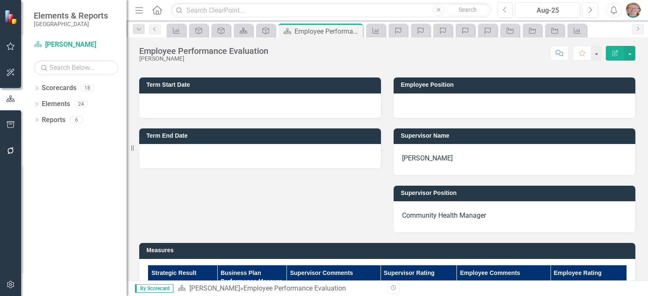
click at [166, 103] on div at bounding box center [260, 106] width 242 height 24
click at [190, 108] on div at bounding box center [260, 106] width 242 height 24
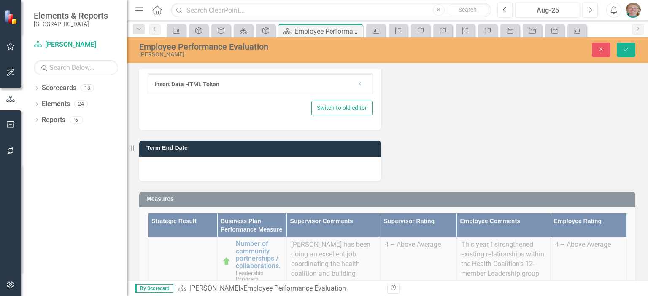
scroll to position [0, 0]
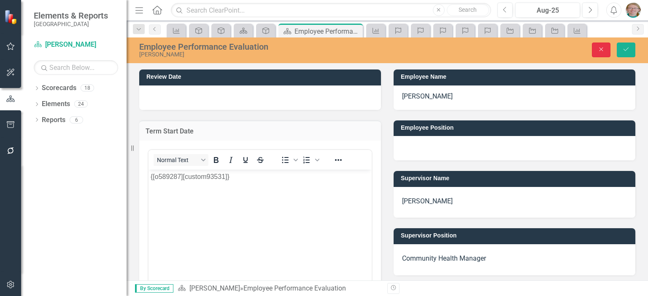
click at [597, 48] on button "Close" at bounding box center [601, 50] width 19 height 15
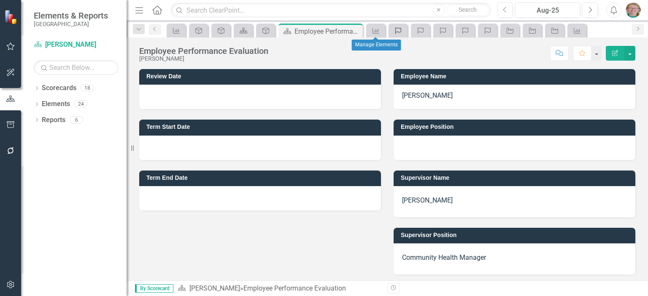
click at [398, 30] on icon "Competency" at bounding box center [398, 30] width 8 height 7
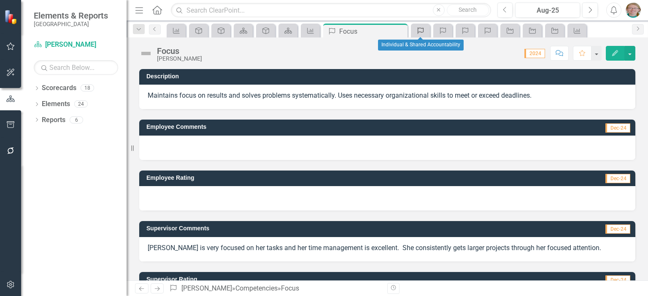
click at [425, 31] on icon "Competency" at bounding box center [420, 30] width 8 height 7
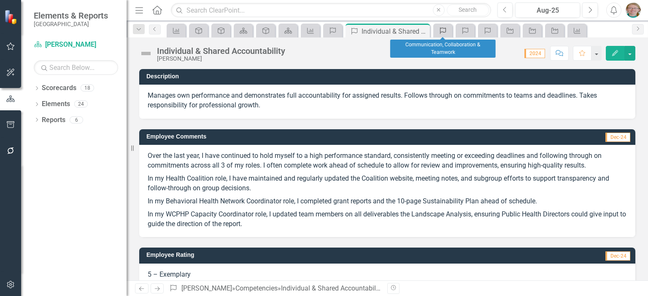
click at [446, 31] on icon "Competency" at bounding box center [443, 30] width 8 height 7
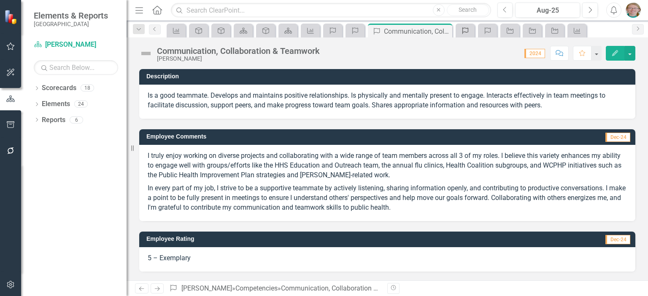
click at [463, 32] on icon "Competency" at bounding box center [465, 30] width 8 height 7
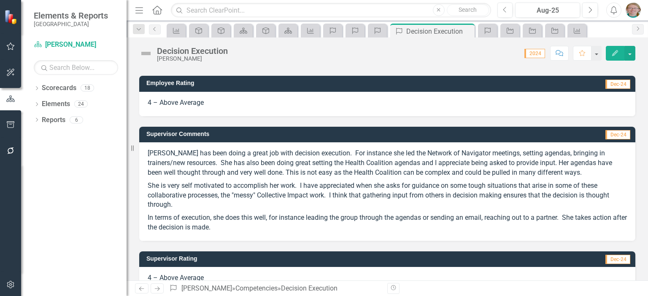
scroll to position [151, 0]
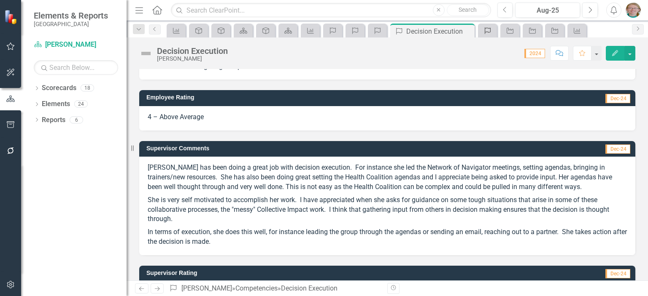
click at [491, 28] on icon "Competency" at bounding box center [487, 30] width 8 height 7
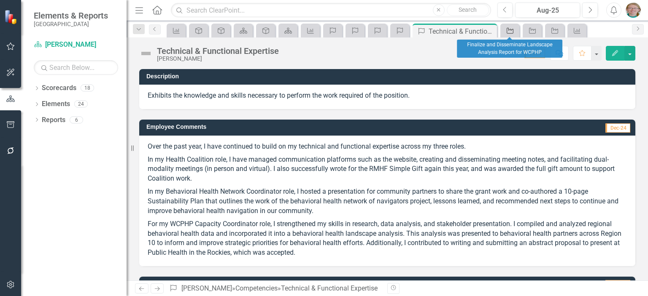
click at [512, 32] on icon "Milestone" at bounding box center [510, 30] width 8 height 7
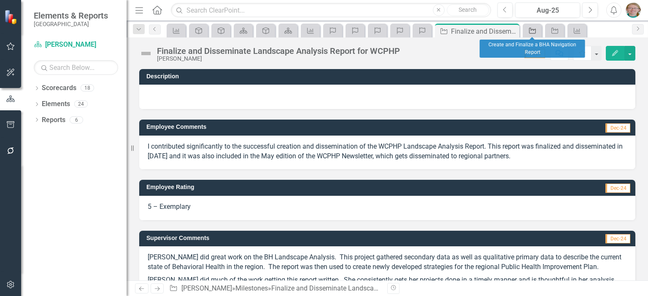
click at [531, 31] on icon "Milestone" at bounding box center [532, 30] width 8 height 7
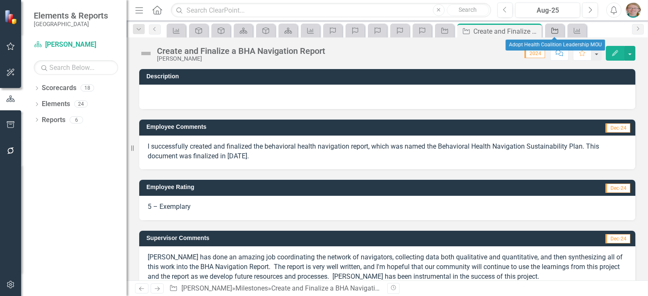
click at [553, 27] on div "Milestone" at bounding box center [553, 30] width 12 height 11
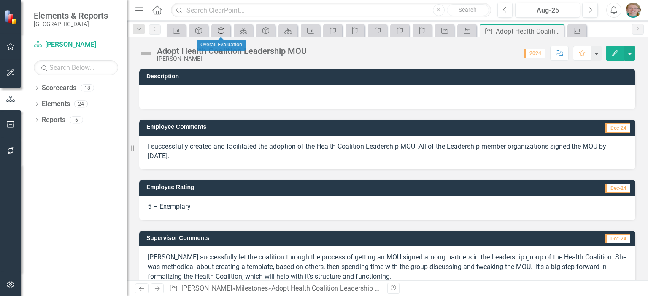
click at [223, 30] on icon "Overall Evaluation" at bounding box center [221, 30] width 8 height 7
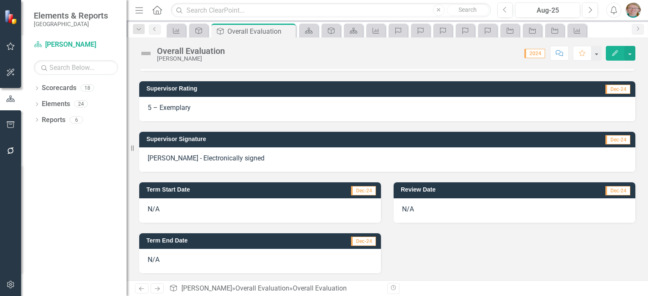
scroll to position [385, 0]
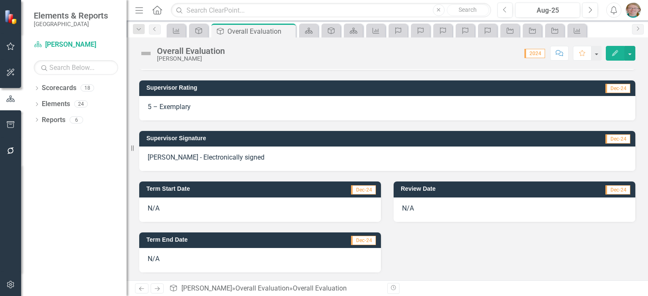
click at [615, 54] on icon "Edit" at bounding box center [615, 53] width 8 height 6
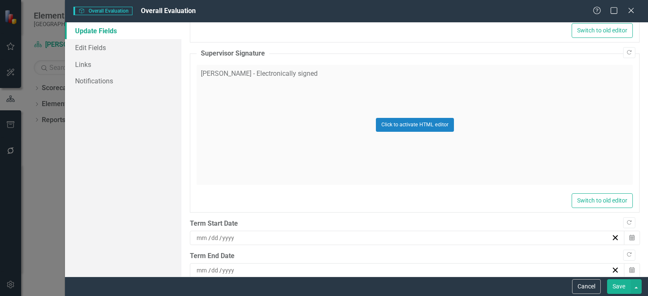
scroll to position [1084, 0]
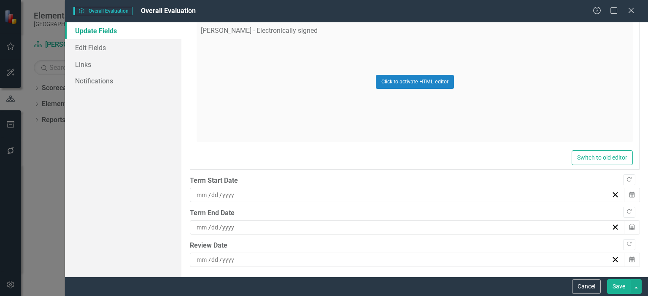
click at [261, 194] on div "/ /" at bounding box center [403, 195] width 416 height 8
click at [282, 256] on div "/ /" at bounding box center [403, 260] width 416 height 8
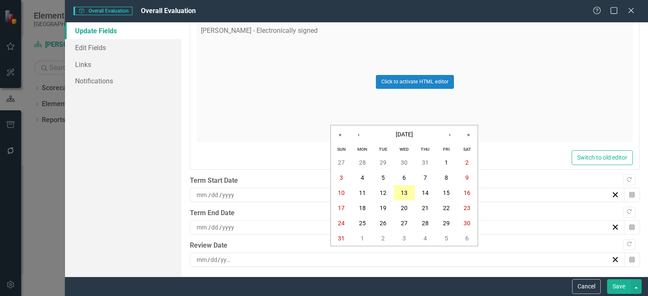
click at [402, 197] on button "13" at bounding box center [403, 193] width 21 height 15
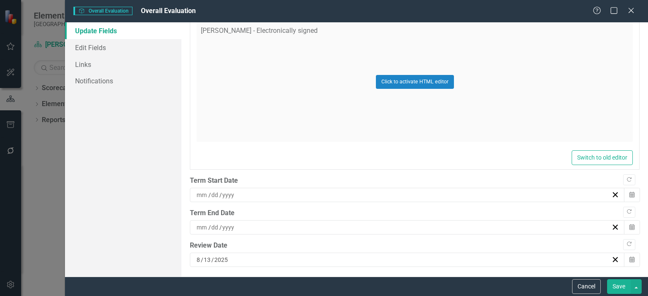
click at [223, 191] on input at bounding box center [228, 195] width 13 height 8
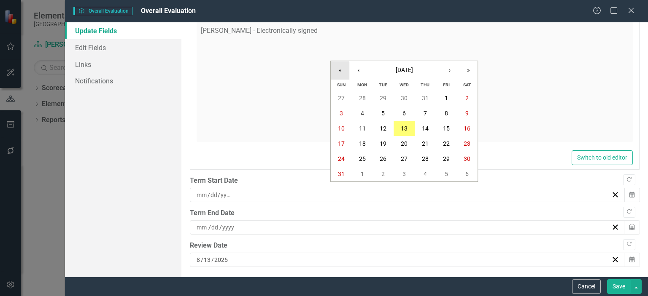
click at [339, 68] on button "«" at bounding box center [340, 70] width 19 height 19
click at [427, 98] on button "1" at bounding box center [425, 98] width 21 height 15
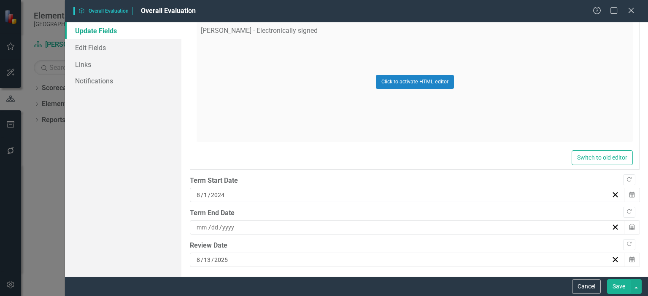
click at [275, 224] on div "/ /" at bounding box center [403, 228] width 416 height 8
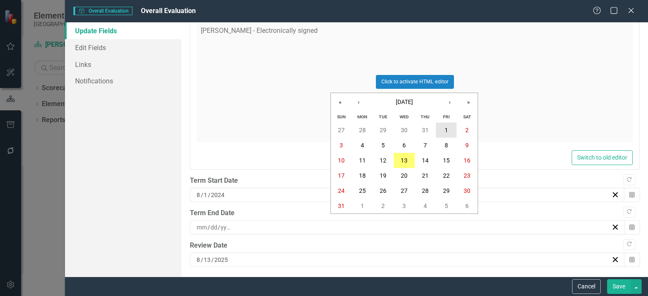
click at [440, 127] on button "1" at bounding box center [446, 130] width 21 height 15
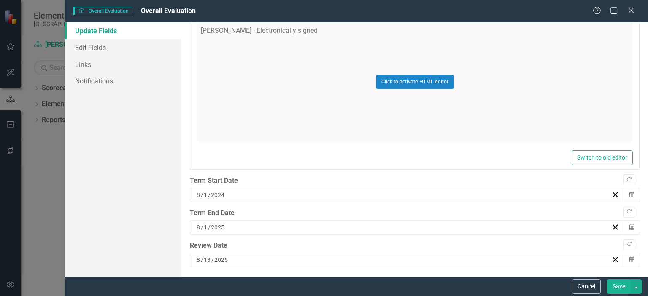
click at [618, 286] on button "Save" at bounding box center [619, 287] width 24 height 15
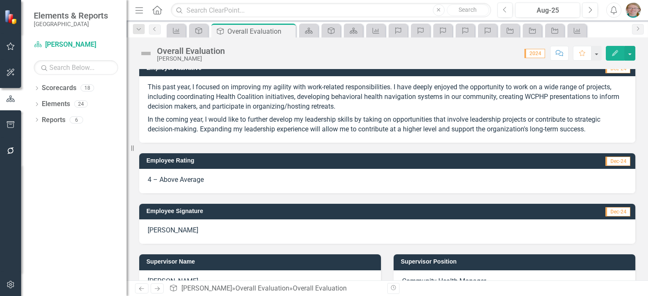
scroll to position [0, 0]
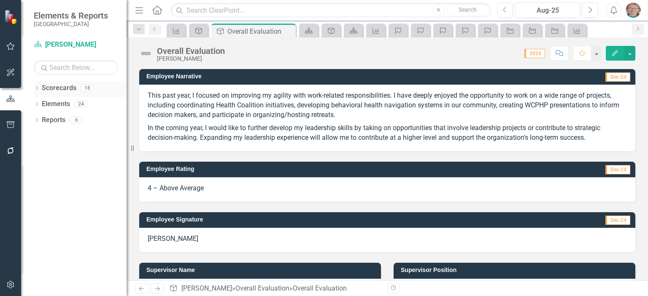
click at [46, 88] on link "Scorecards" at bounding box center [59, 89] width 35 height 10
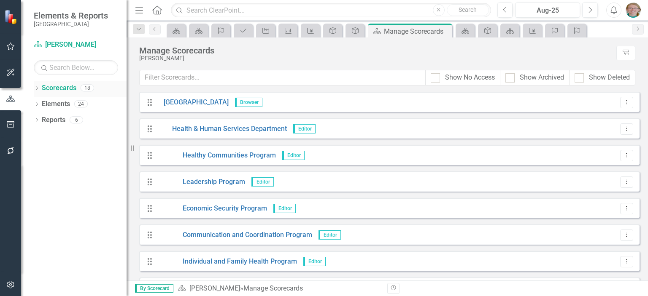
click at [37, 86] on div "Dropdown" at bounding box center [37, 89] width 6 height 7
click at [36, 134] on icon at bounding box center [37, 136] width 2 height 4
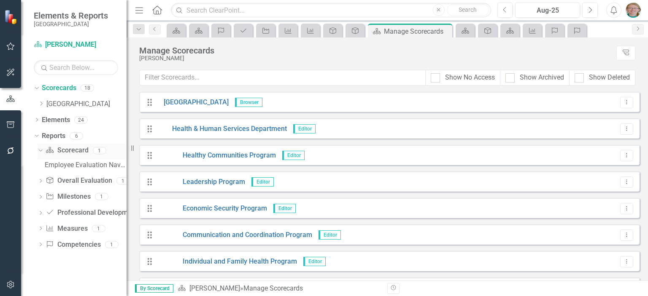
click at [57, 151] on link "Scorecard Scorecard" at bounding box center [67, 151] width 43 height 10
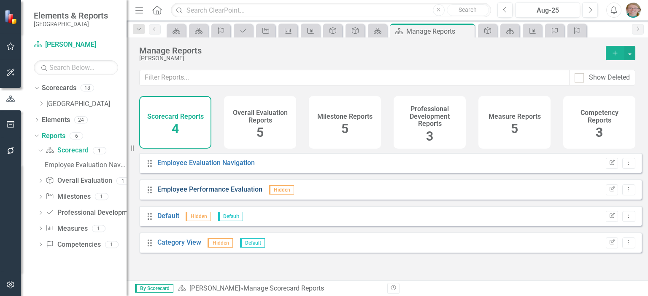
click at [236, 194] on link "Employee Performance Evaluation" at bounding box center [209, 190] width 105 height 8
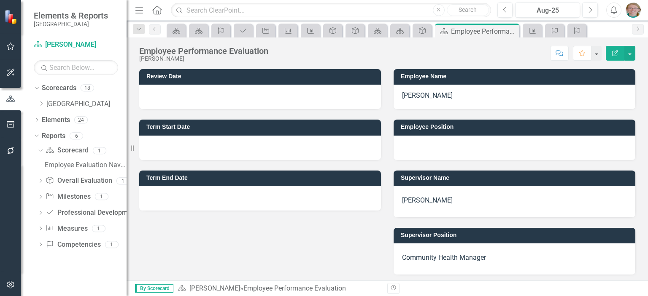
click at [265, 146] on div at bounding box center [260, 148] width 242 height 24
click at [53, 43] on link "Scorecard [PERSON_NAME]" at bounding box center [76, 45] width 84 height 10
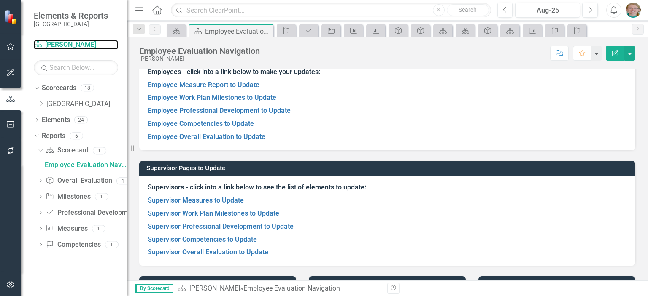
scroll to position [84, 0]
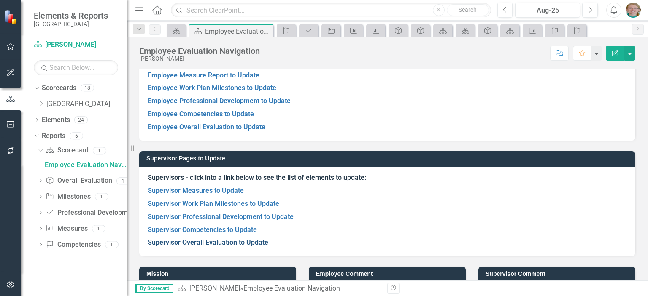
click at [227, 242] on link "Supervisor Overall Evaluation to Update" at bounding box center [208, 243] width 121 height 8
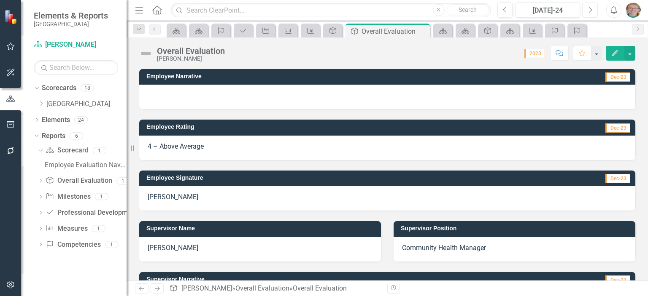
click at [591, 8] on icon "Next" at bounding box center [589, 10] width 5 height 8
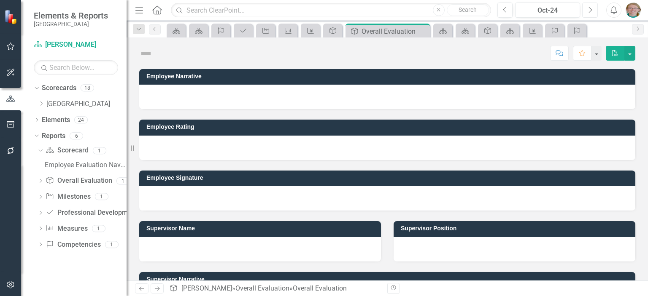
click at [591, 8] on icon "Next" at bounding box center [589, 10] width 5 height 8
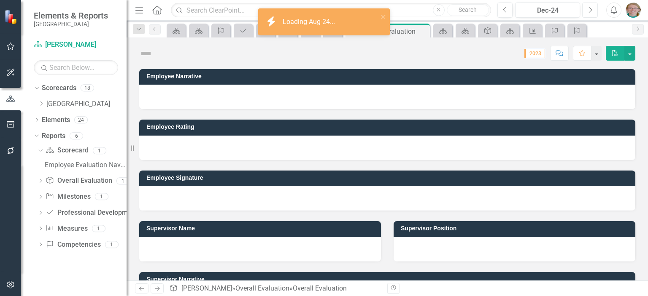
click at [591, 8] on icon "Next" at bounding box center [589, 10] width 5 height 8
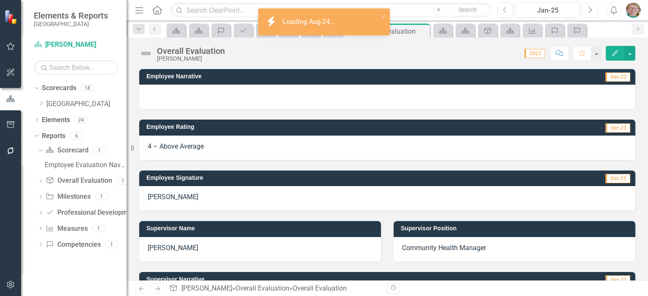
click at [591, 8] on icon "Next" at bounding box center [589, 10] width 5 height 8
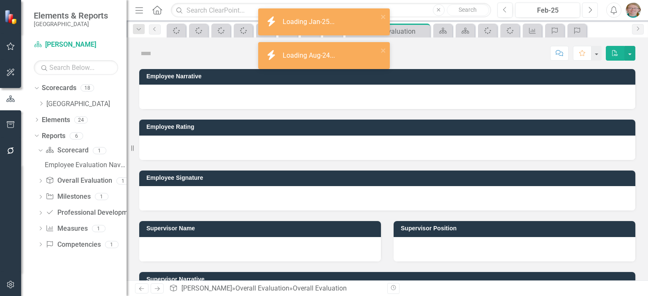
click at [591, 8] on icon "Next" at bounding box center [589, 10] width 5 height 8
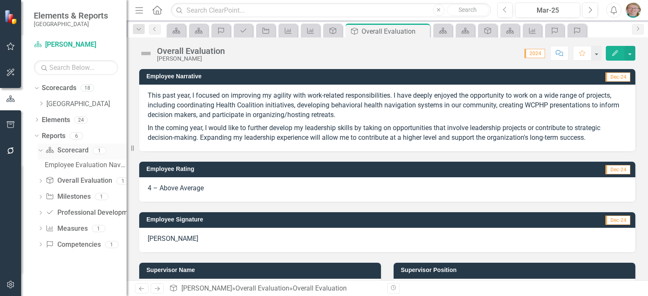
click at [75, 151] on link "Scorecard Scorecard" at bounding box center [67, 151] width 43 height 10
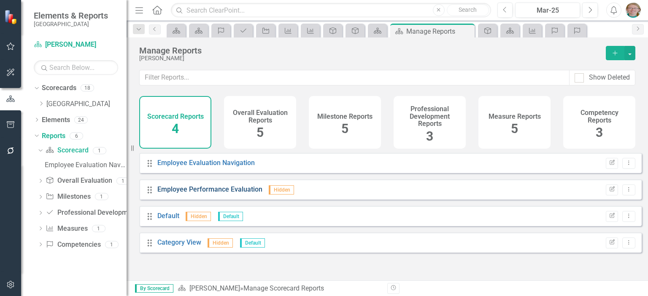
click at [236, 194] on link "Employee Performance Evaluation" at bounding box center [209, 190] width 105 height 8
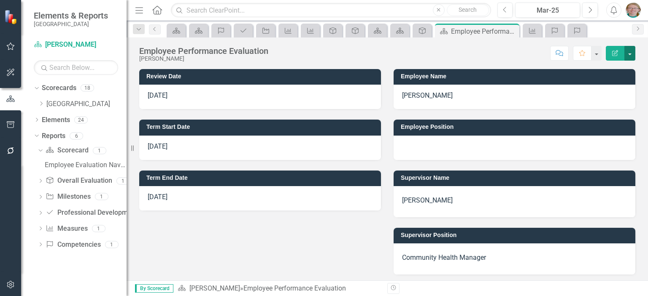
click at [630, 54] on button "button" at bounding box center [629, 53] width 11 height 15
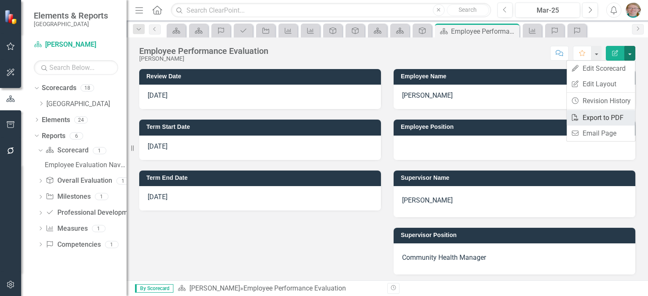
click at [600, 116] on link "PDF Export to PDF" at bounding box center [600, 118] width 68 height 16
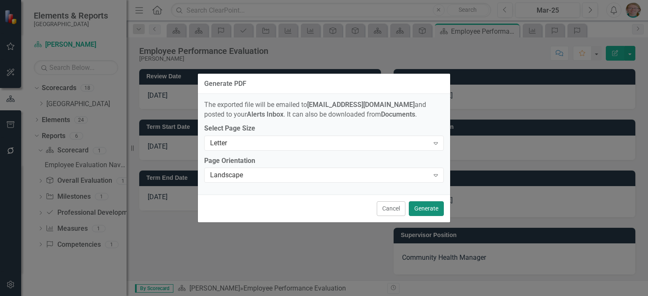
click at [425, 208] on button "Generate" at bounding box center [426, 209] width 35 height 15
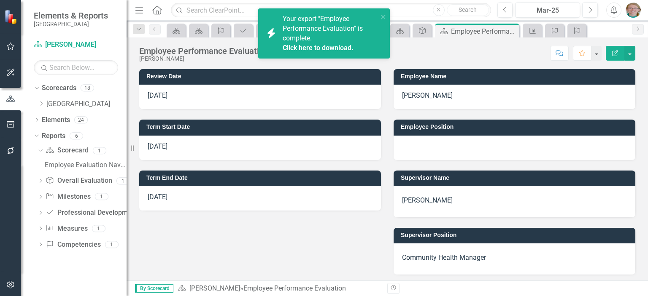
click at [314, 43] on div "Your export "Employee Performance Evaluation" is complete. Click here to downlo…" at bounding box center [330, 33] width 95 height 38
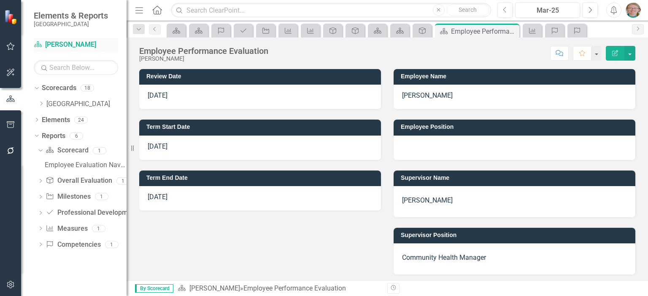
click at [61, 47] on link "Scorecard [PERSON_NAME]" at bounding box center [76, 45] width 84 height 10
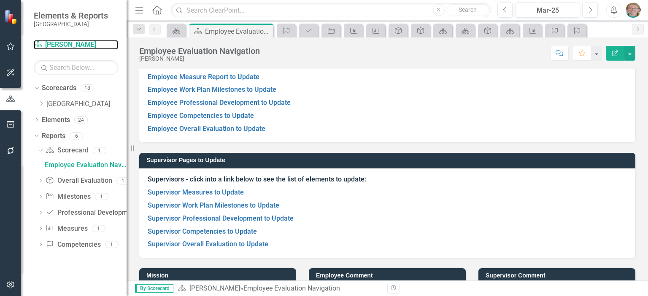
scroll to position [84, 0]
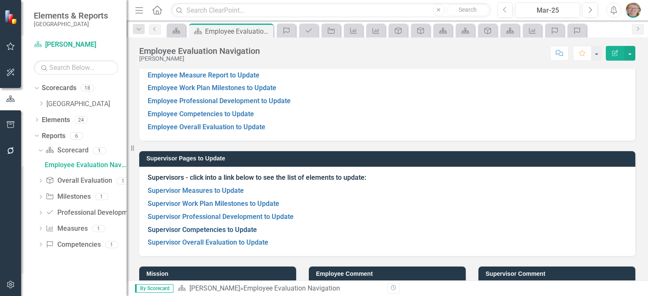
click at [218, 230] on link "Supervisor Competencies to Update" at bounding box center [202, 230] width 109 height 8
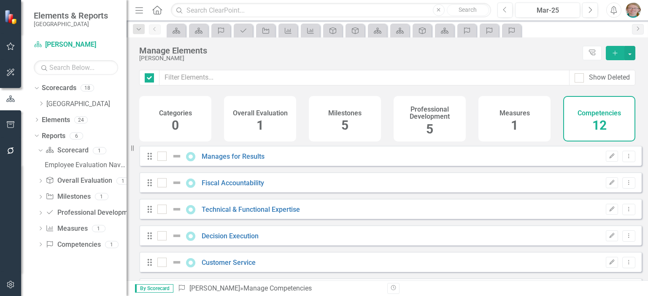
checkbox input "false"
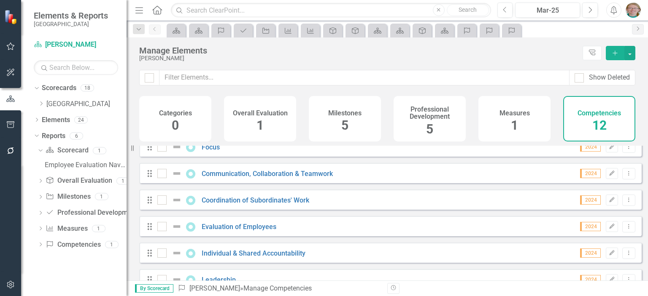
scroll to position [189, 0]
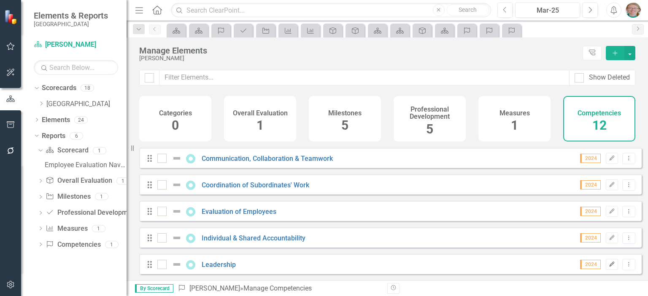
click at [609, 265] on icon "button" at bounding box center [611, 264] width 5 height 5
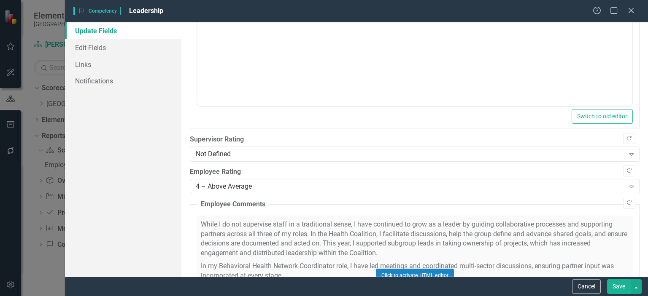
scroll to position [169, 0]
click at [248, 154] on div "Not Defined" at bounding box center [410, 153] width 428 height 10
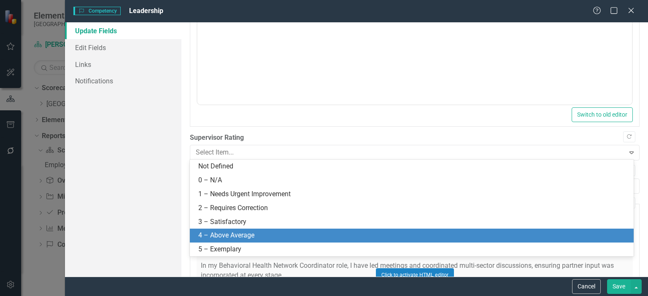
click at [245, 242] on div "4 – Above Average" at bounding box center [412, 236] width 444 height 14
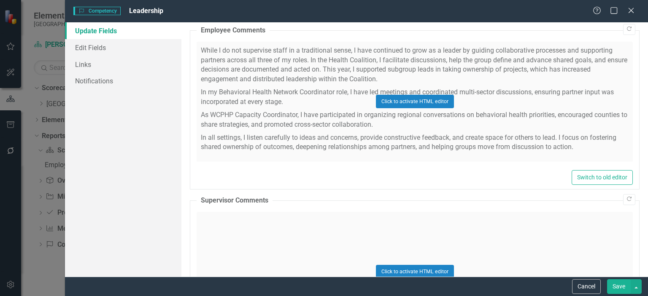
scroll to position [380, 0]
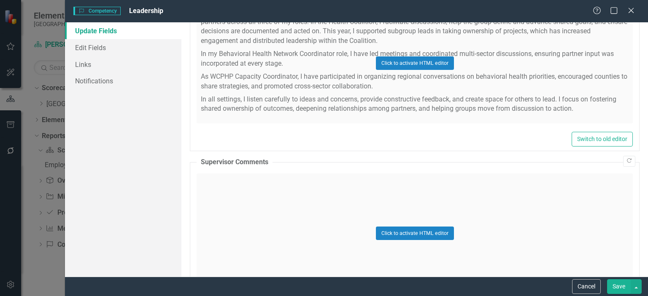
click at [248, 231] on div "Click to activate HTML editor" at bounding box center [415, 234] width 436 height 120
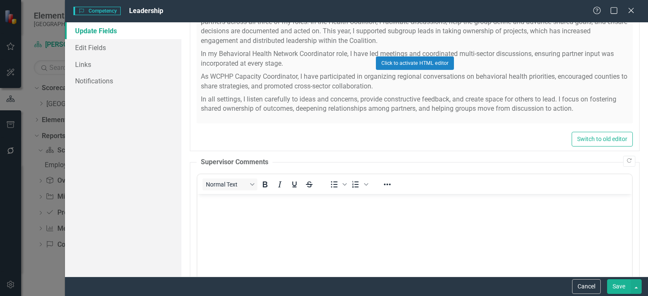
scroll to position [0, 0]
click at [279, 231] on body "Rich Text Area. Press ALT-0 for help." at bounding box center [414, 257] width 434 height 127
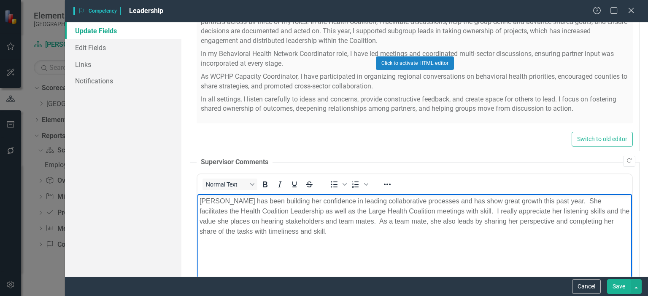
click at [617, 284] on button "Save" at bounding box center [619, 287] width 24 height 15
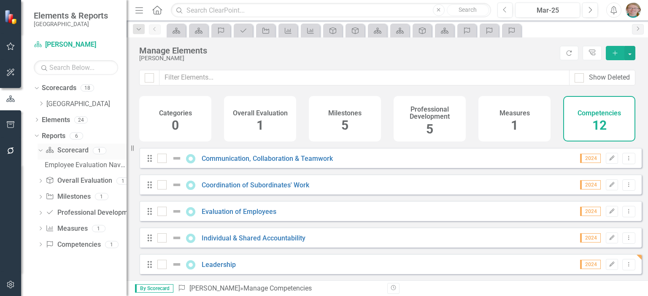
click at [71, 152] on link "Scorecard Scorecard" at bounding box center [67, 151] width 43 height 10
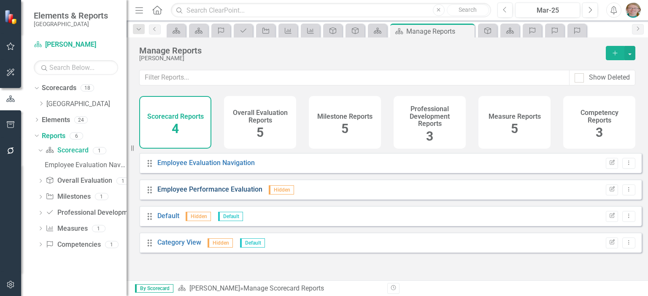
click at [218, 194] on link "Employee Performance Evaluation" at bounding box center [209, 190] width 105 height 8
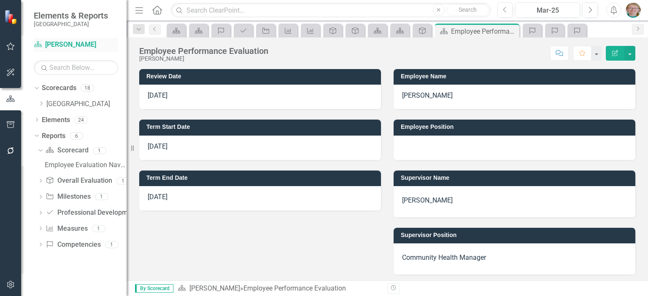
click at [64, 45] on link "Scorecard [PERSON_NAME]" at bounding box center [76, 45] width 84 height 10
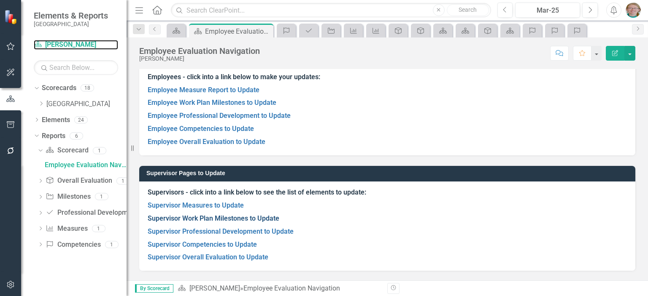
scroll to position [84, 0]
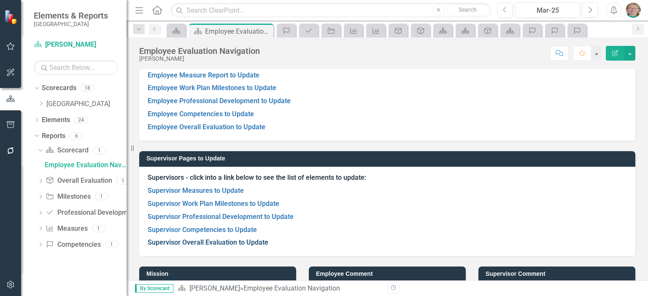
click at [211, 242] on link "Supervisor Overall Evaluation to Update" at bounding box center [208, 243] width 121 height 8
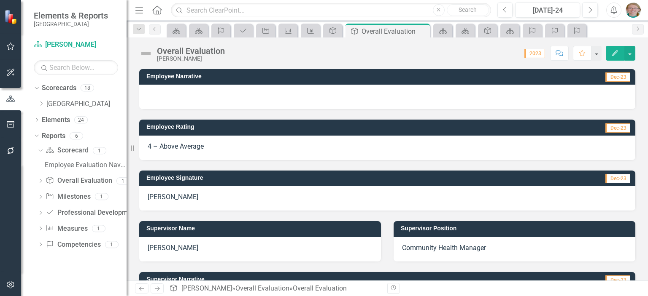
click at [616, 52] on icon "button" at bounding box center [615, 53] width 6 height 6
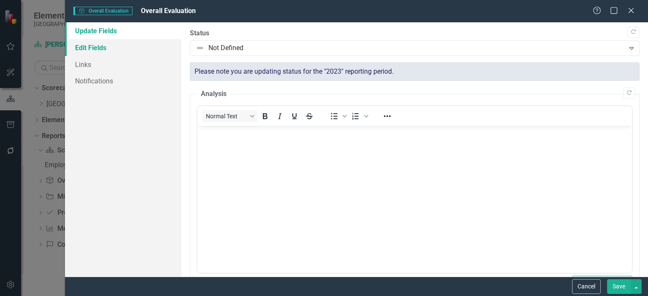
click at [129, 49] on link "Edit Fields" at bounding box center [123, 47] width 116 height 17
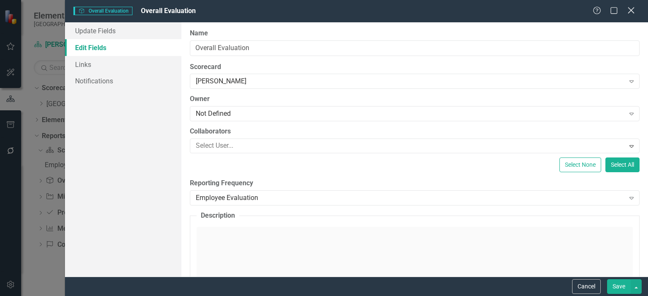
click at [631, 8] on icon "Close" at bounding box center [630, 10] width 11 height 8
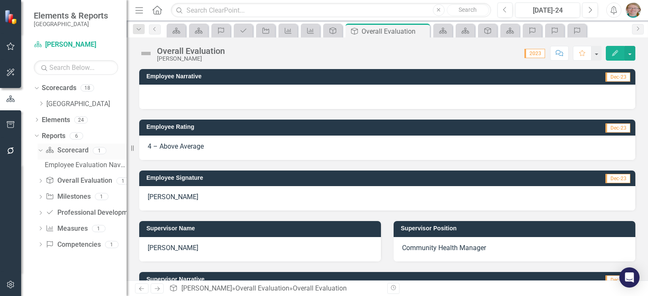
click at [70, 151] on link "Scorecard Scorecard" at bounding box center [67, 151] width 43 height 10
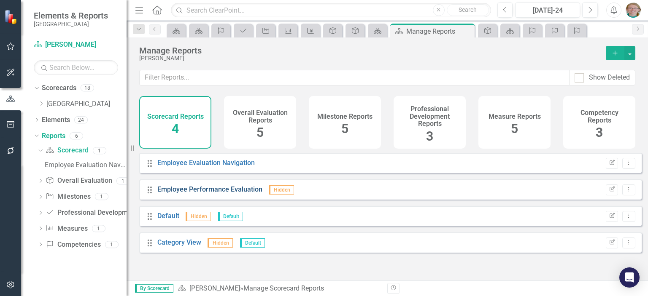
click at [213, 194] on link "Employee Performance Evaluation" at bounding box center [209, 190] width 105 height 8
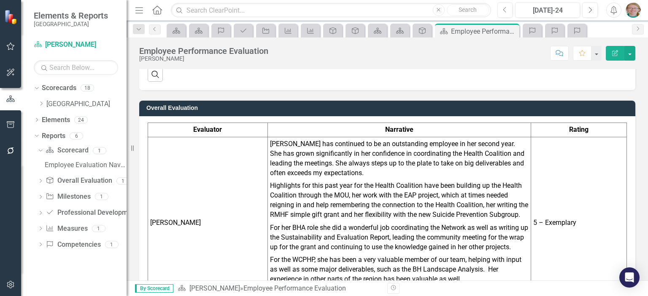
scroll to position [1417, 0]
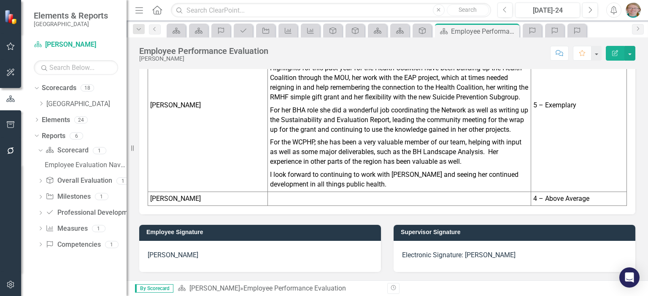
click at [617, 53] on icon "Edit Report" at bounding box center [615, 53] width 8 height 6
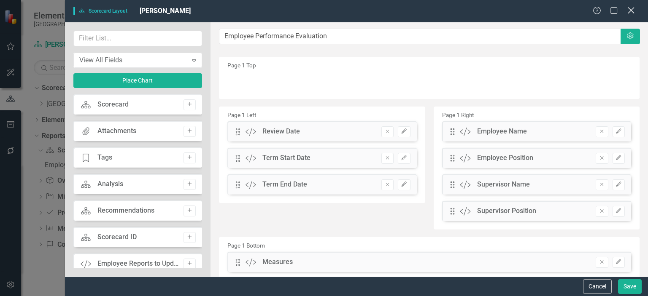
click at [631, 10] on icon "Close" at bounding box center [630, 10] width 11 height 8
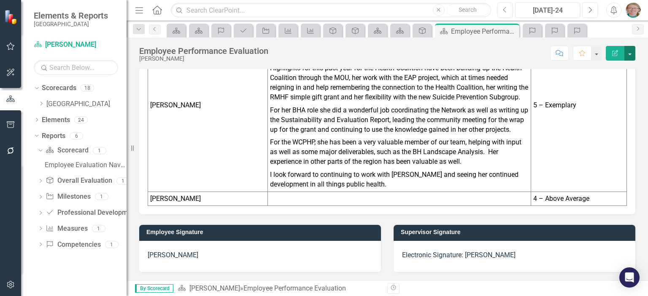
click at [630, 52] on button "button" at bounding box center [629, 53] width 11 height 15
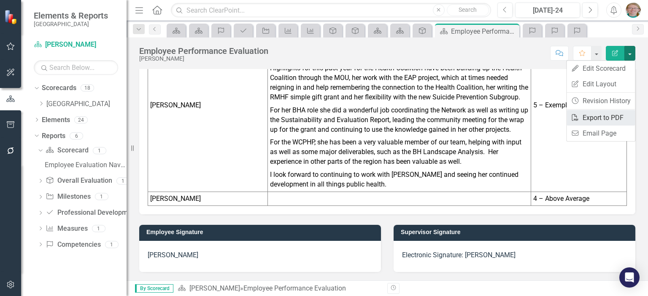
click at [614, 118] on link "PDF Export to PDF" at bounding box center [600, 118] width 68 height 16
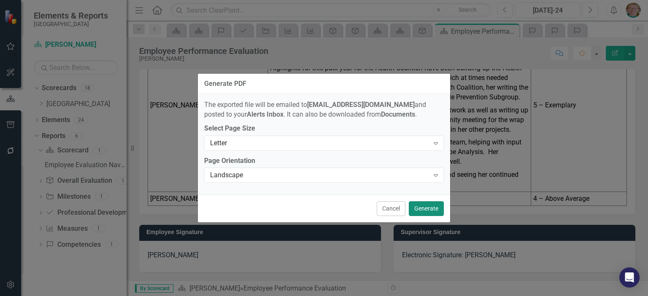
click at [421, 211] on button "Generate" at bounding box center [426, 209] width 35 height 15
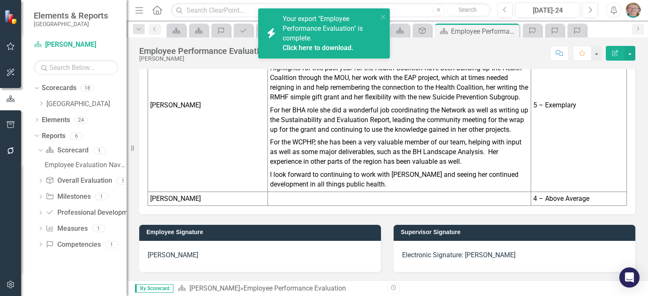
click at [314, 36] on div "Your export "Employee Performance Evaluation" is complete. Click here to downlo…" at bounding box center [330, 33] width 95 height 38
